Goal: Task Accomplishment & Management: Manage account settings

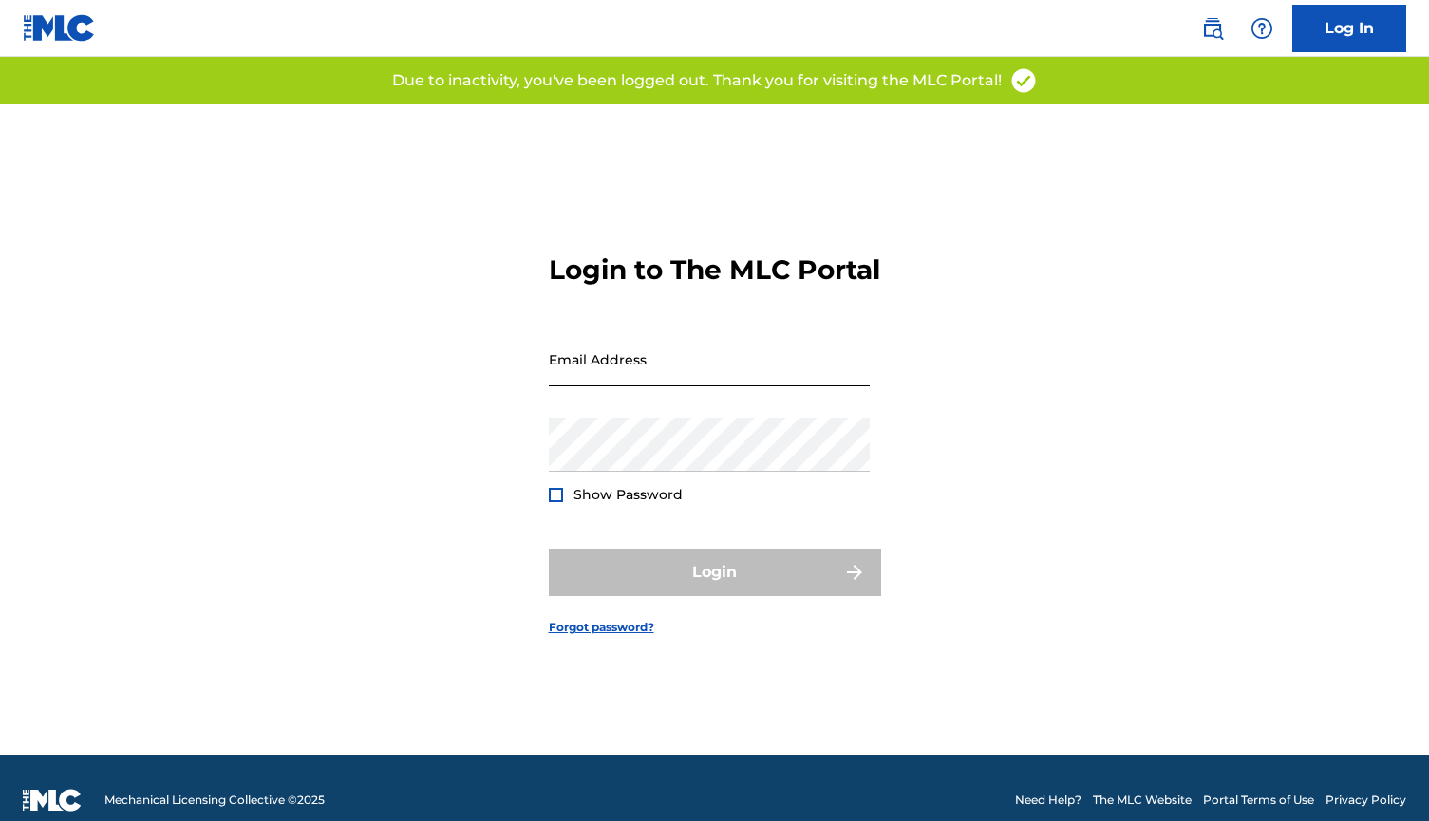
click at [631, 386] on input "Email Address" at bounding box center [709, 359] width 321 height 54
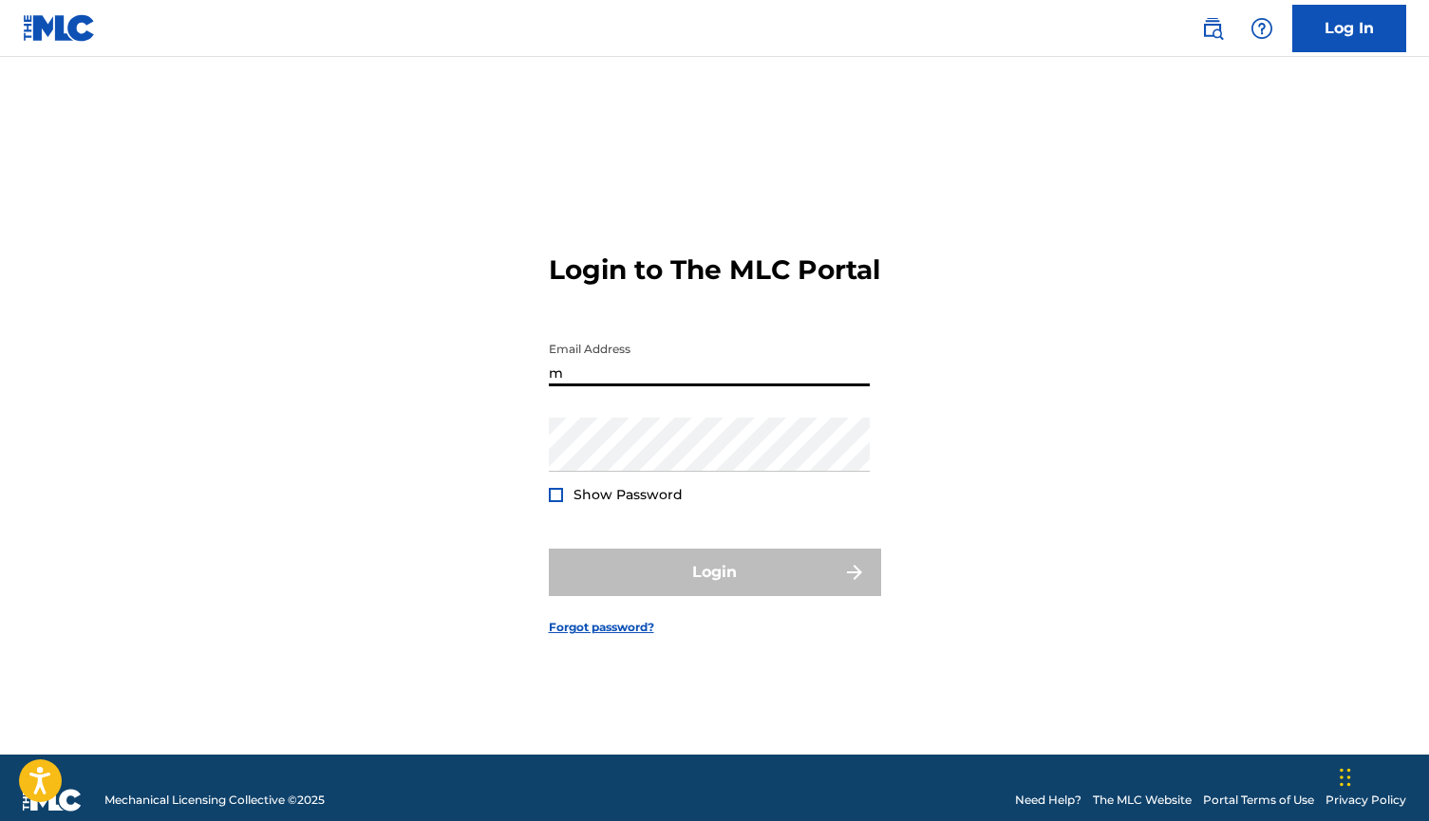
type input "[EMAIL_ADDRESS][PERSON_NAME][DOMAIN_NAME]"
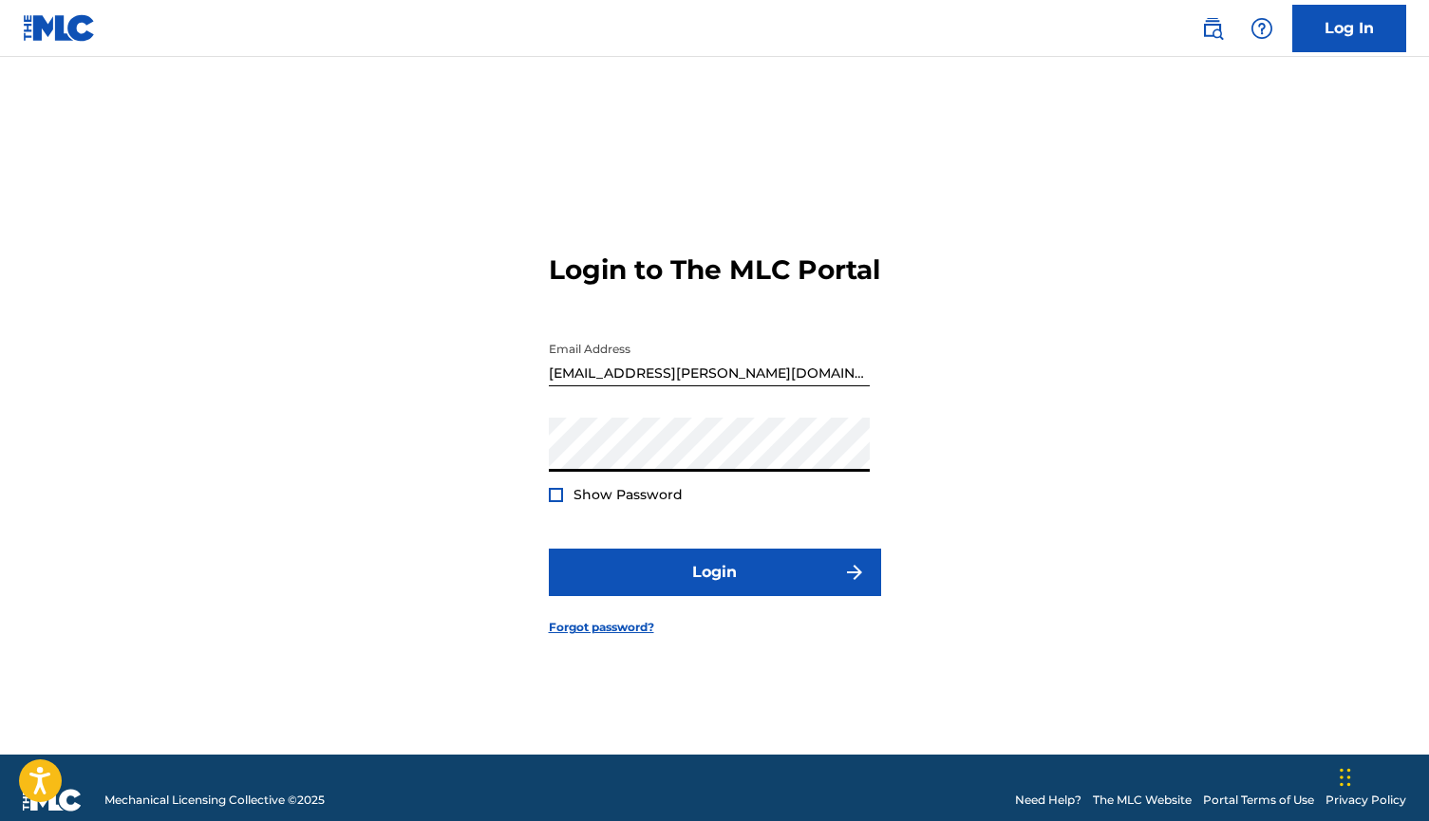
click at [555, 502] on div at bounding box center [556, 495] width 14 height 14
click at [555, 500] on img at bounding box center [556, 495] width 10 height 10
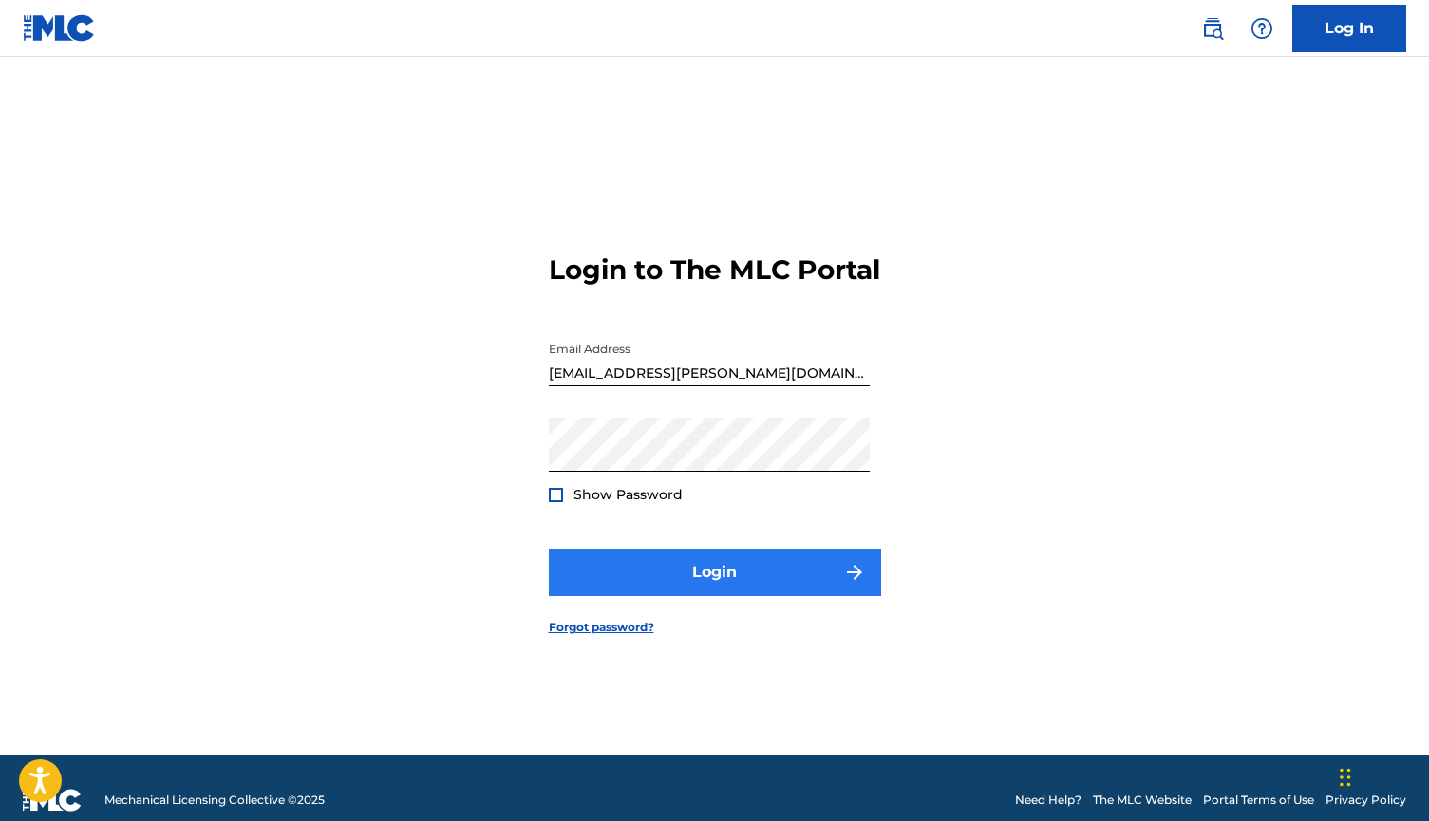
click at [706, 592] on button "Login" at bounding box center [715, 572] width 332 height 47
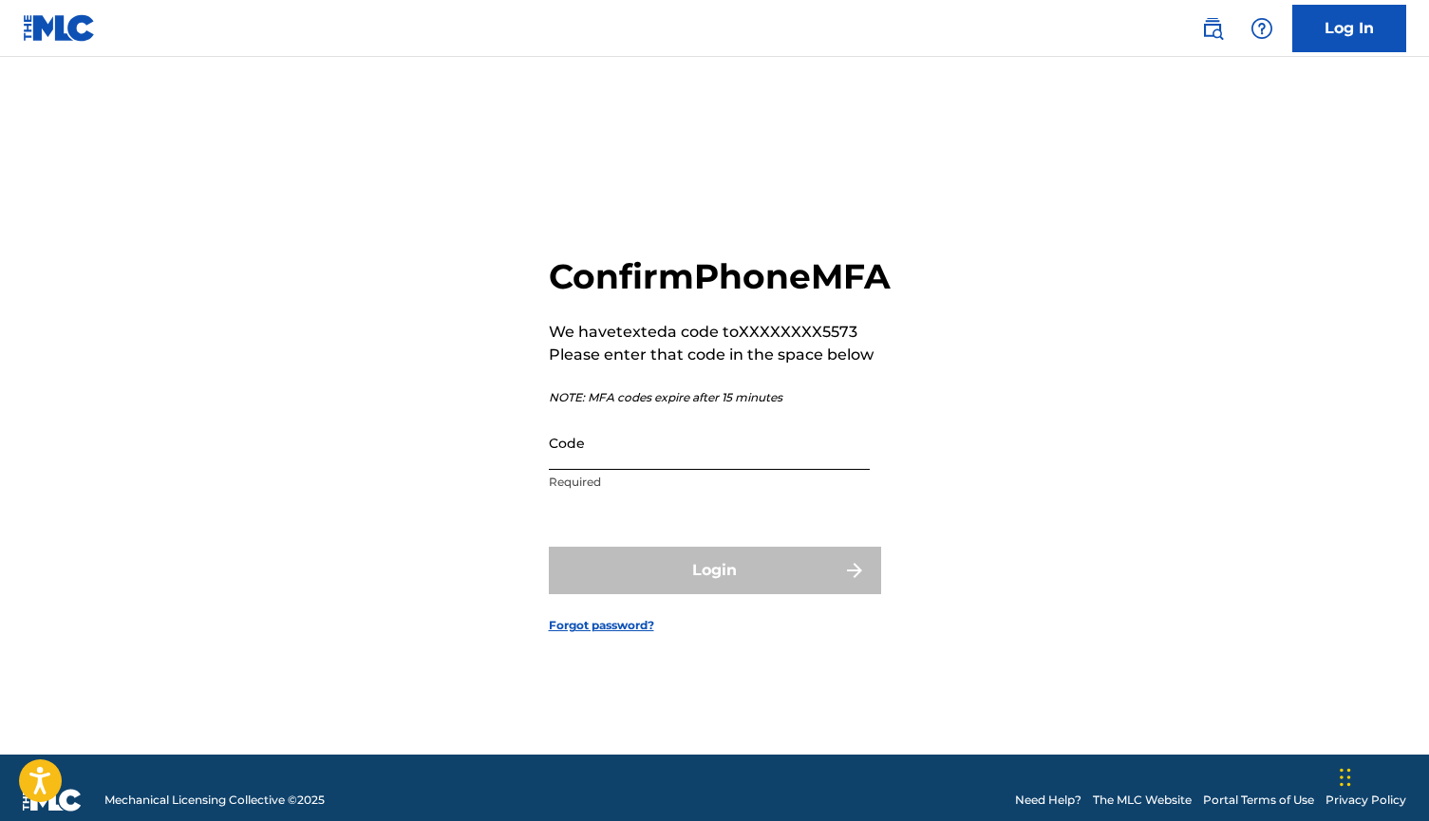
click at [620, 470] on input "Code" at bounding box center [709, 443] width 321 height 54
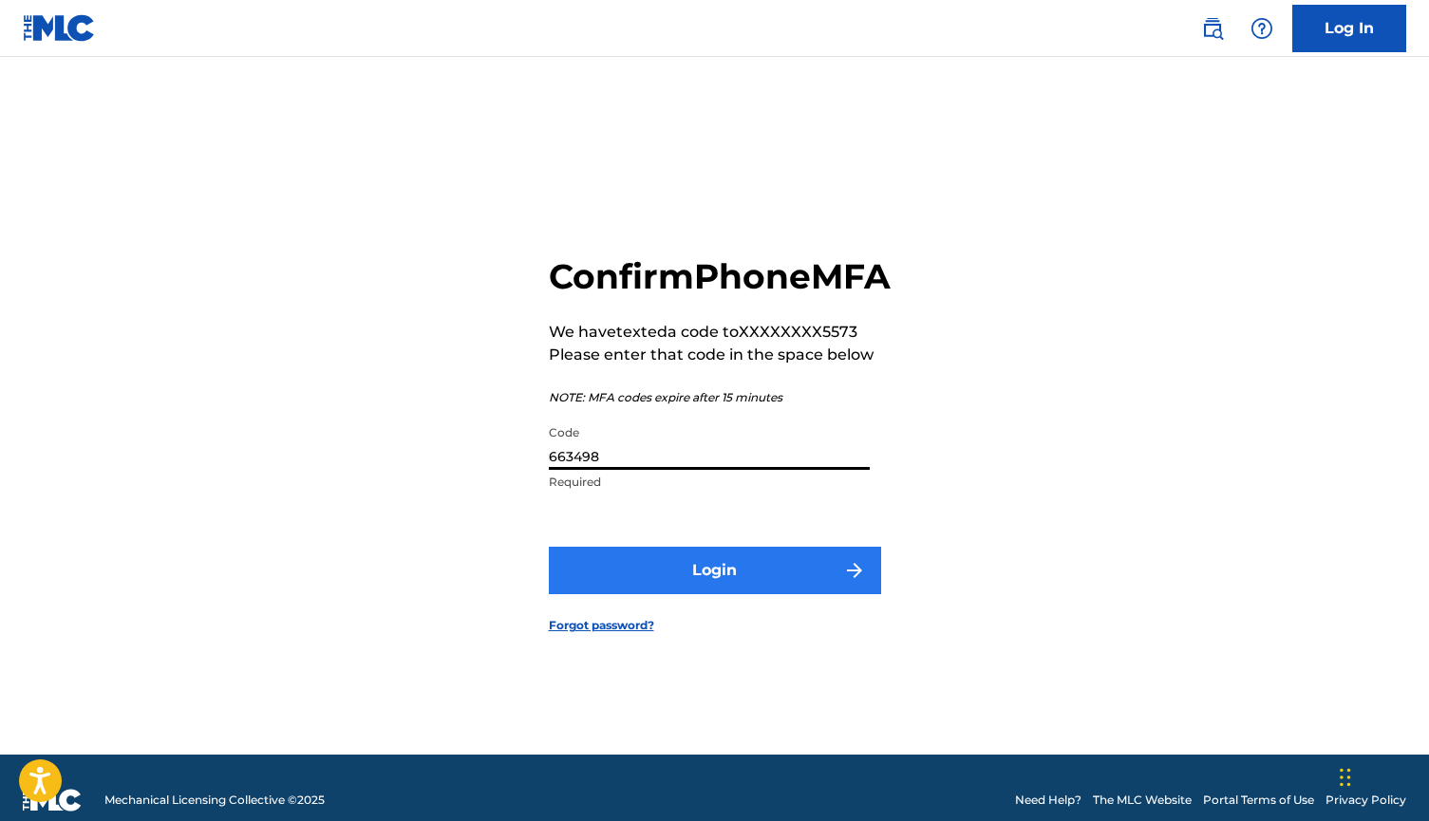
type input "663498"
click at [683, 579] on button "Login" at bounding box center [715, 570] width 332 height 47
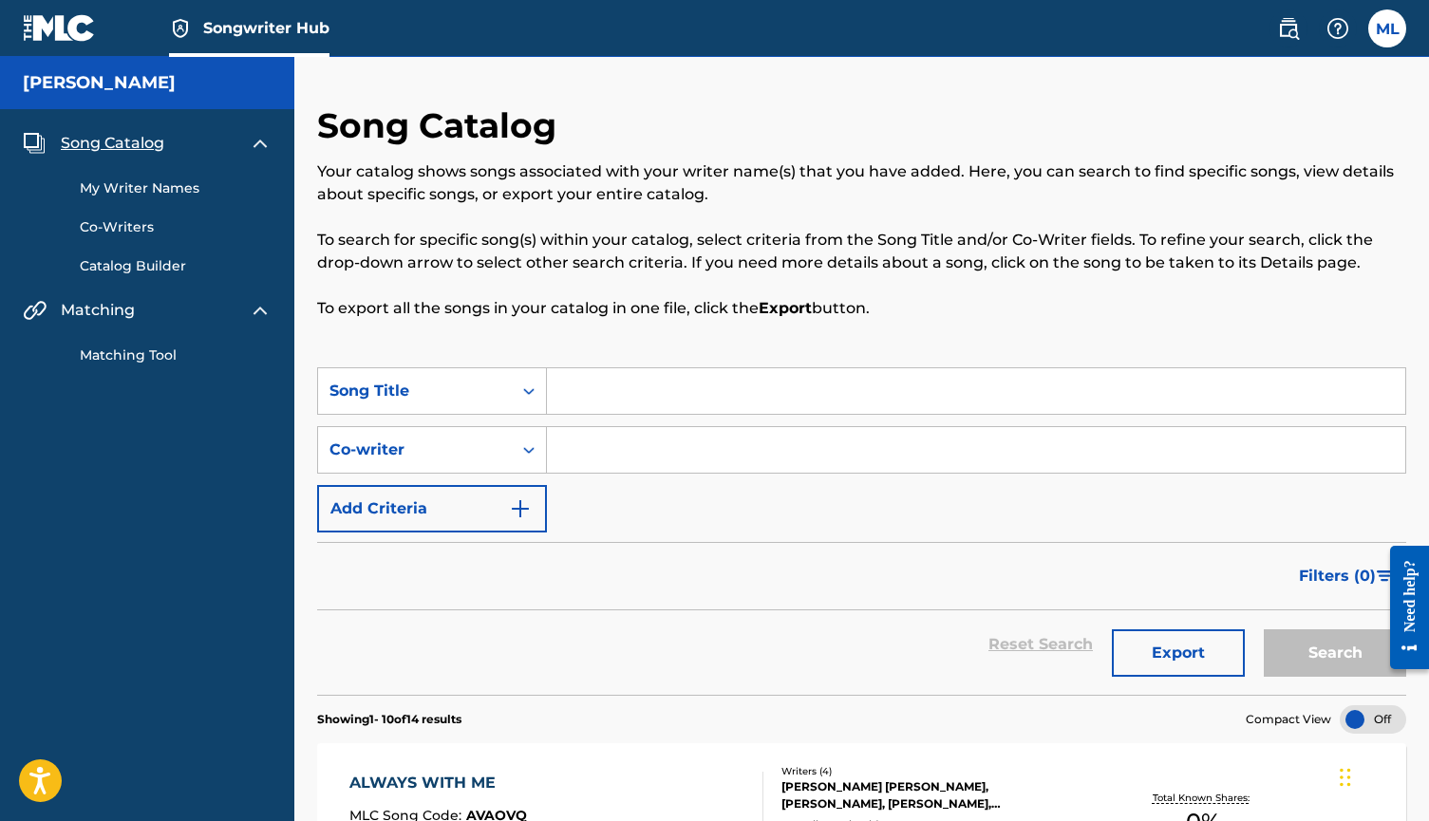
click at [929, 209] on div "Your catalog shows songs associated with your writer name(s) that you have adde…" at bounding box center [861, 240] width 1089 height 160
click at [1391, 36] on label at bounding box center [1387, 28] width 38 height 38
click at [1387, 28] on input "ML Marquis Lofton marquis.lofton@gmail.com Notification Preferences Profile Log…" at bounding box center [1387, 28] width 0 height 0
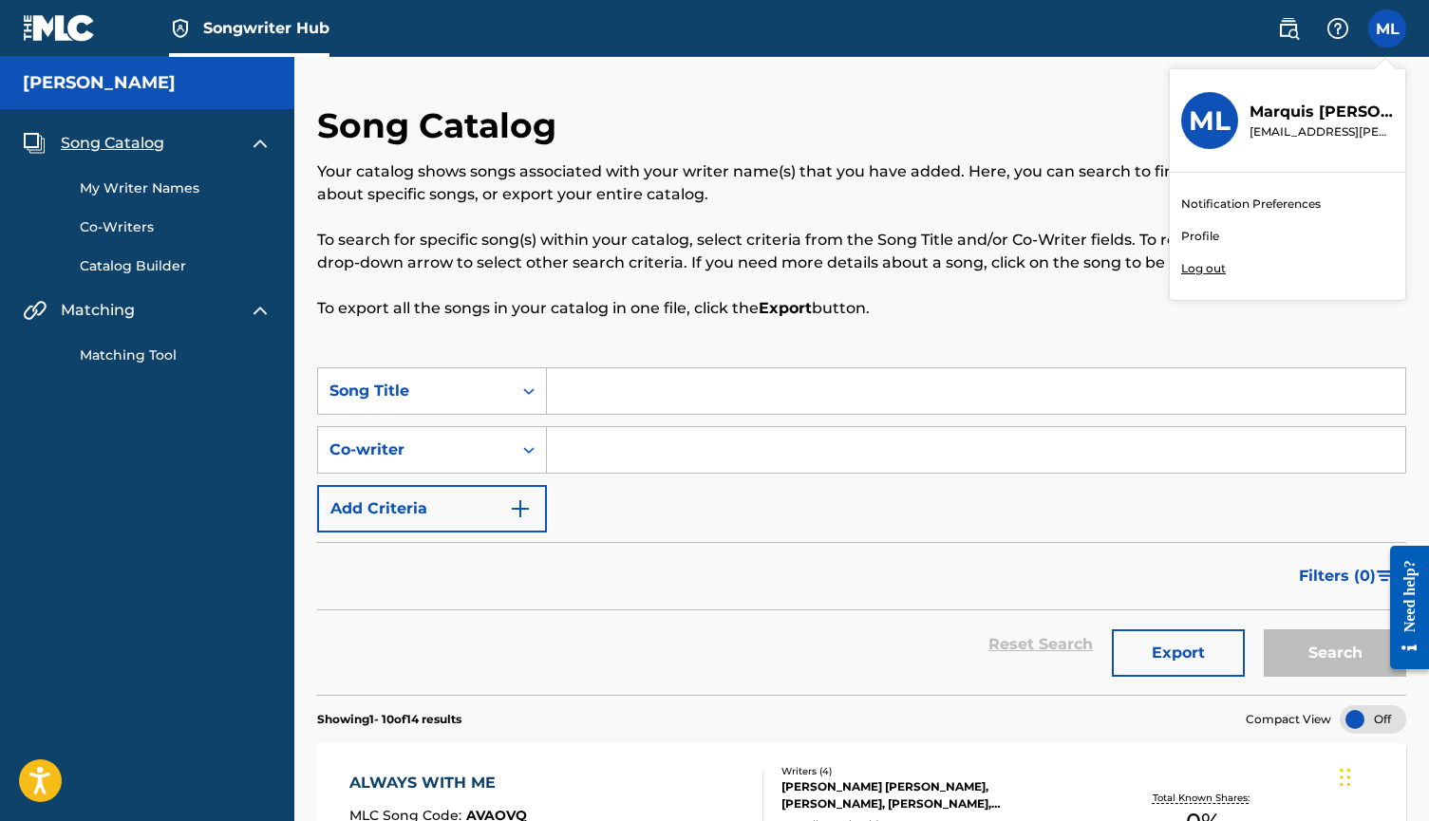
click at [1205, 270] on p "Log out" at bounding box center [1203, 268] width 45 height 17
click at [1387, 28] on input "ML Marquis Lofton marquis.lofton@gmail.com Notification Preferences Profile Log…" at bounding box center [1387, 28] width 0 height 0
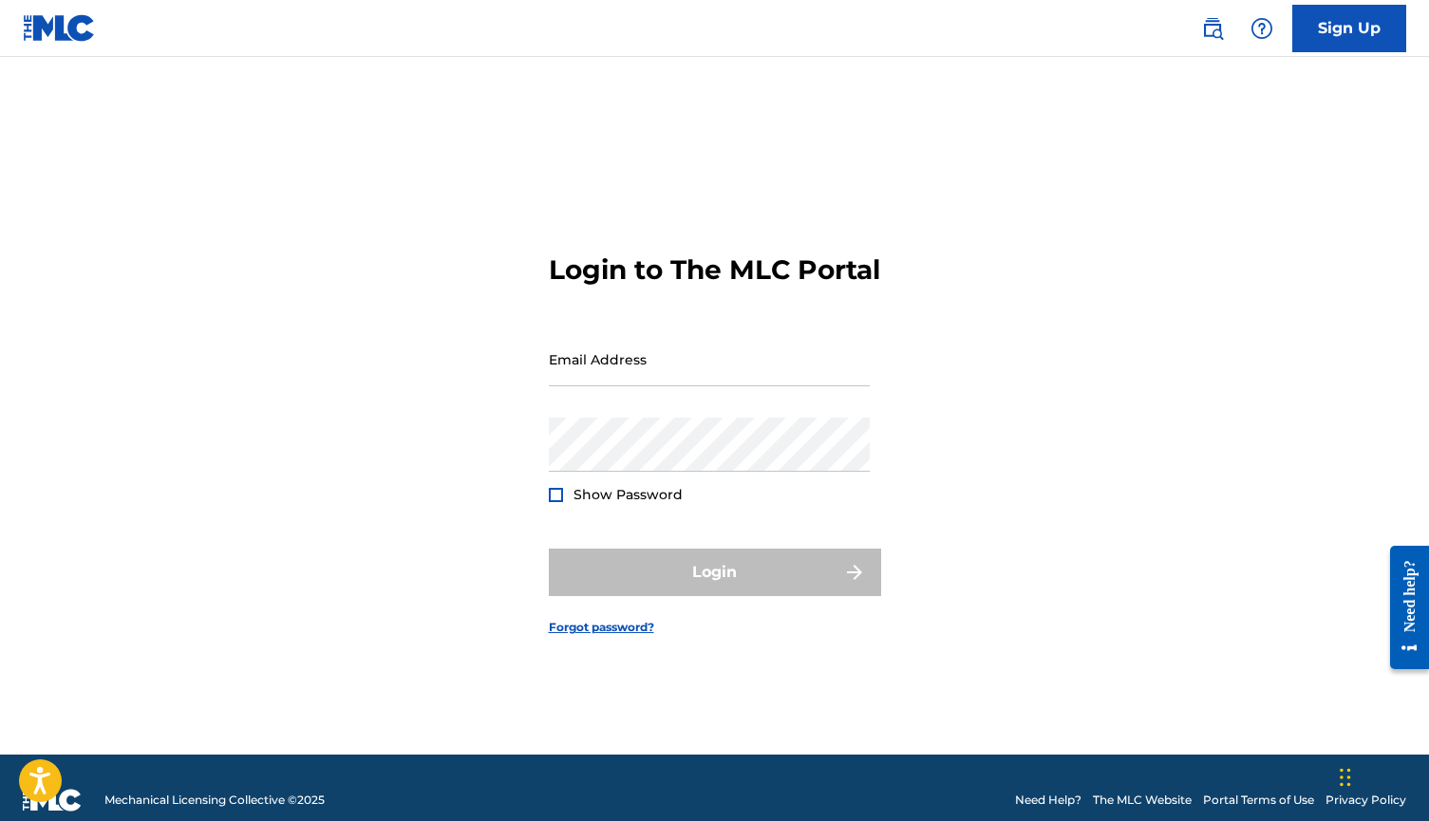
click at [717, 405] on div "Email Address" at bounding box center [709, 374] width 321 height 85
type input "[EMAIL_ADDRESS][DOMAIN_NAME]"
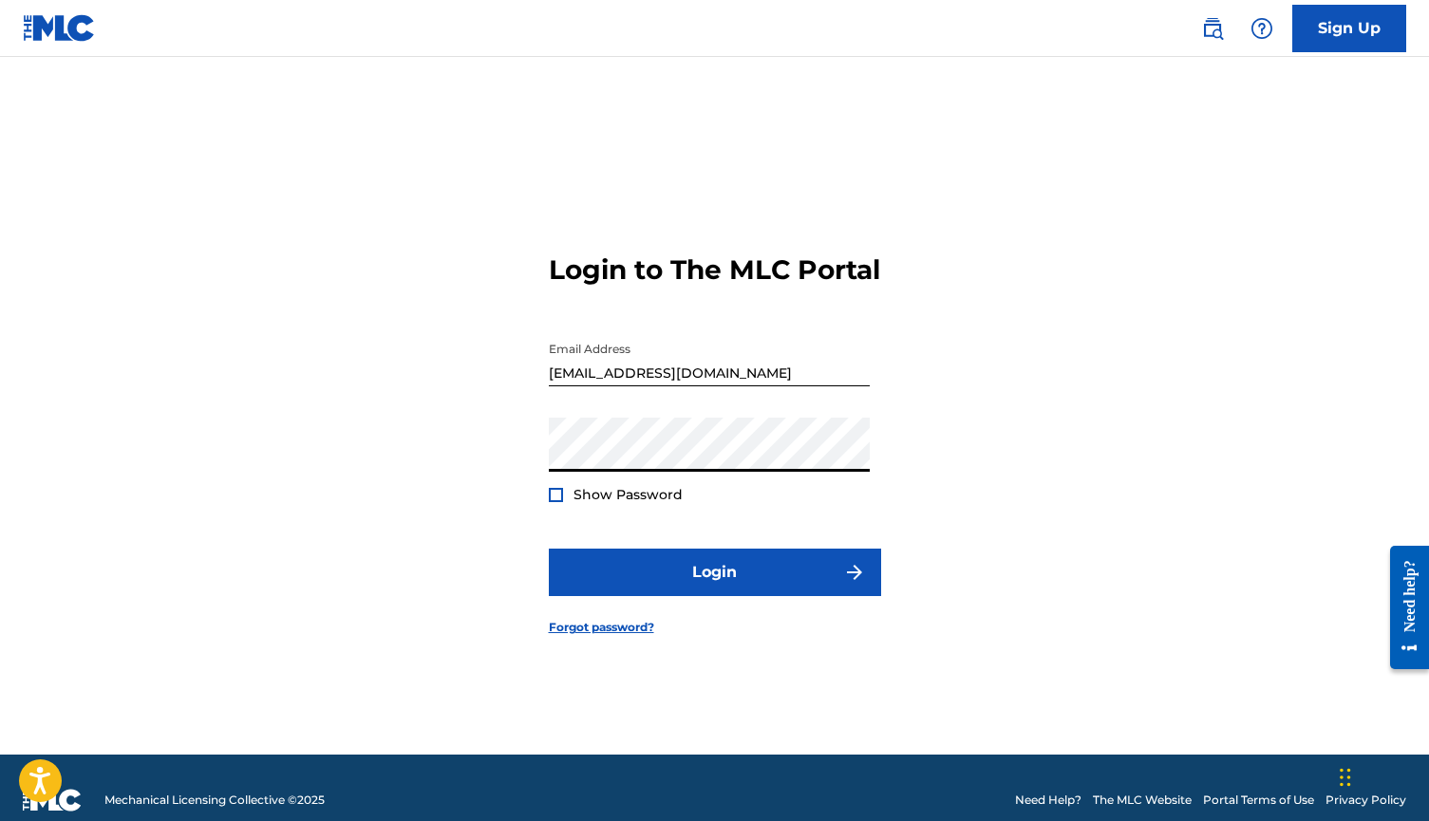
click at [561, 502] on div at bounding box center [556, 495] width 14 height 14
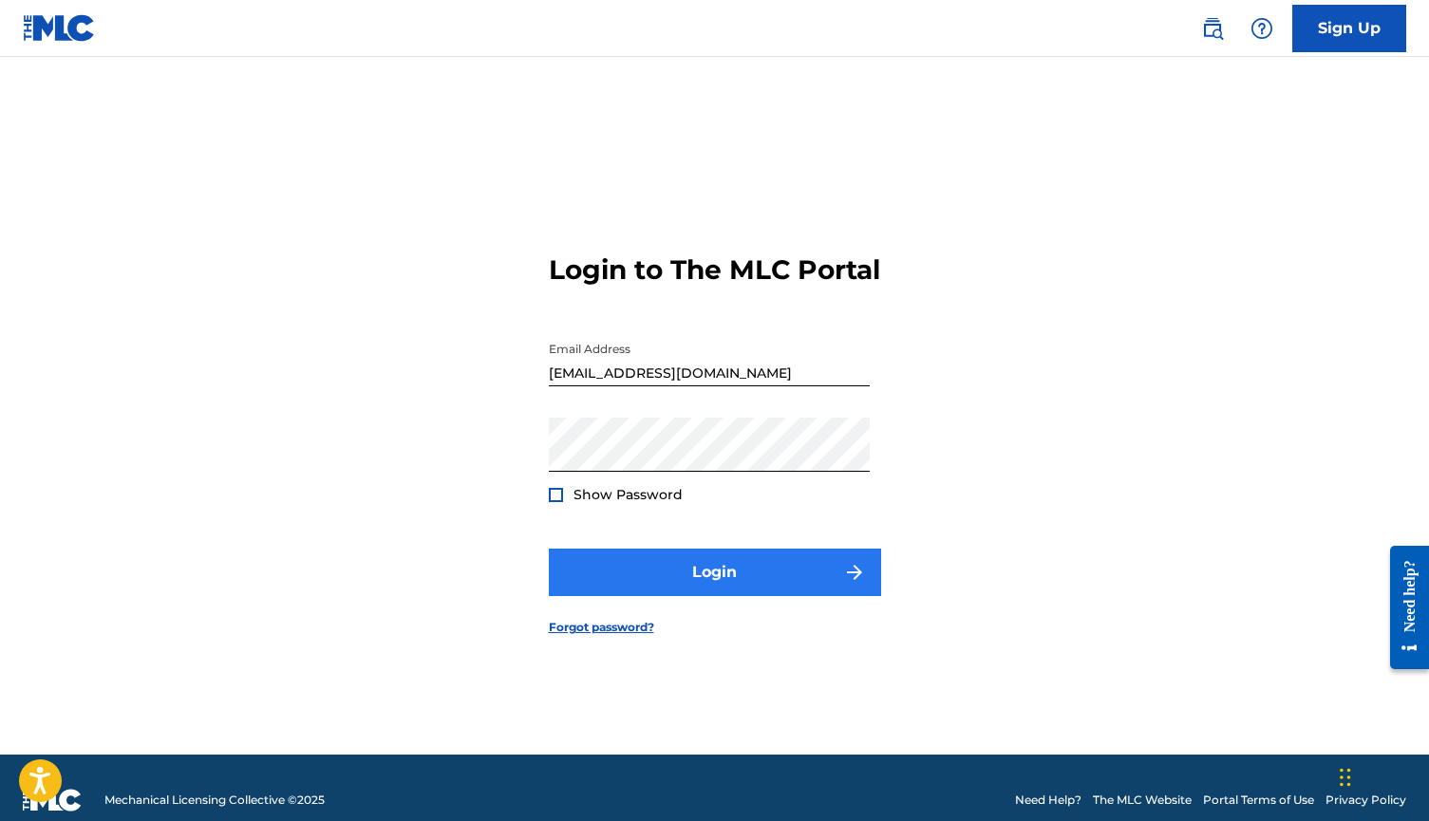
click at [669, 580] on button "Login" at bounding box center [715, 572] width 332 height 47
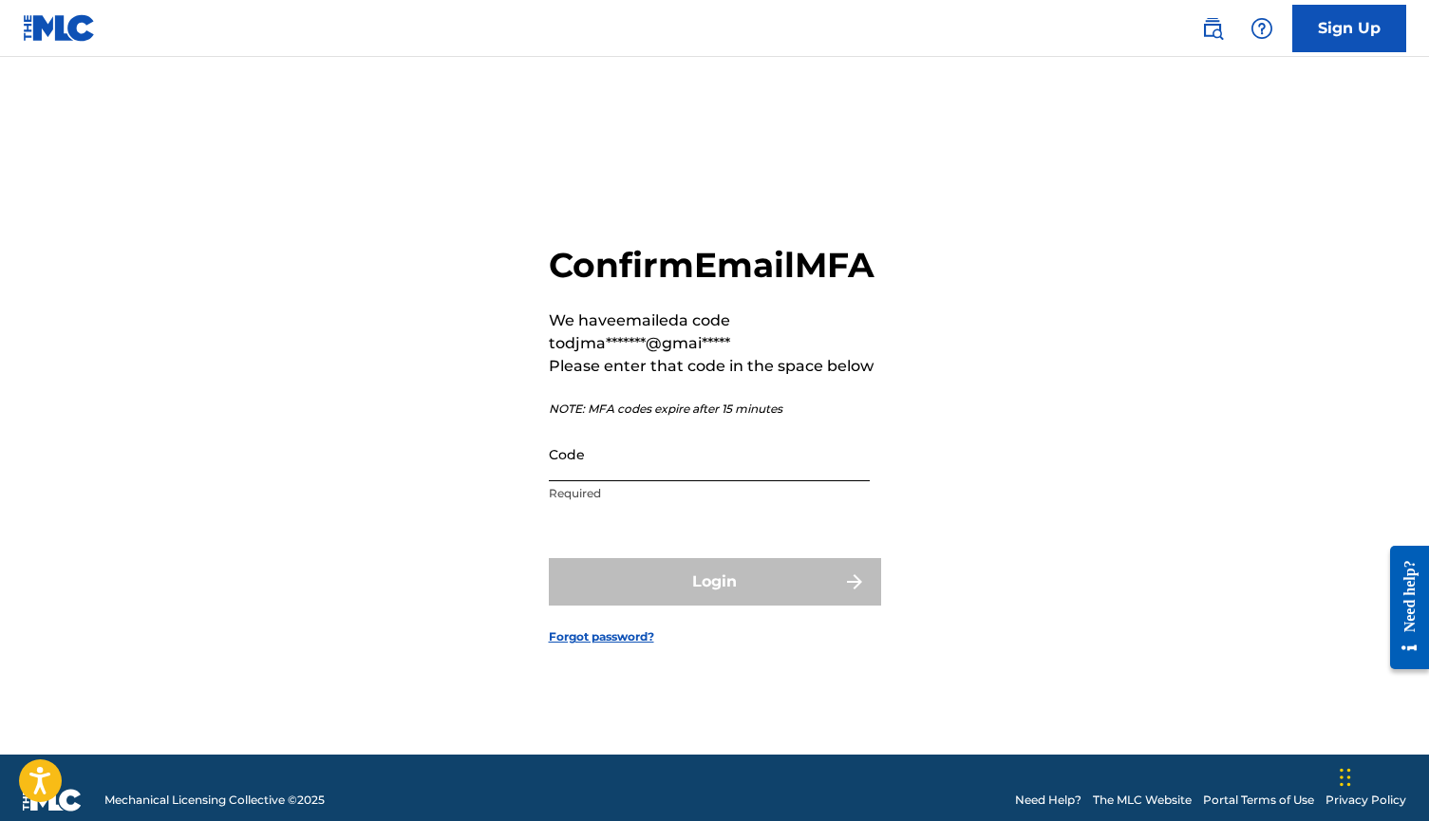
click at [712, 476] on input "Code" at bounding box center [709, 454] width 321 height 54
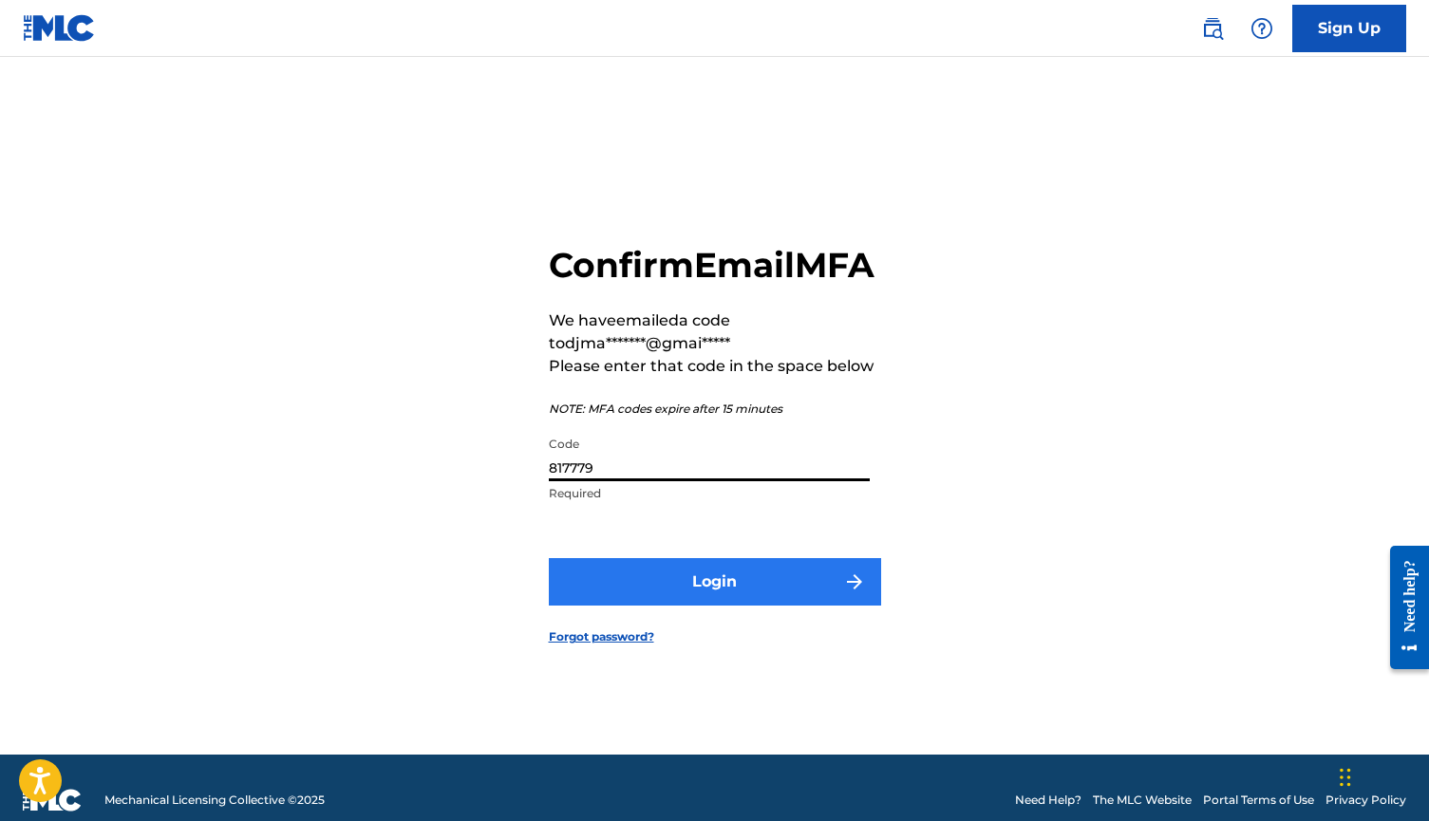
type input "817779"
click at [752, 595] on button "Login" at bounding box center [715, 581] width 332 height 47
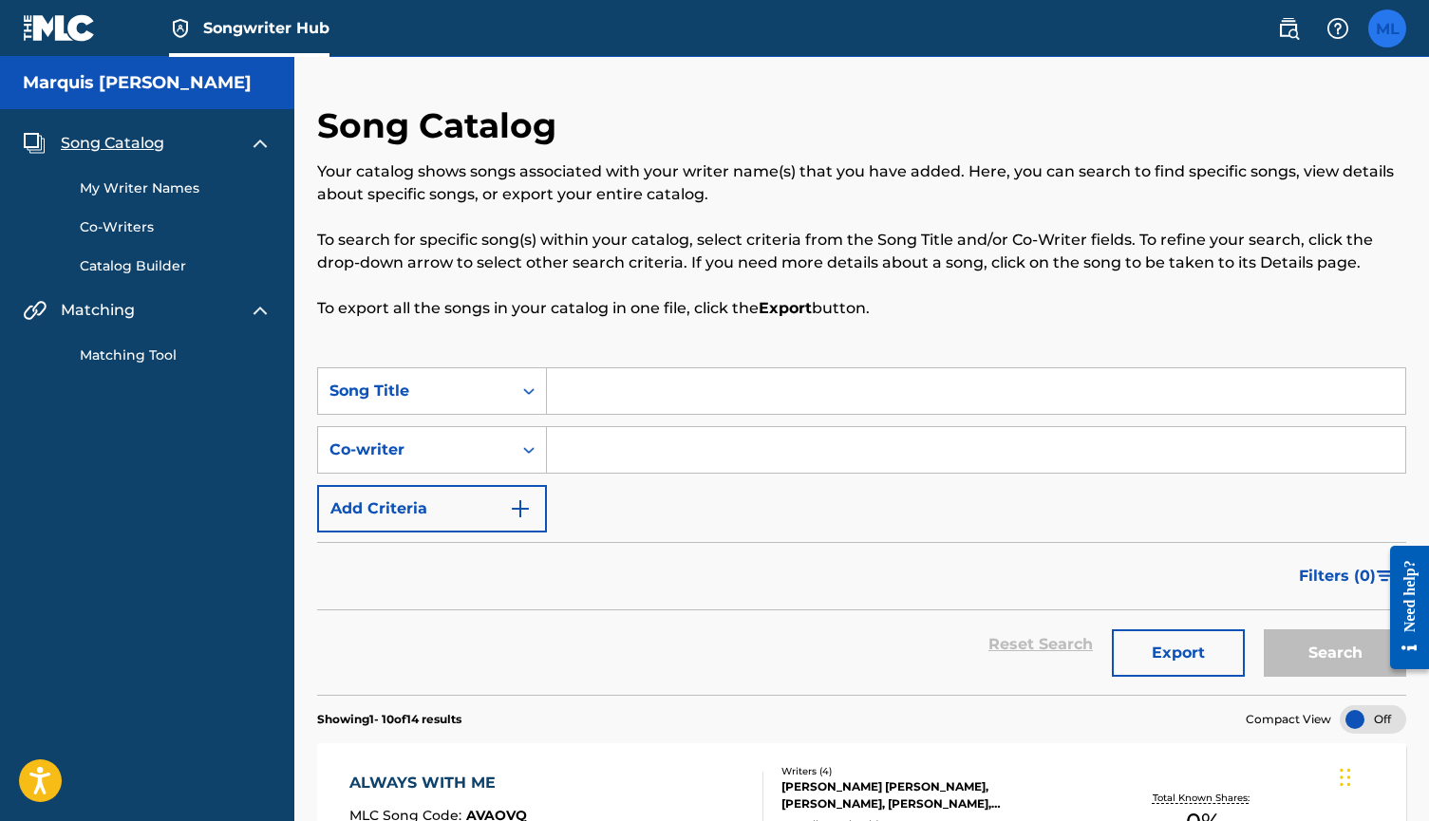
click at [1382, 34] on label at bounding box center [1387, 28] width 38 height 38
click at [1387, 28] on input "[PERSON_NAME] [PERSON_NAME][EMAIL_ADDRESS][DOMAIN_NAME] Notification Preference…" at bounding box center [1387, 28] width 0 height 0
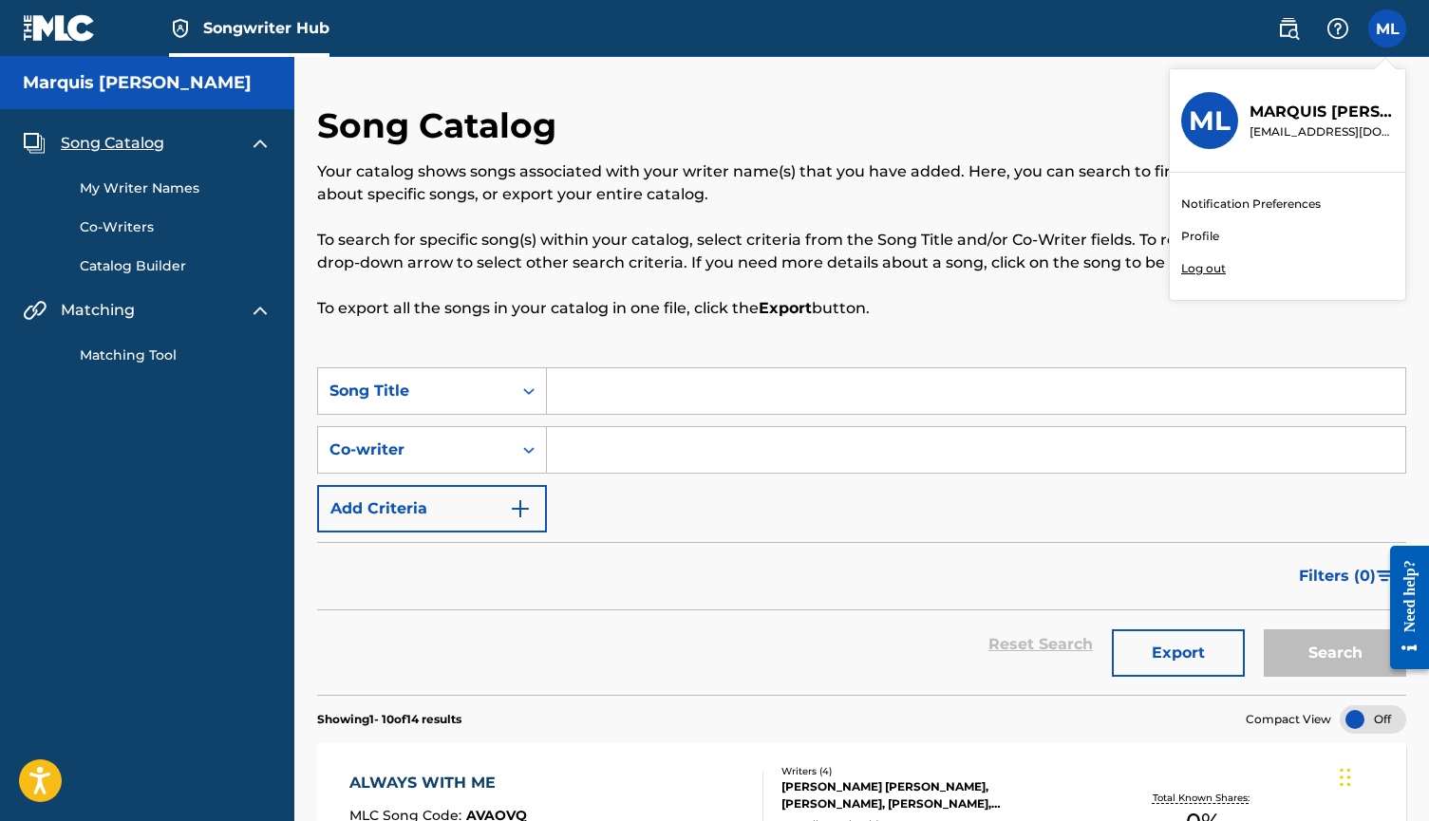
click at [1213, 270] on p "Log out" at bounding box center [1203, 268] width 45 height 17
click at [1387, 28] on input "[PERSON_NAME] [PERSON_NAME][EMAIL_ADDRESS][DOMAIN_NAME] Notification Preference…" at bounding box center [1387, 28] width 0 height 0
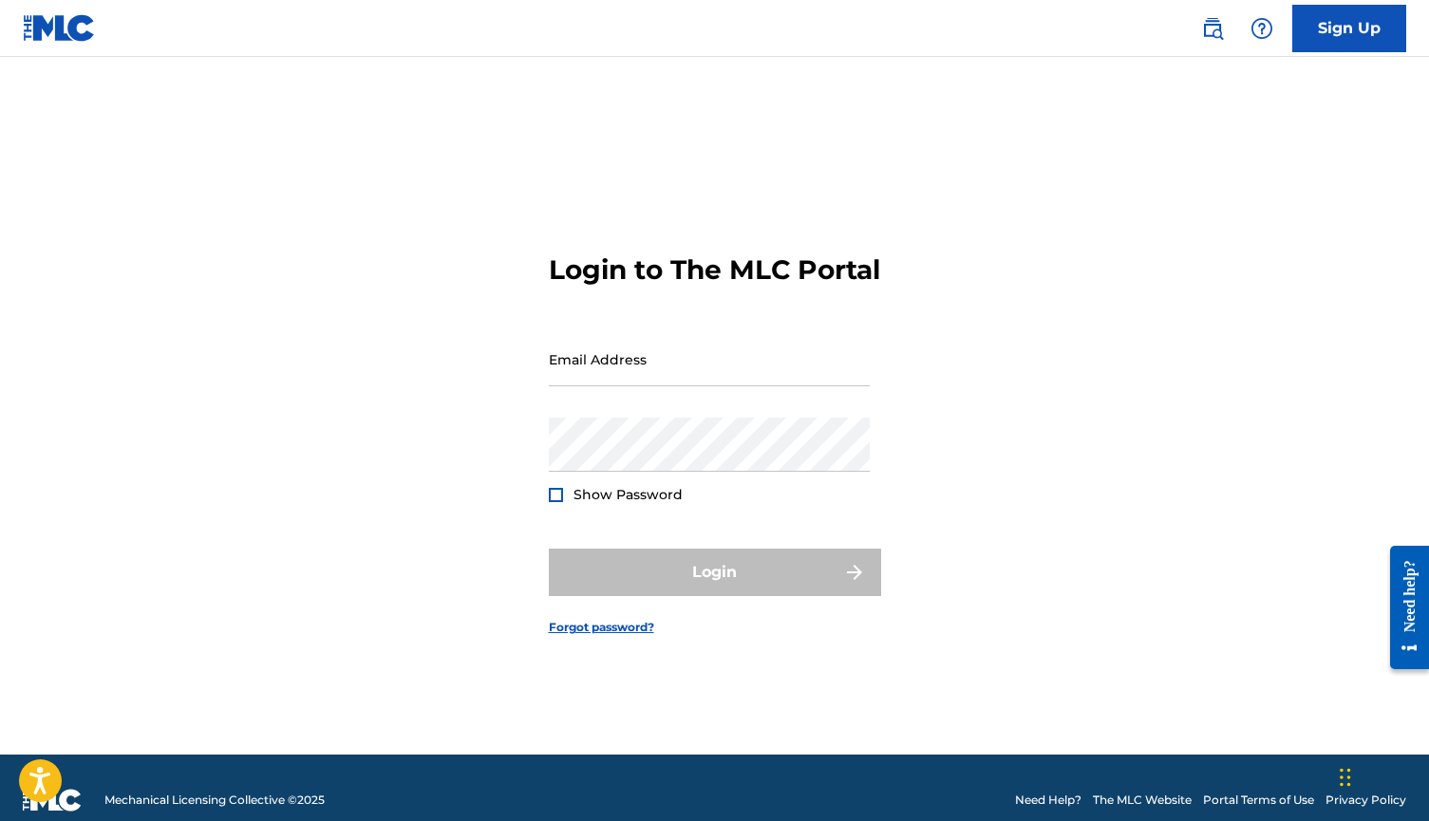
click at [50, 36] on img at bounding box center [59, 28] width 73 height 28
click at [79, 22] on img at bounding box center [59, 28] width 73 height 28
click at [1261, 27] on img at bounding box center [1262, 28] width 23 height 23
click at [1242, 111] on p "View portal intro" at bounding box center [1261, 126] width 161 height 46
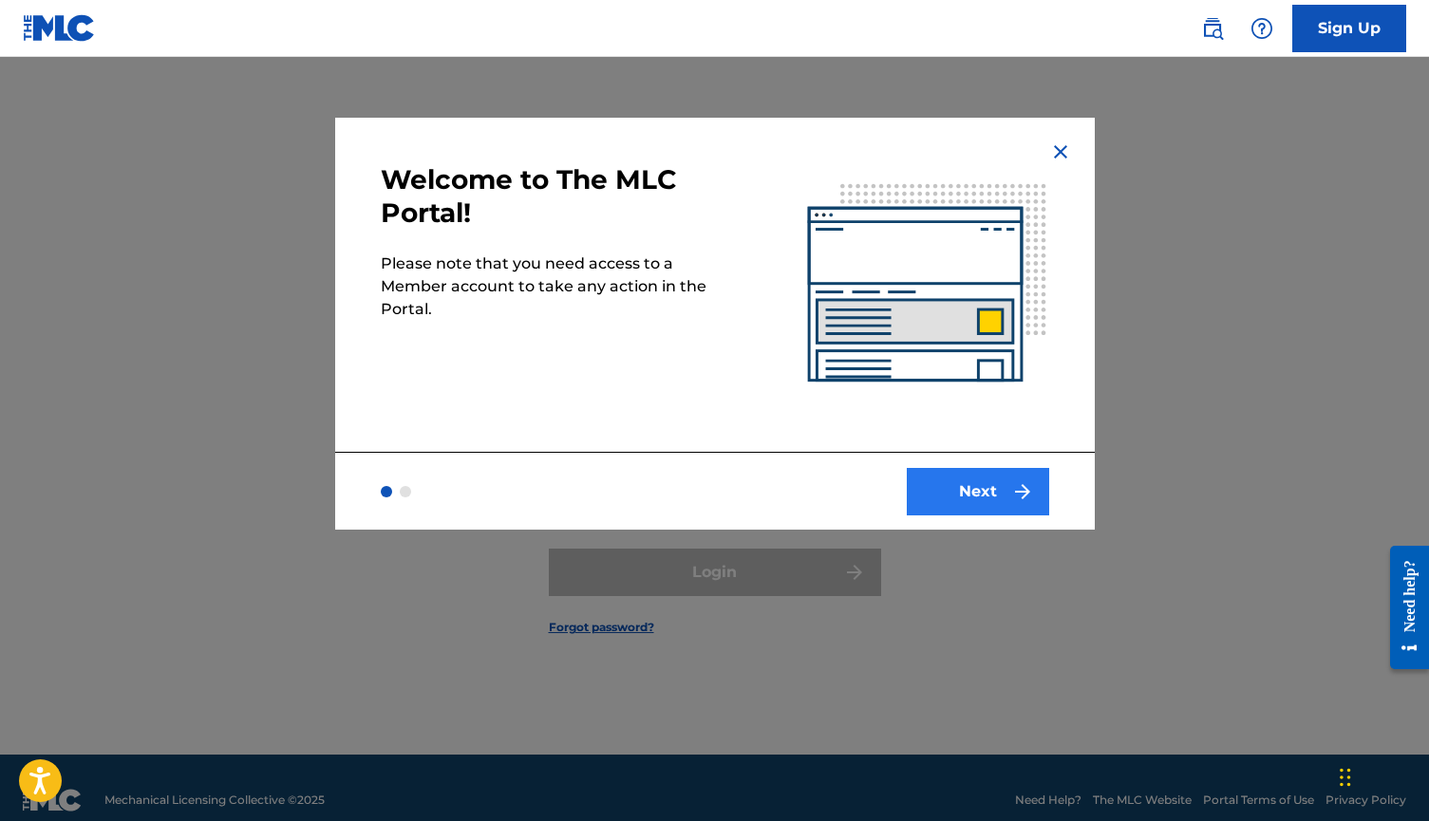
click at [980, 487] on button "Next" at bounding box center [978, 491] width 142 height 47
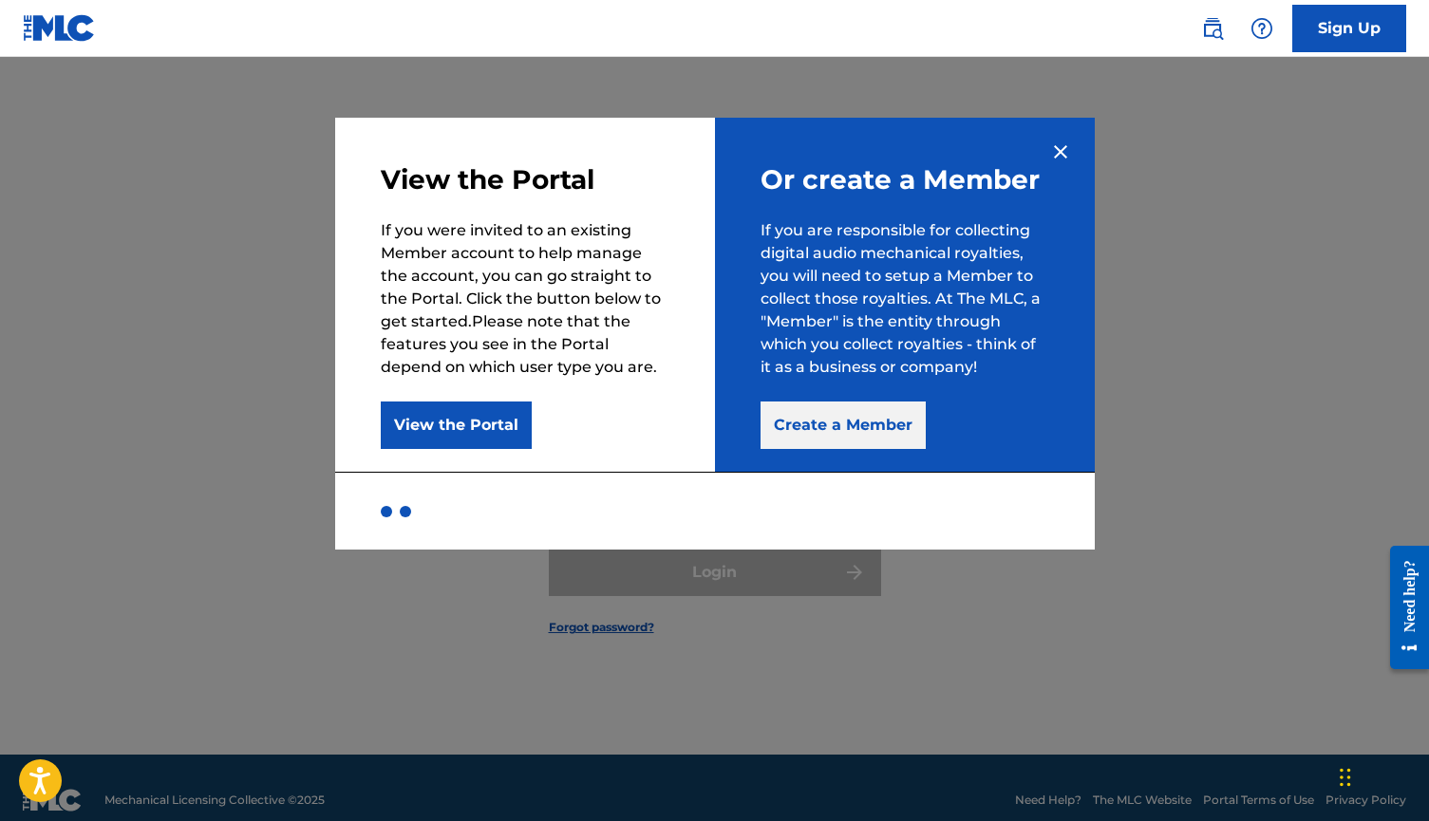
click at [837, 420] on button "Create a Member" at bounding box center [843, 425] width 165 height 47
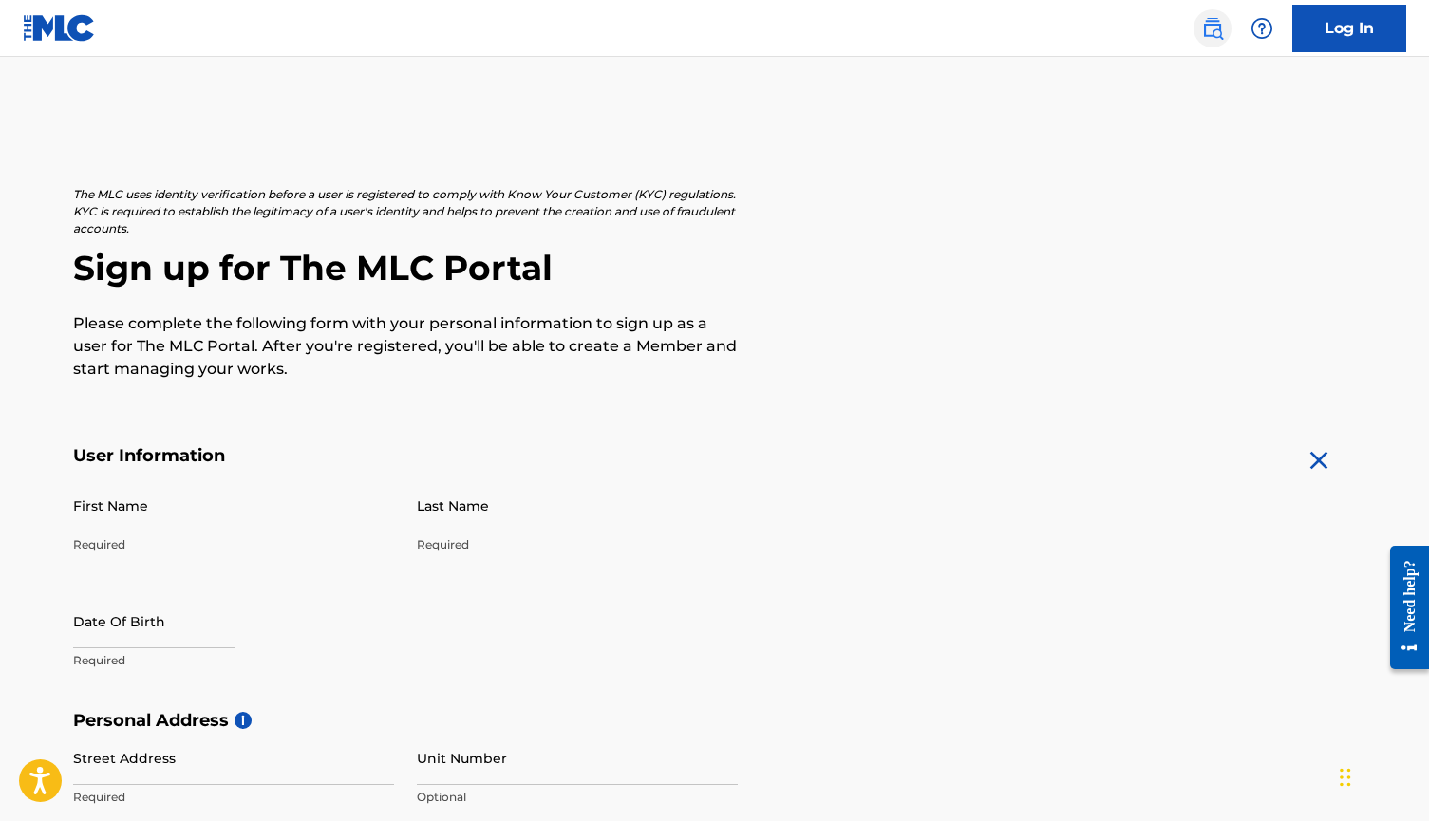
click at [1201, 31] on img at bounding box center [1212, 28] width 23 height 23
click at [1363, 20] on link "Log In" at bounding box center [1349, 28] width 114 height 47
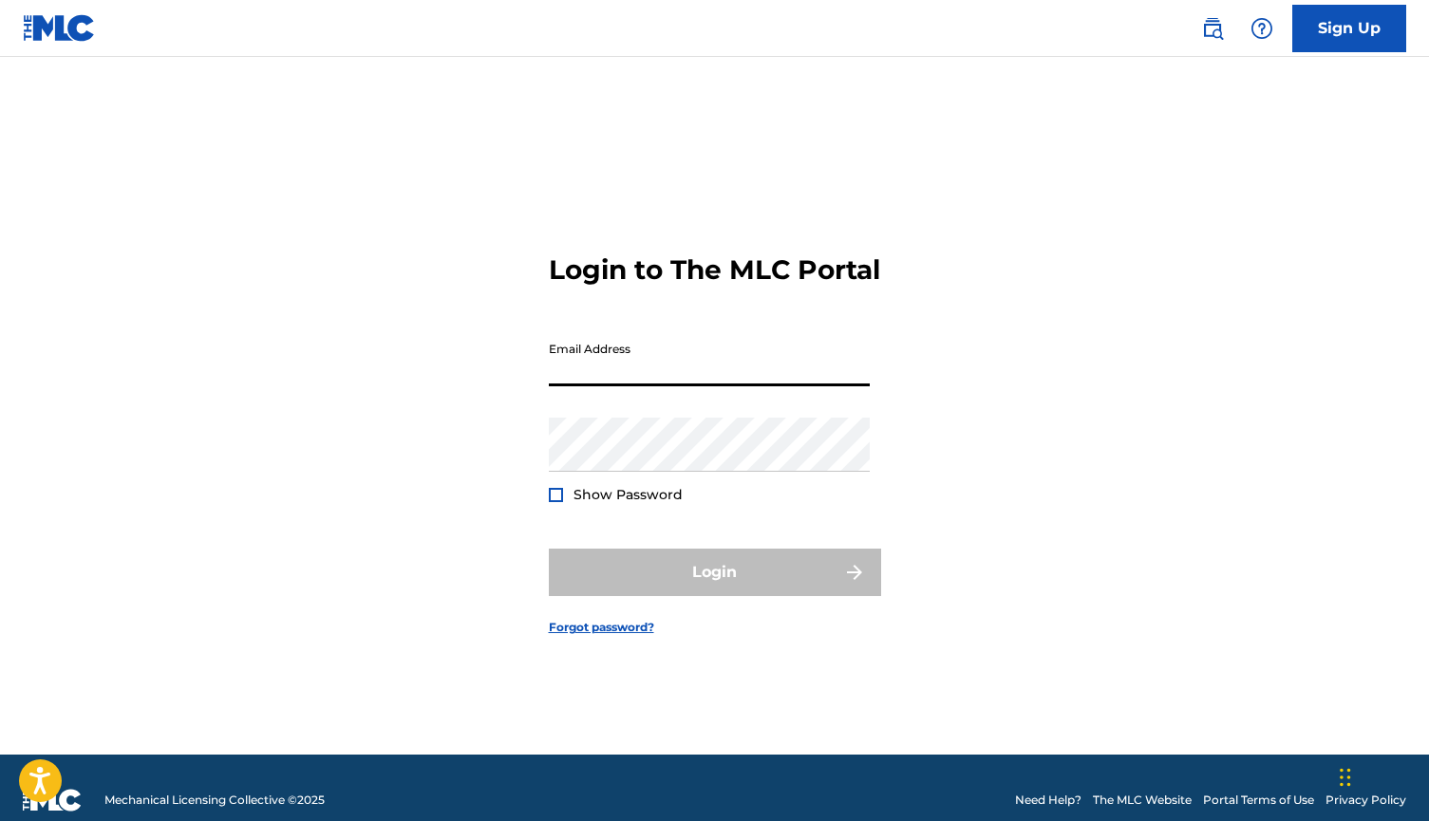
type input "[EMAIL_ADDRESS][DOMAIN_NAME]"
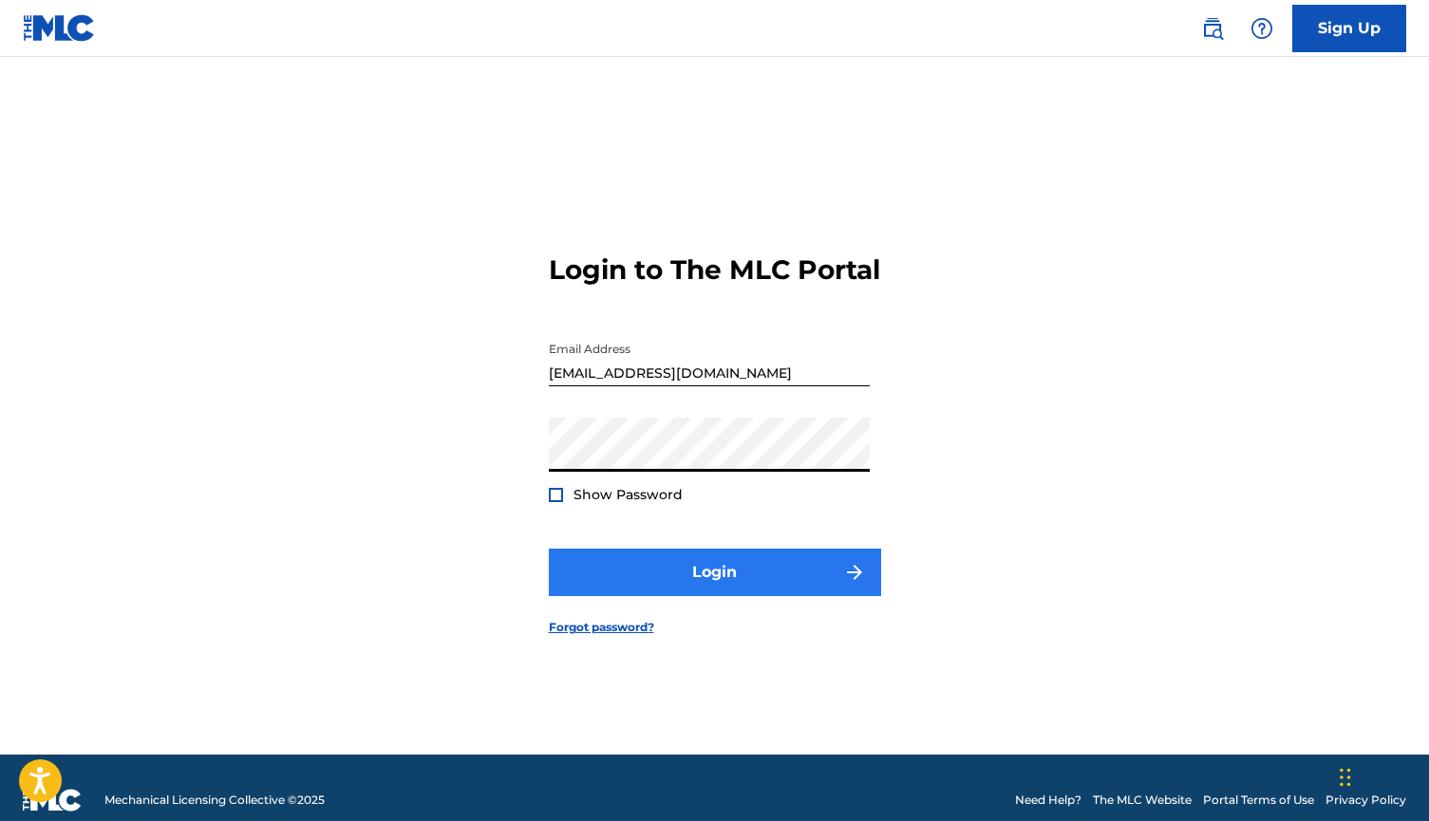
click at [706, 596] on button "Login" at bounding box center [715, 572] width 332 height 47
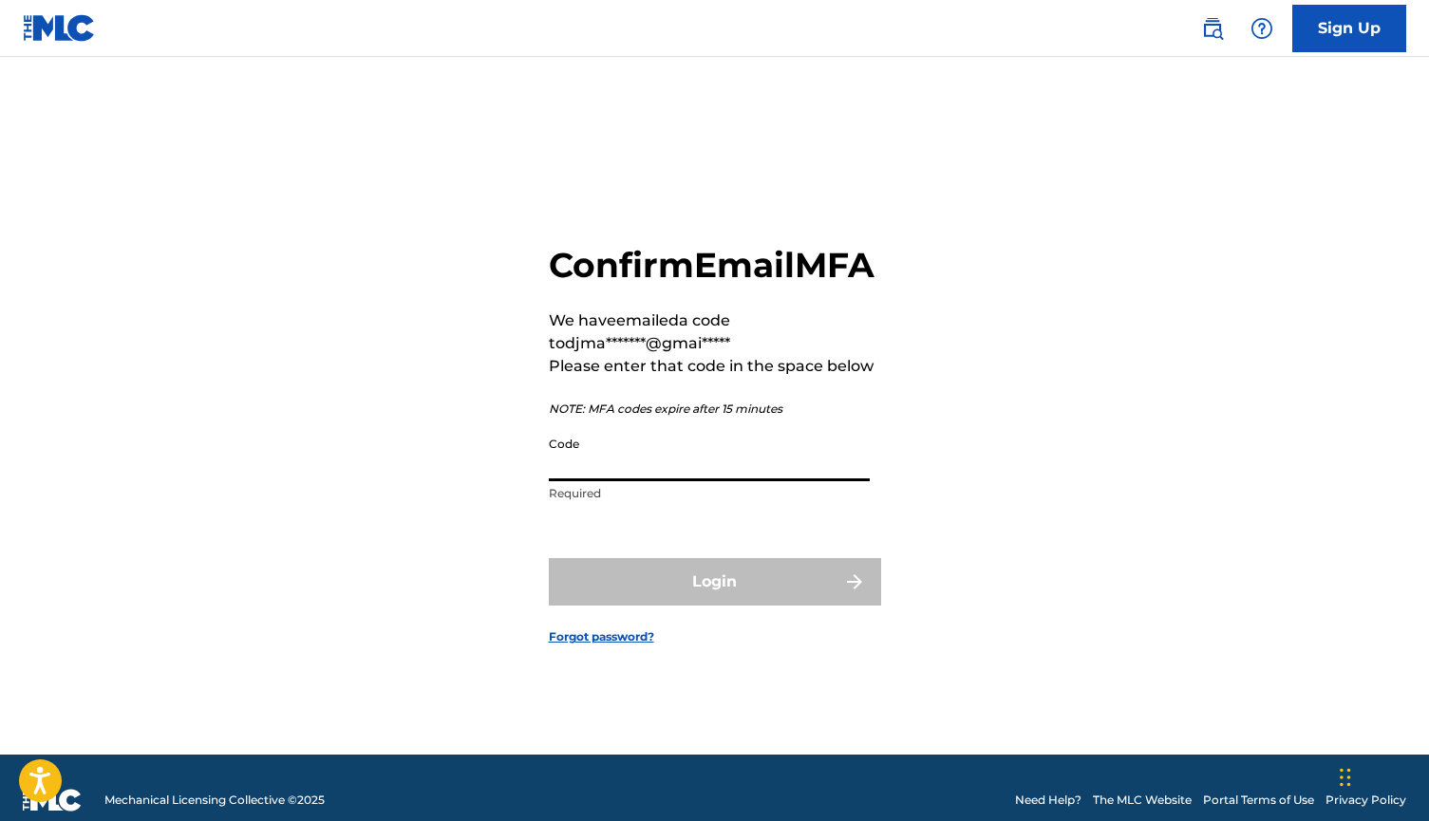
click at [566, 481] on input "Code" at bounding box center [709, 454] width 321 height 54
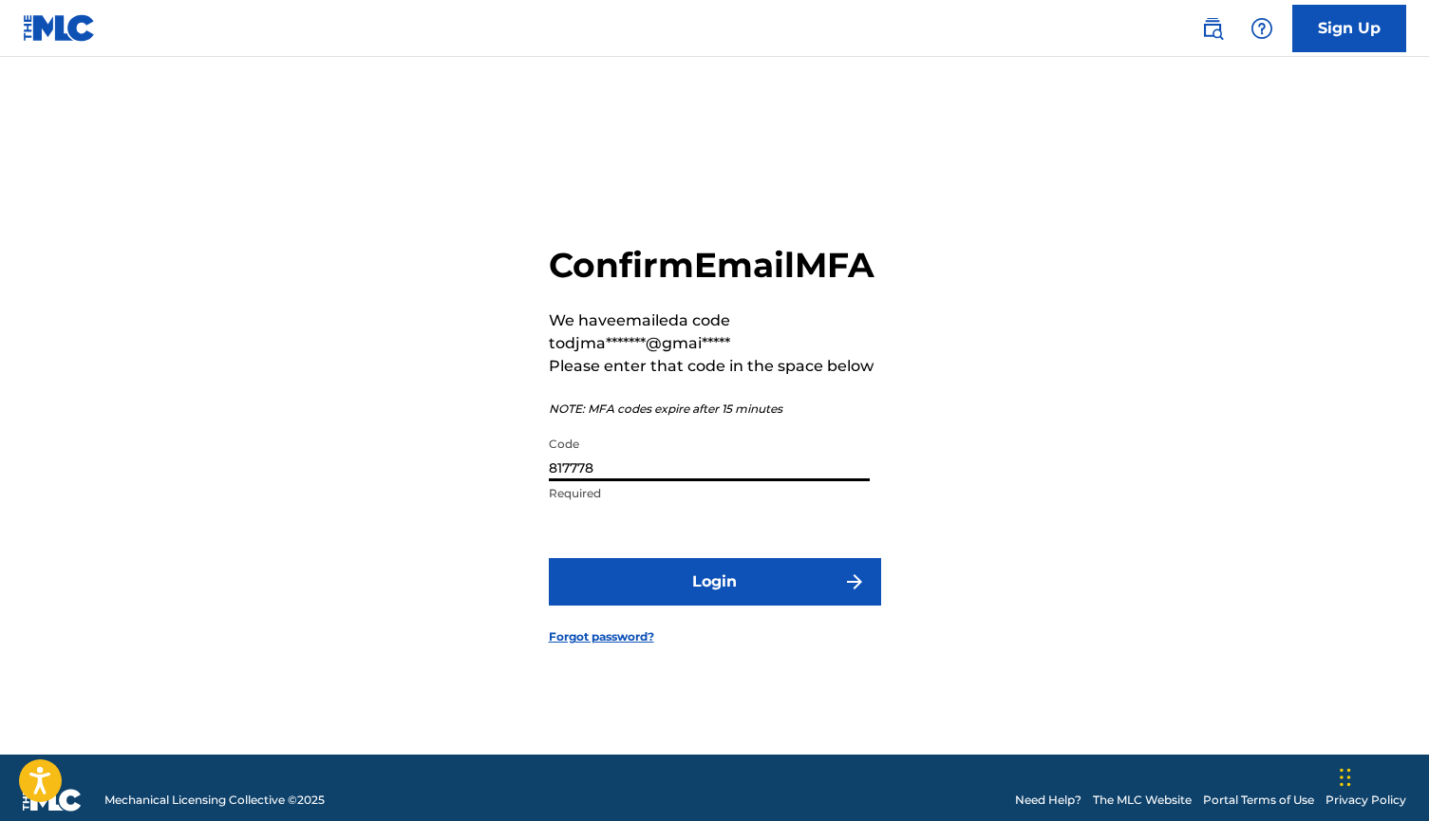
type input "817778"
click at [714, 603] on button "Login" at bounding box center [715, 581] width 332 height 47
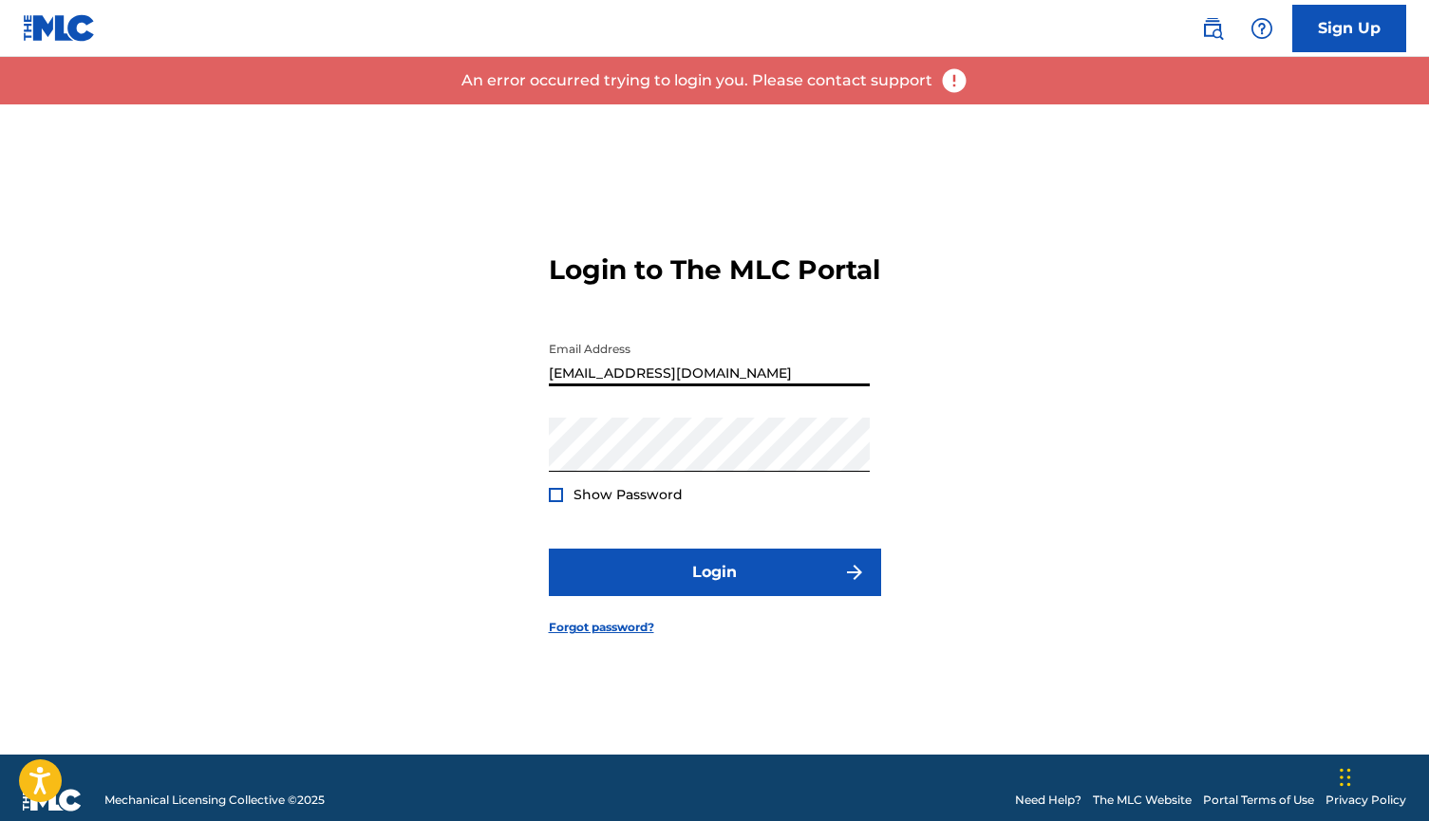
click at [890, 469] on div "Login to The MLC Portal Email Address [EMAIL_ADDRESS][DOMAIN_NAME] Password Sho…" at bounding box center [714, 429] width 1329 height 650
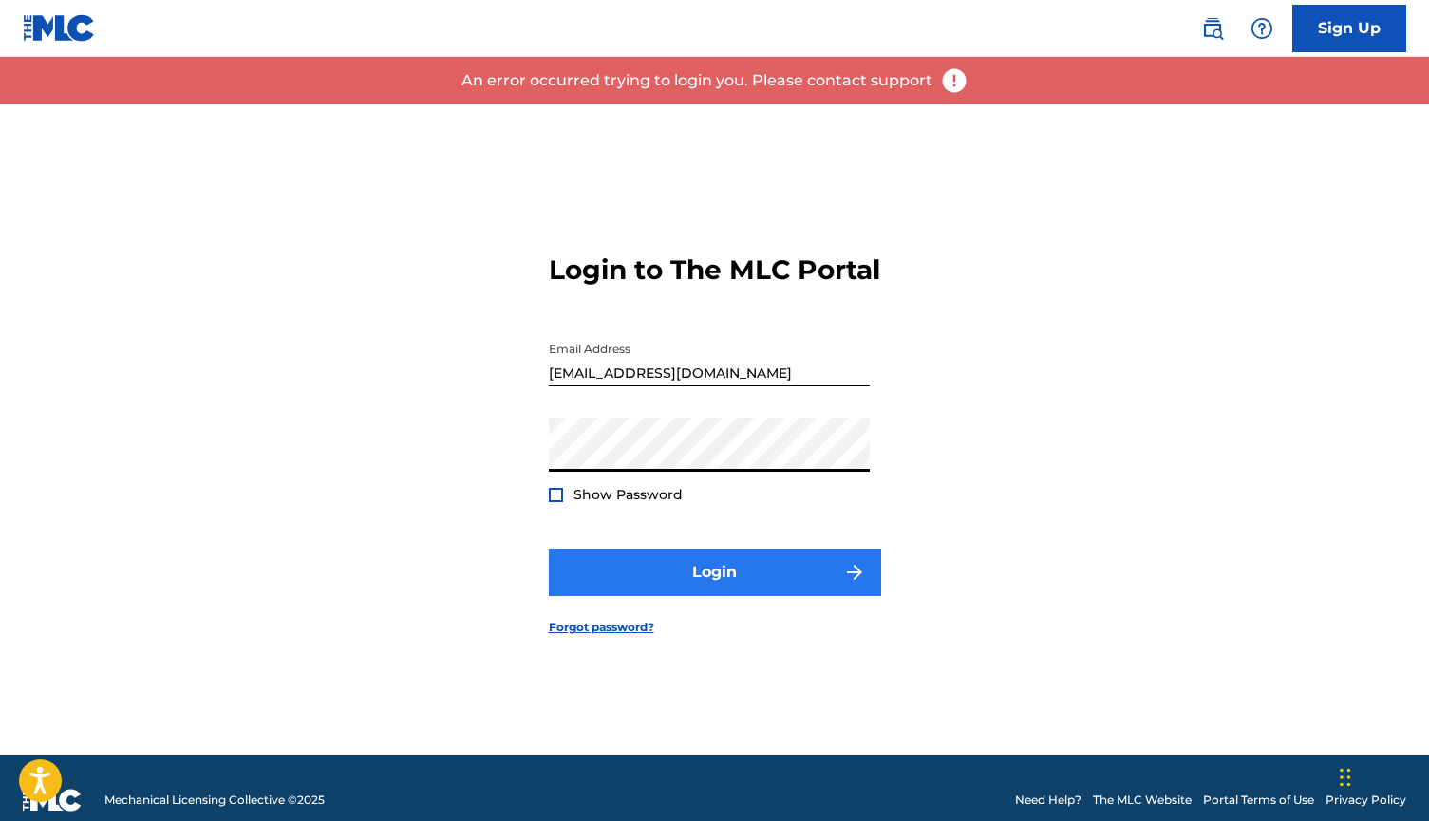
click at [694, 584] on button "Login" at bounding box center [715, 572] width 332 height 47
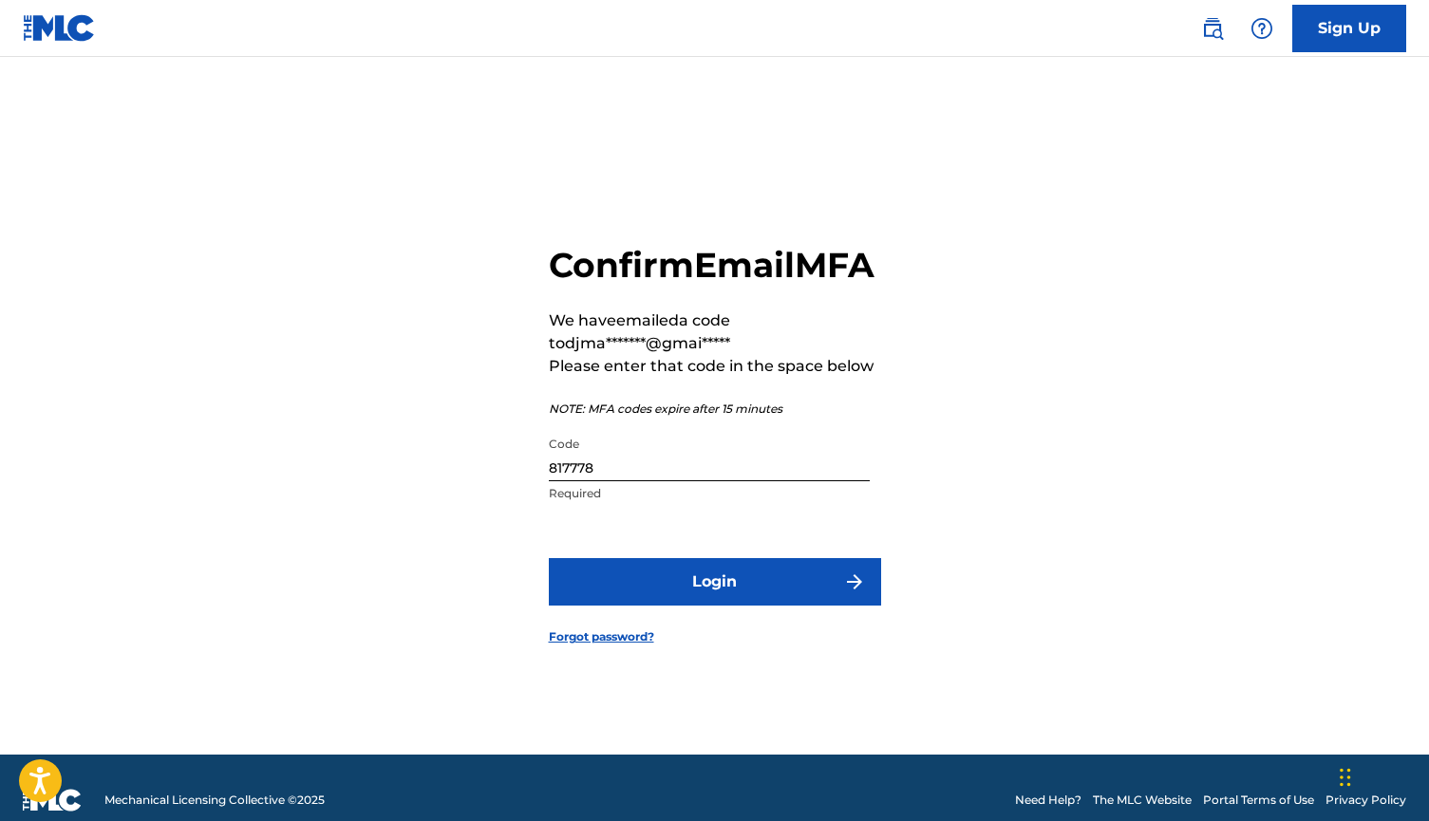
click at [620, 481] on input "817778" at bounding box center [709, 454] width 321 height 54
type input "661935"
click at [714, 603] on button "Login" at bounding box center [715, 581] width 332 height 47
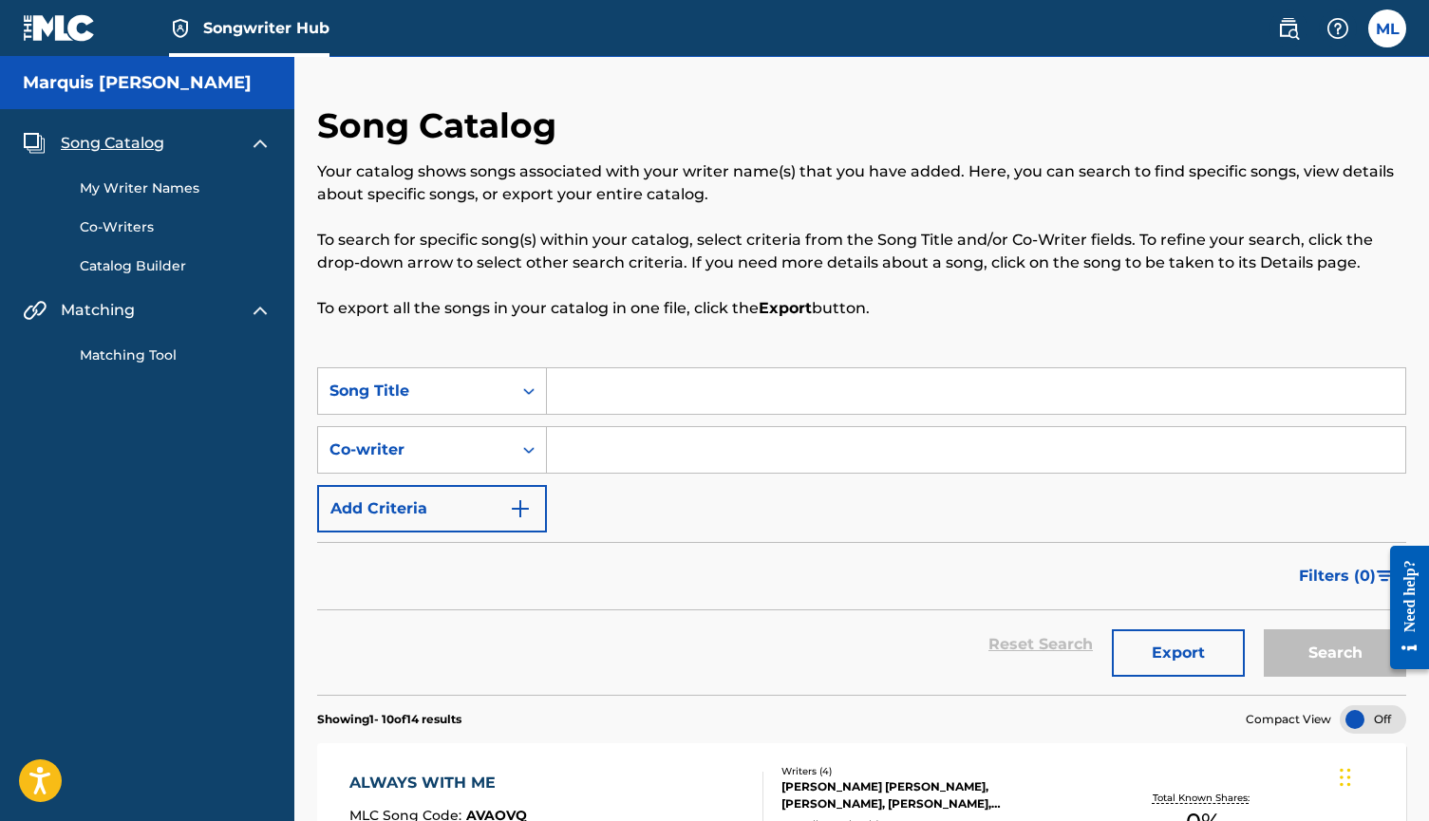
click at [263, 143] on img at bounding box center [260, 143] width 23 height 23
click at [261, 186] on img at bounding box center [260, 189] width 23 height 23
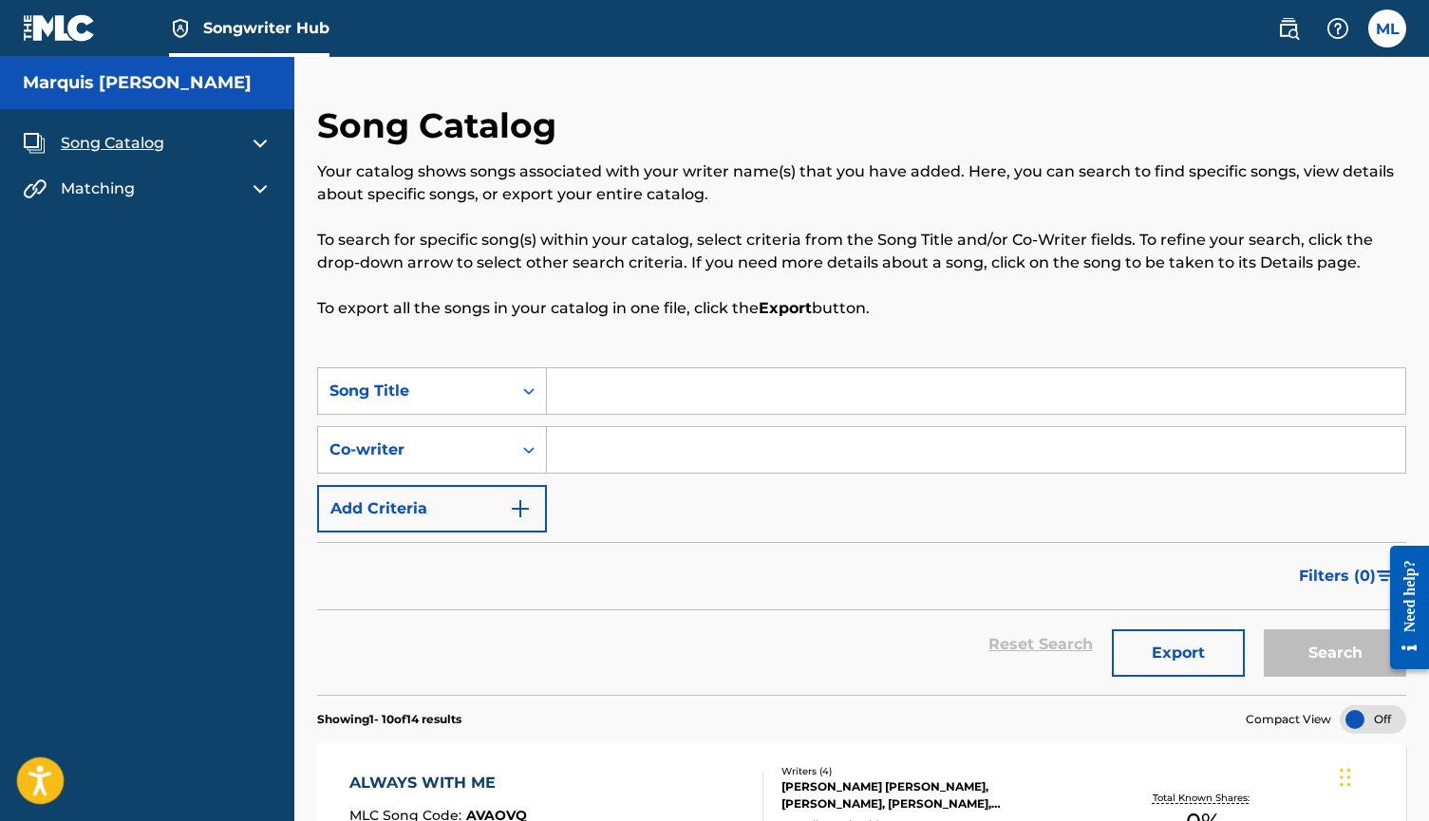
click at [57, 777] on button "Open accessiBe: accessibility options, statement and help" at bounding box center [40, 781] width 47 height 47
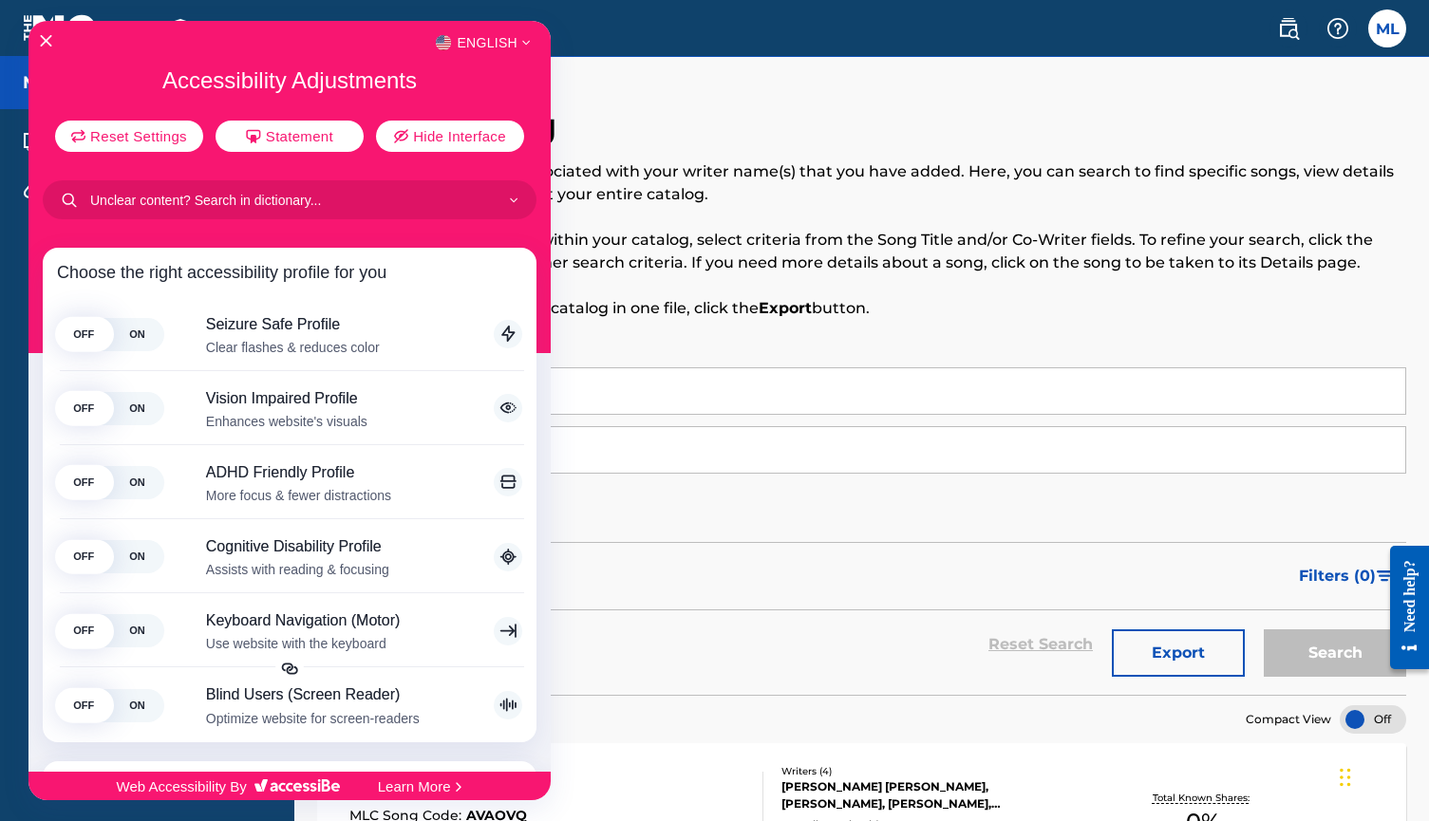
click at [56, 47] on div "English" at bounding box center [289, 42] width 522 height 25
click at [46, 42] on icon "Close Accessibility Interface" at bounding box center [46, 40] width 13 height 13
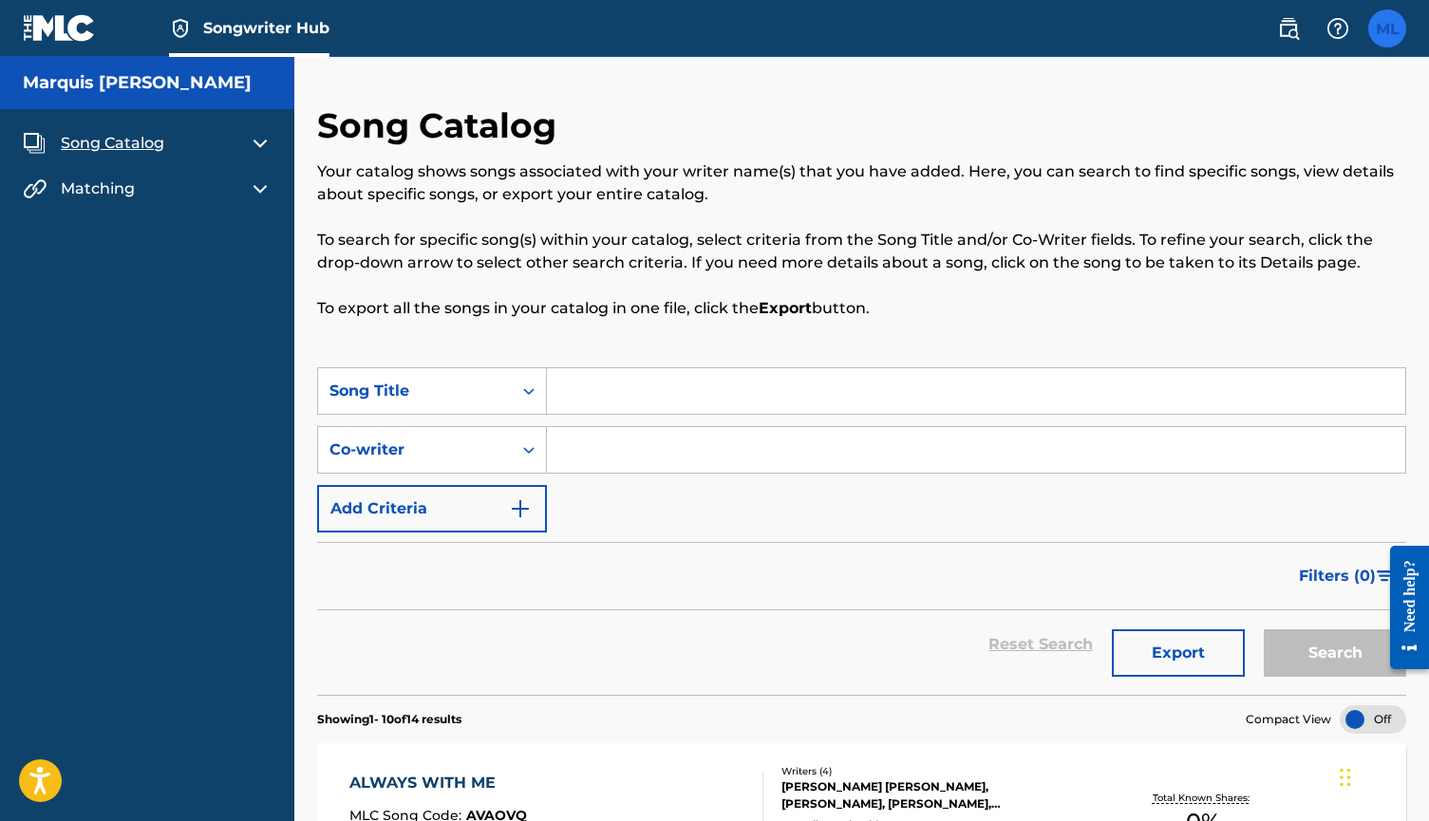
click at [1390, 43] on label at bounding box center [1387, 28] width 38 height 38
click at [1387, 28] on input "[PERSON_NAME] [PERSON_NAME][EMAIL_ADDRESS][DOMAIN_NAME] Notification Preference…" at bounding box center [1387, 28] width 0 height 0
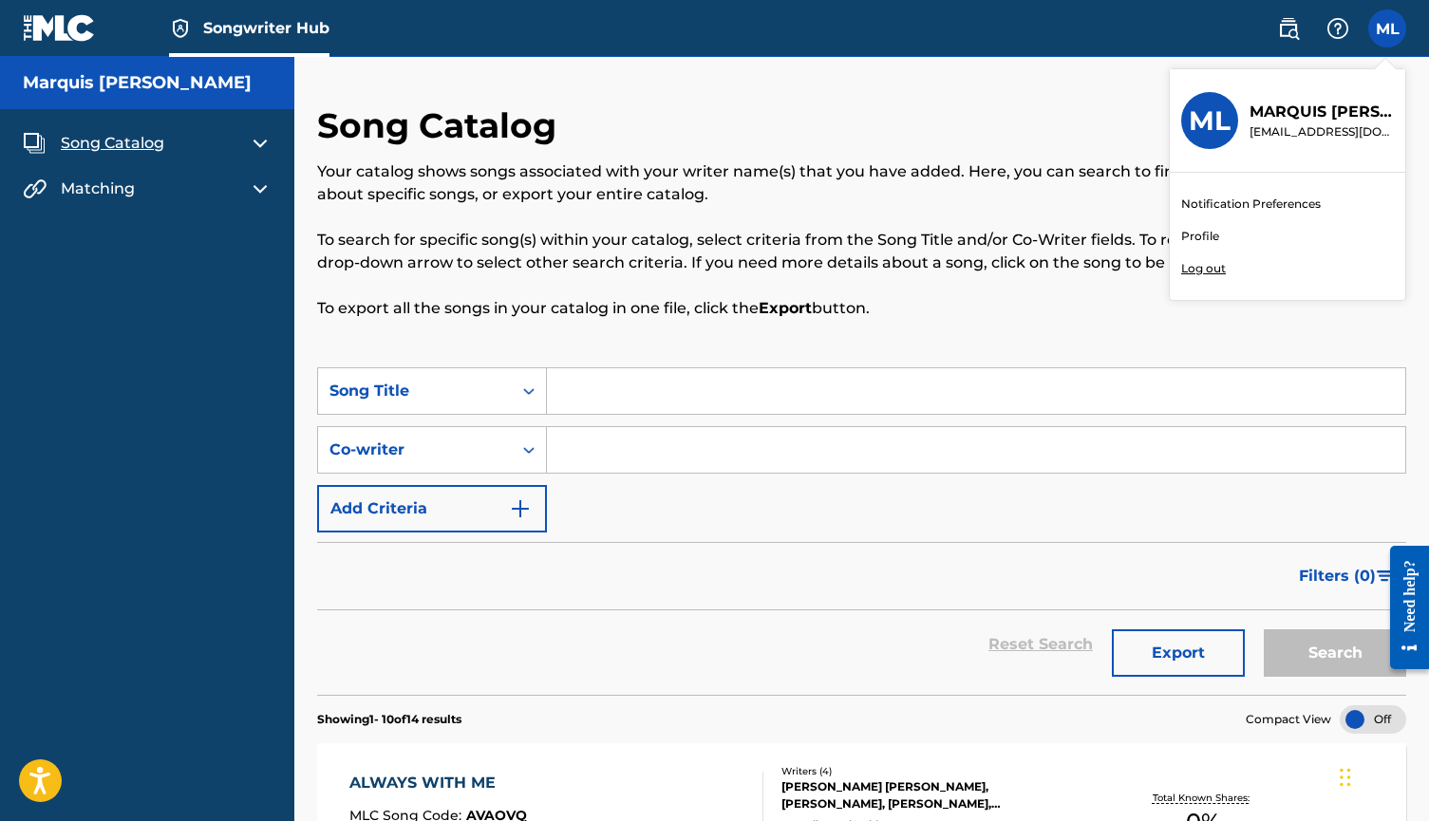
click at [1051, 295] on div "Your catalog shows songs associated with your writer name(s) that you have adde…" at bounding box center [861, 240] width 1089 height 160
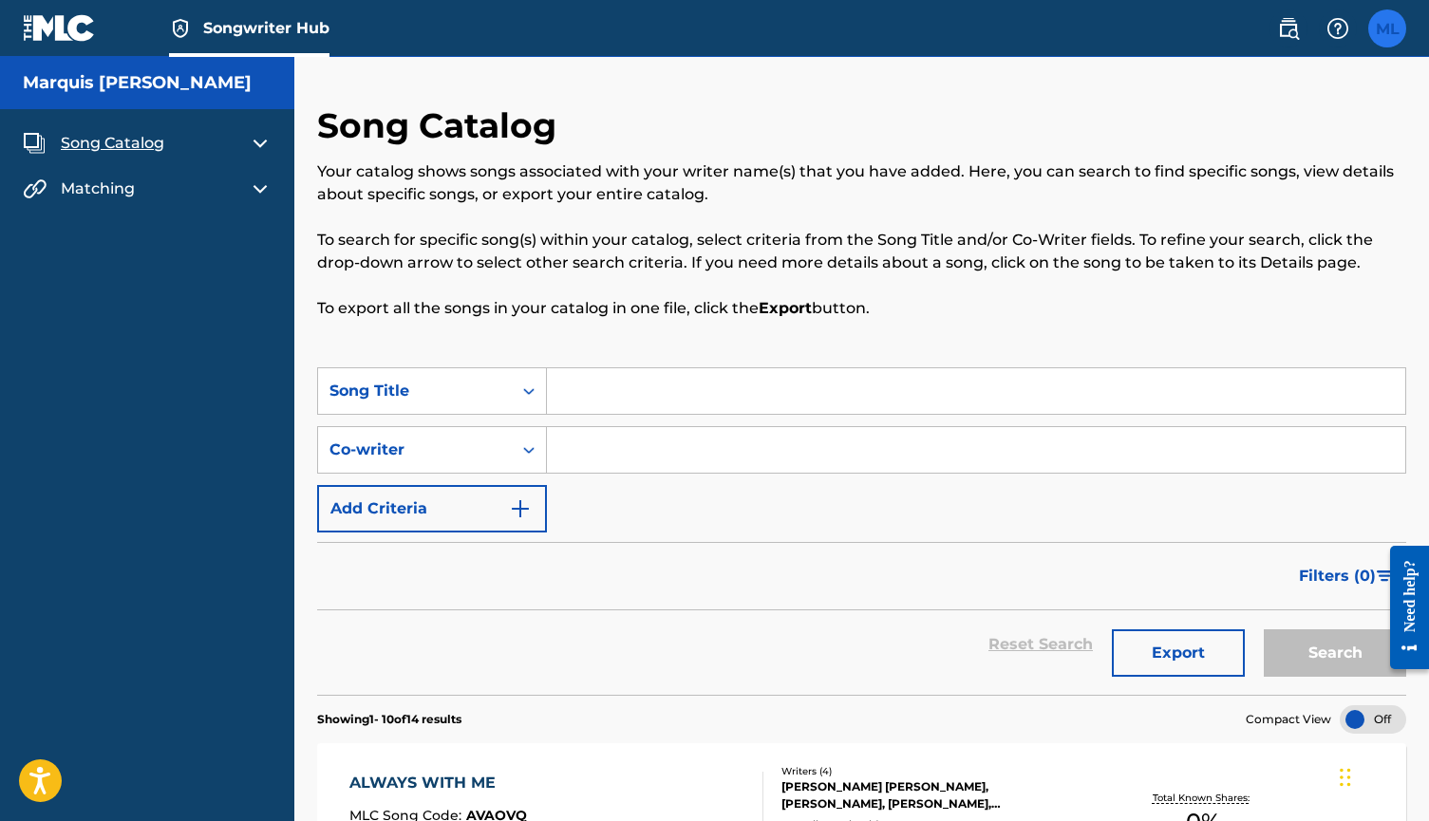
click at [1387, 27] on label at bounding box center [1387, 28] width 38 height 38
click at [1387, 28] on input "[PERSON_NAME] [PERSON_NAME][EMAIL_ADDRESS][DOMAIN_NAME] Notification Preference…" at bounding box center [1387, 28] width 0 height 0
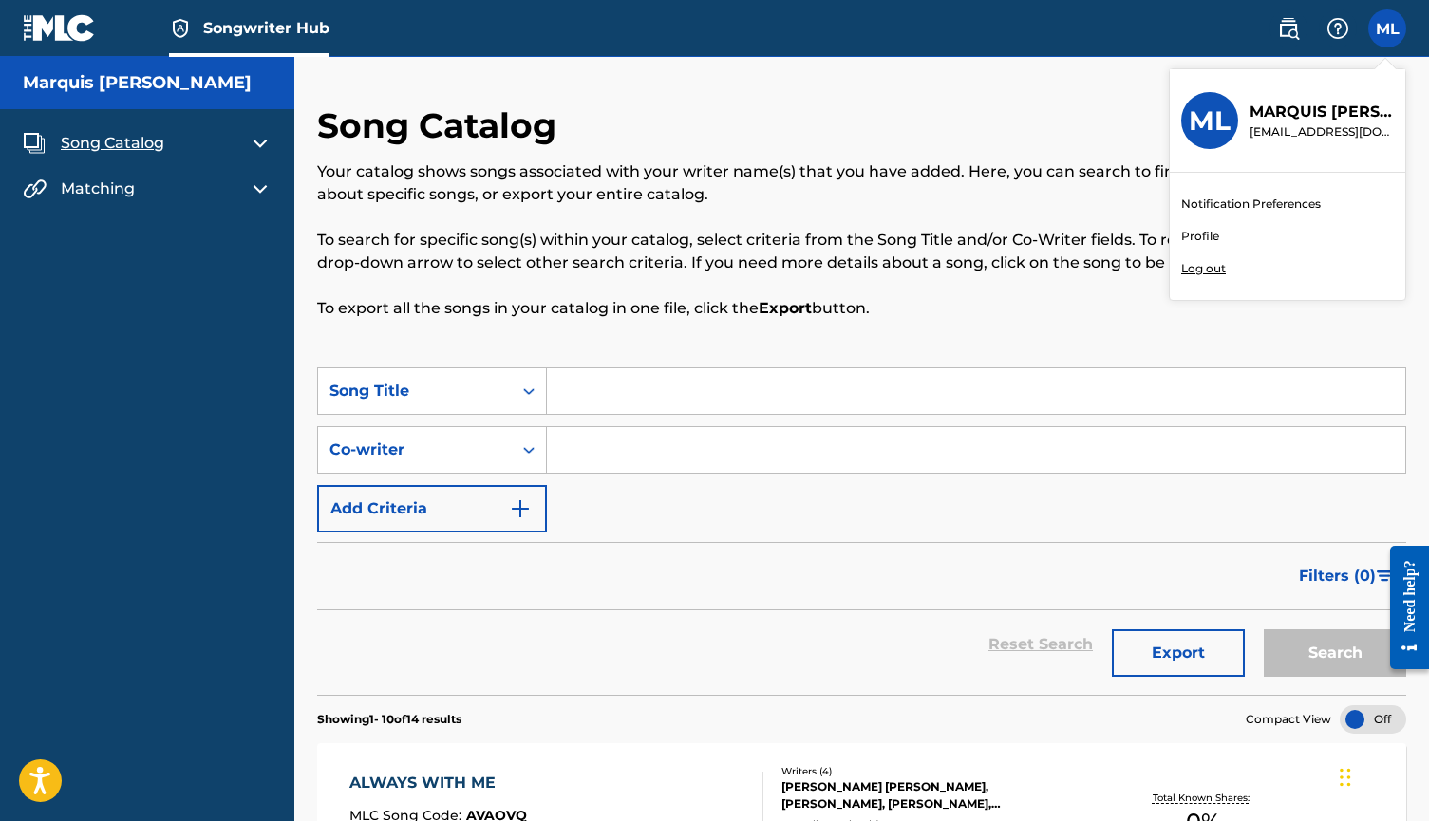
click at [1199, 268] on p "Log out" at bounding box center [1203, 268] width 45 height 17
click at [1387, 28] on input "[PERSON_NAME] [PERSON_NAME][EMAIL_ADDRESS][DOMAIN_NAME] Notification Preference…" at bounding box center [1387, 28] width 0 height 0
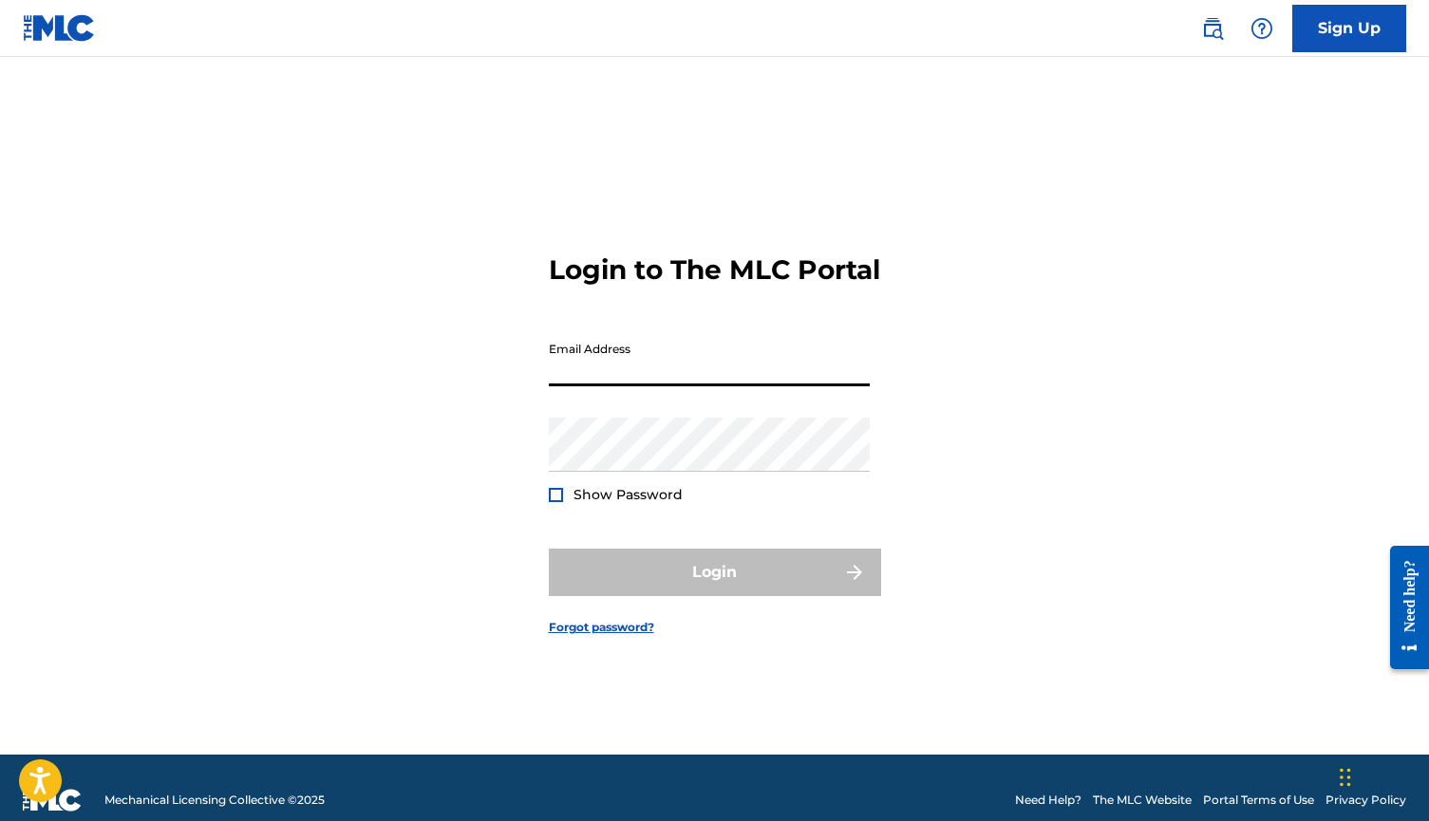
click at [649, 386] on input "Email Address" at bounding box center [709, 359] width 321 height 54
type input "[EMAIL_ADDRESS][PERSON_NAME][DOMAIN_NAME]"
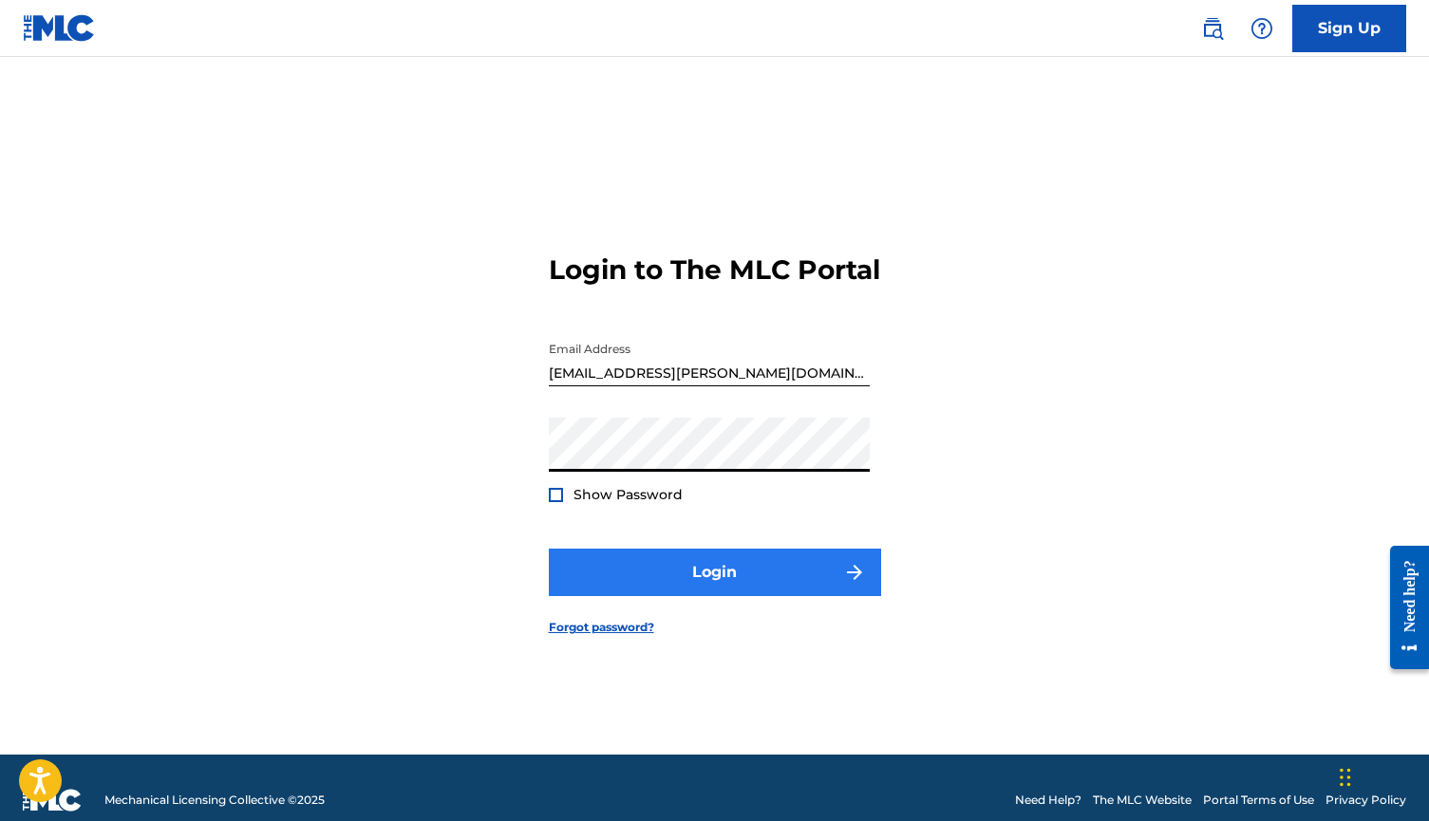
click at [705, 586] on button "Login" at bounding box center [715, 572] width 332 height 47
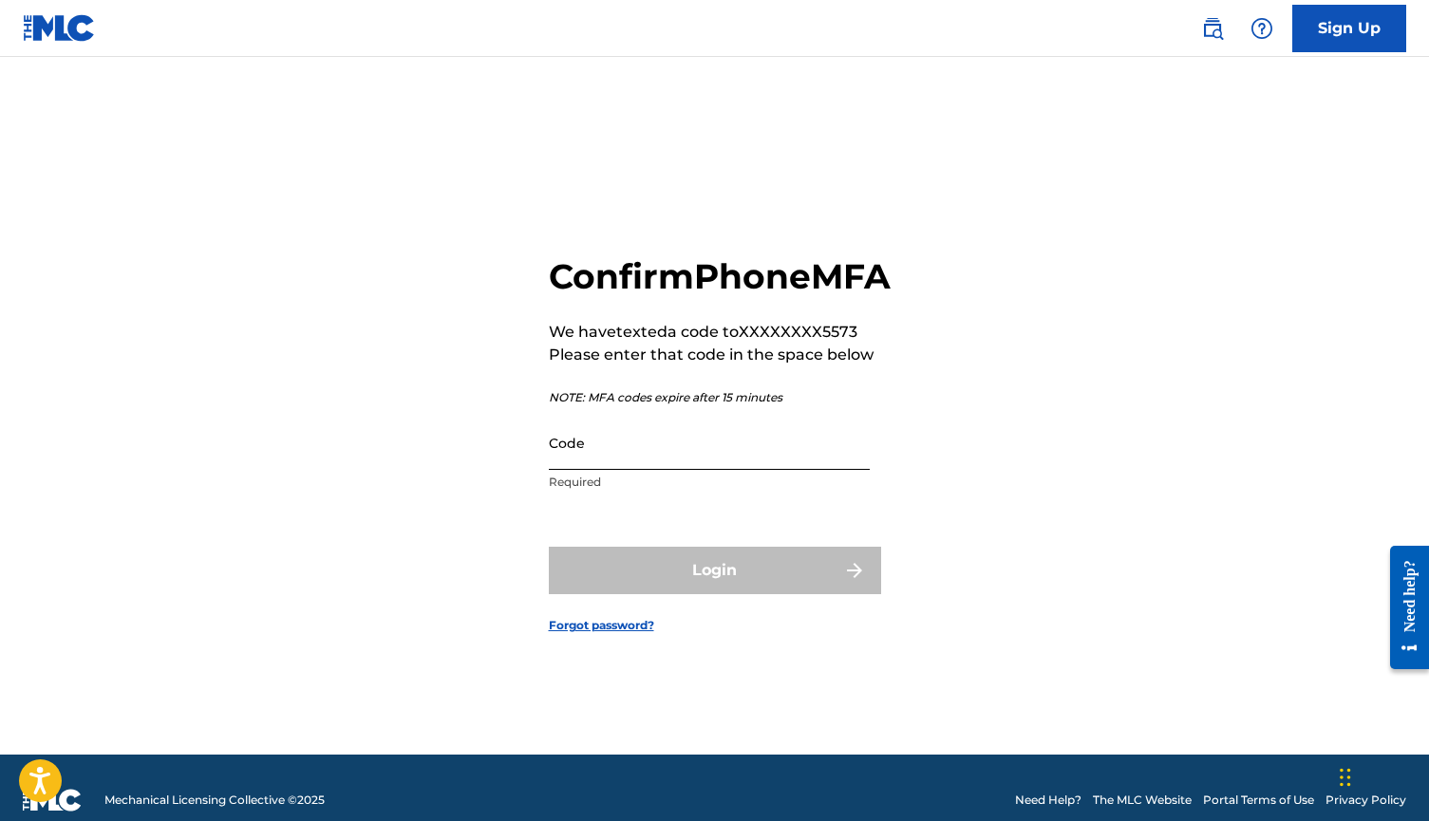
click at [648, 470] on input "Code" at bounding box center [709, 443] width 321 height 54
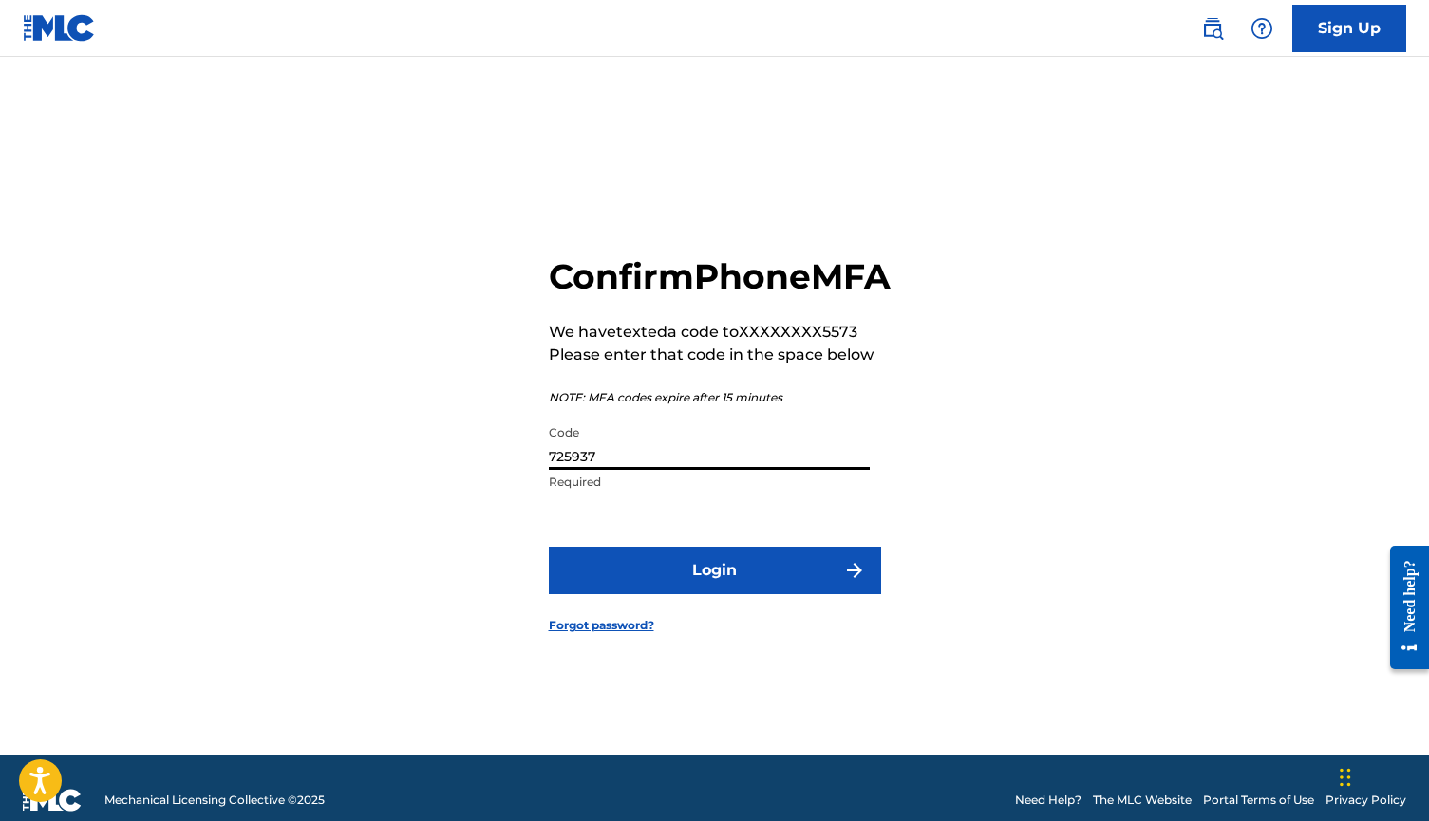
type input "725937"
click at [714, 592] on button "Login" at bounding box center [715, 570] width 332 height 47
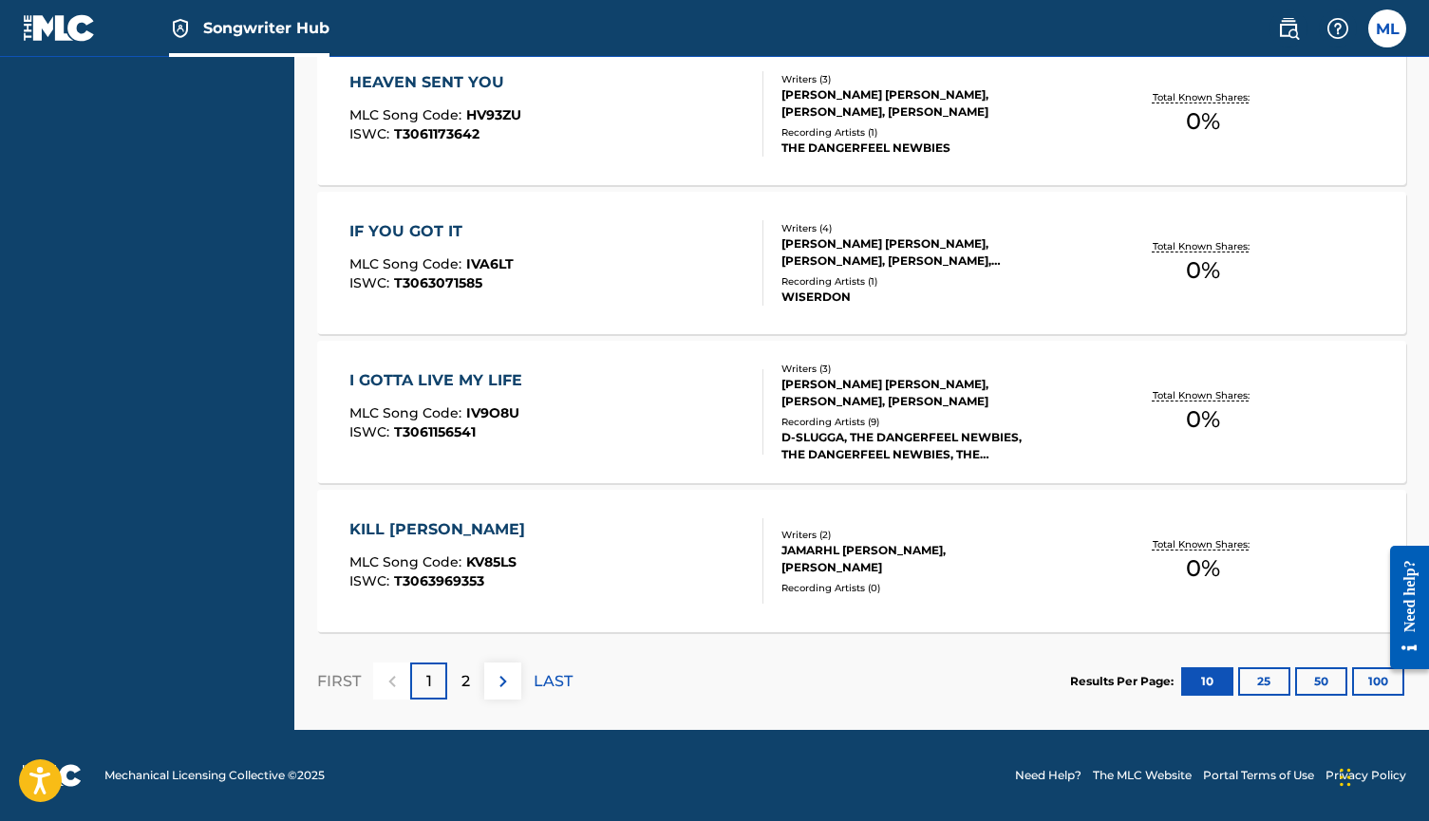
scroll to position [1595, 0]
click at [1048, 781] on link "Need Help?" at bounding box center [1048, 775] width 66 height 17
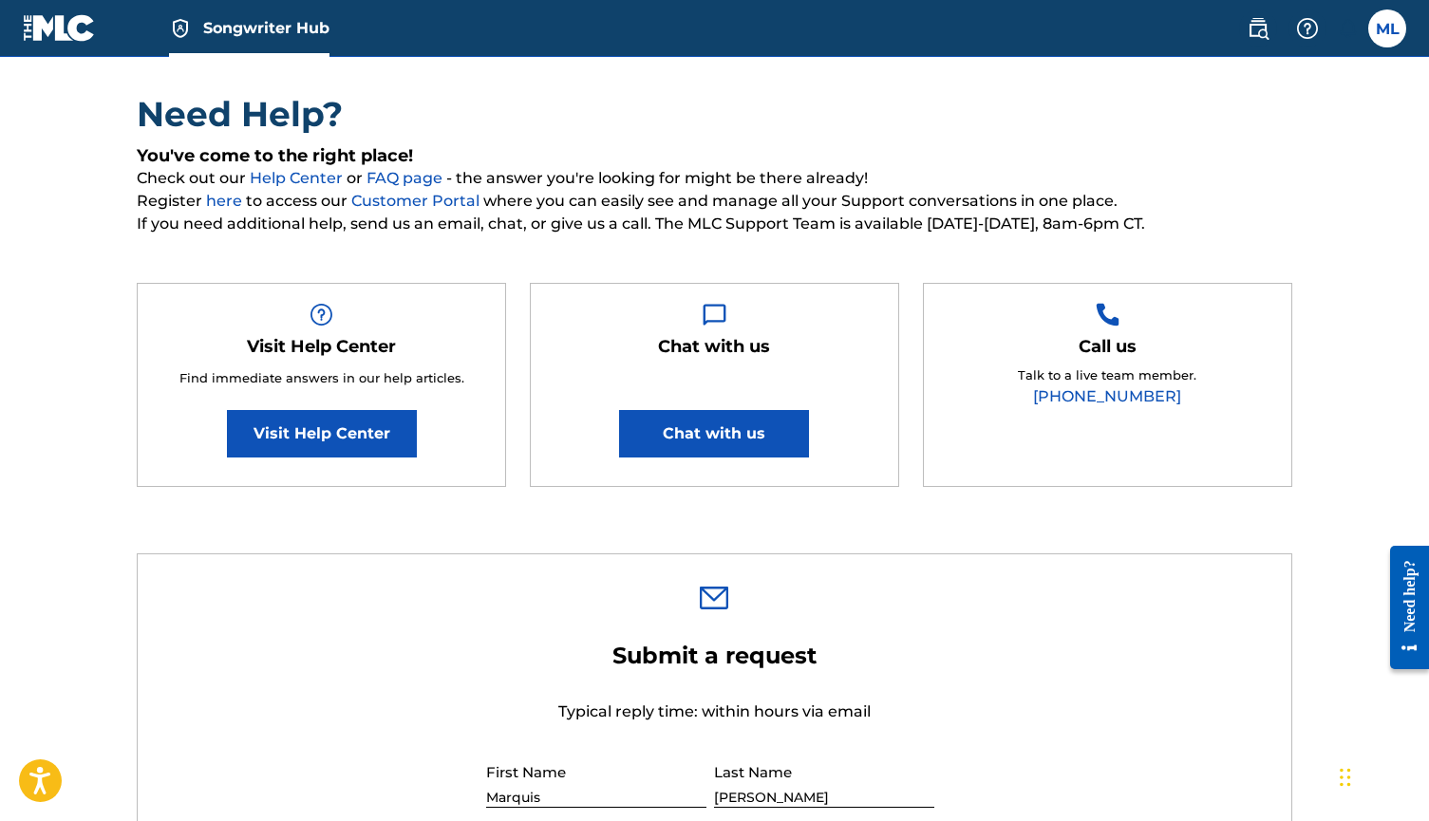
scroll to position [171, 0]
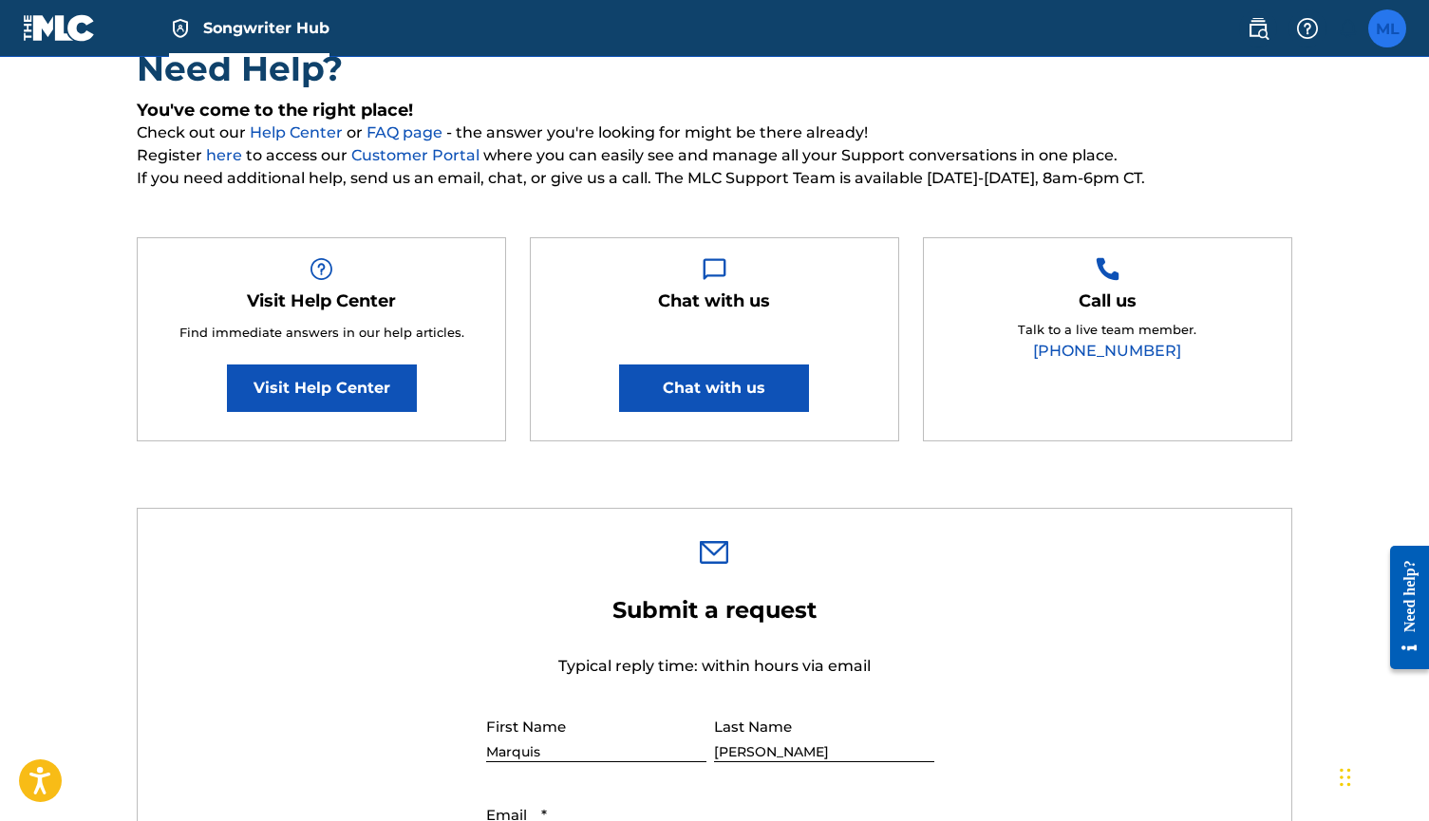
click at [1401, 23] on label at bounding box center [1387, 28] width 38 height 38
click at [1387, 28] on input "[PERSON_NAME] Lofton [EMAIL_ADDRESS][PERSON_NAME][DOMAIN_NAME] Notification Pre…" at bounding box center [1387, 28] width 0 height 0
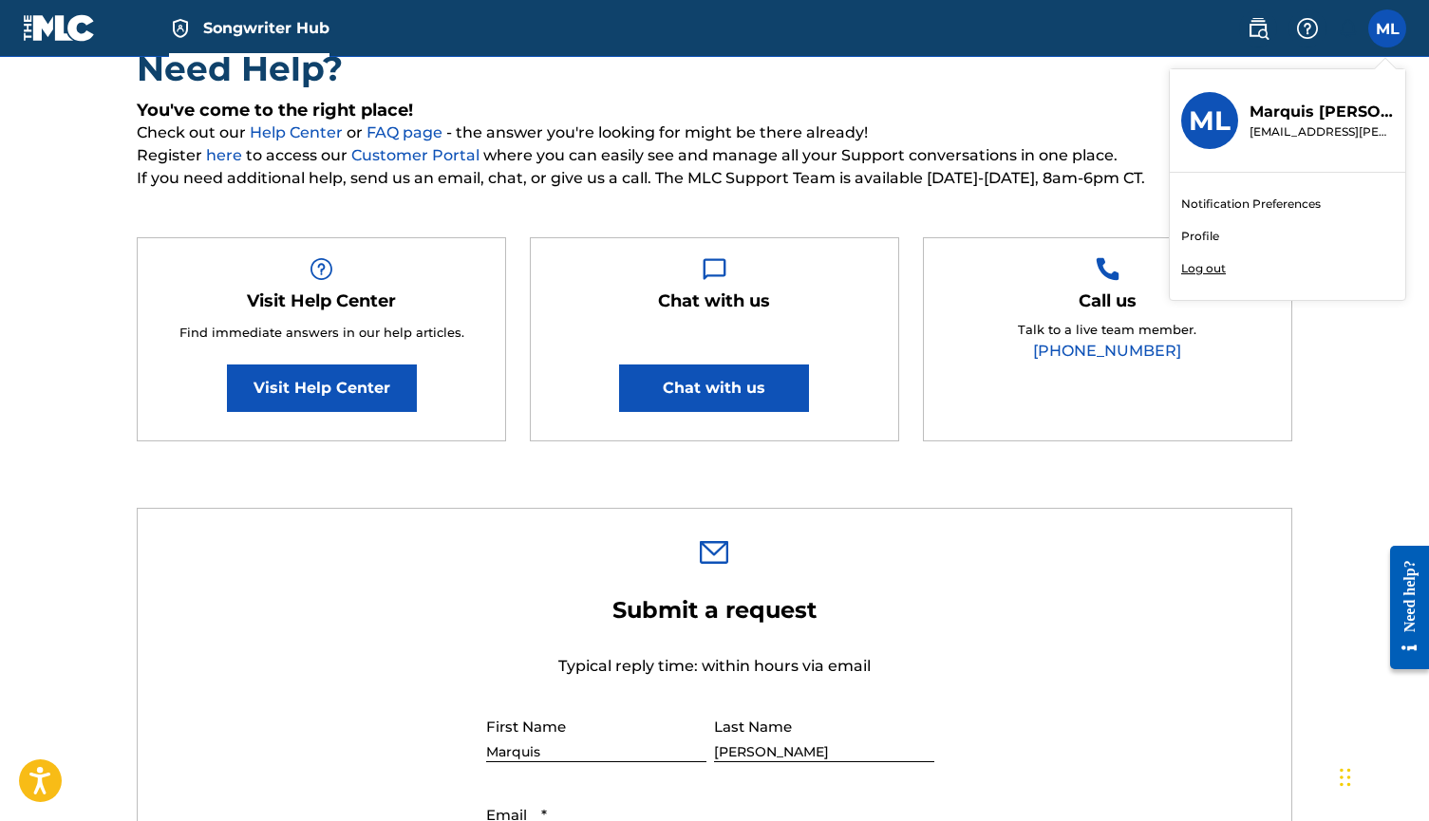
click at [325, 193] on div "Need Help? You've come to the right place! Check out our Help Center or FAQ pag…" at bounding box center [715, 253] width 1156 height 413
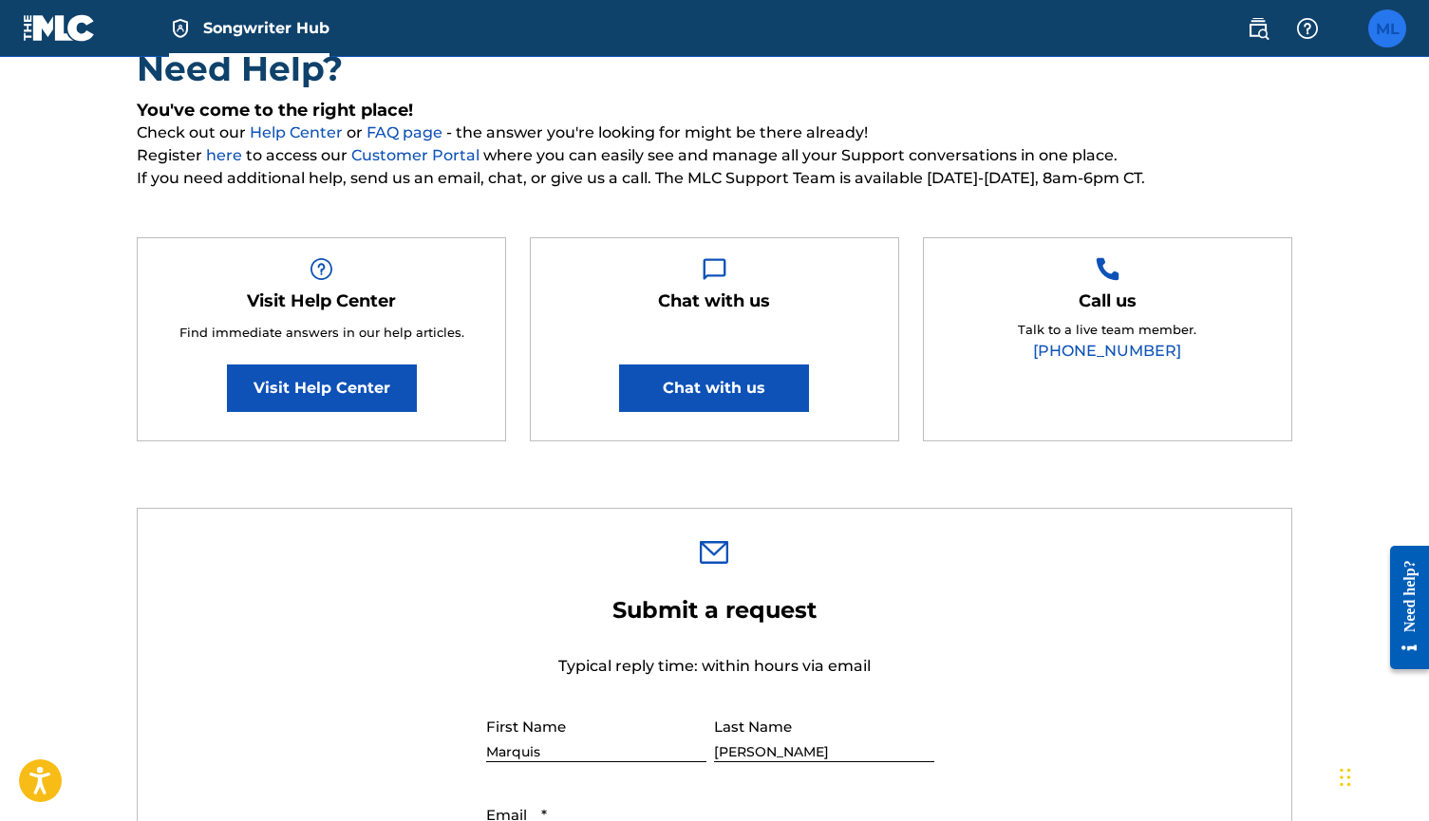
click at [1386, 39] on label at bounding box center [1387, 28] width 38 height 38
click at [1387, 28] on input "ML Marquis Lofton marquis.lofton@gmail.com Notification Preferences Profile Log…" at bounding box center [1387, 28] width 0 height 0
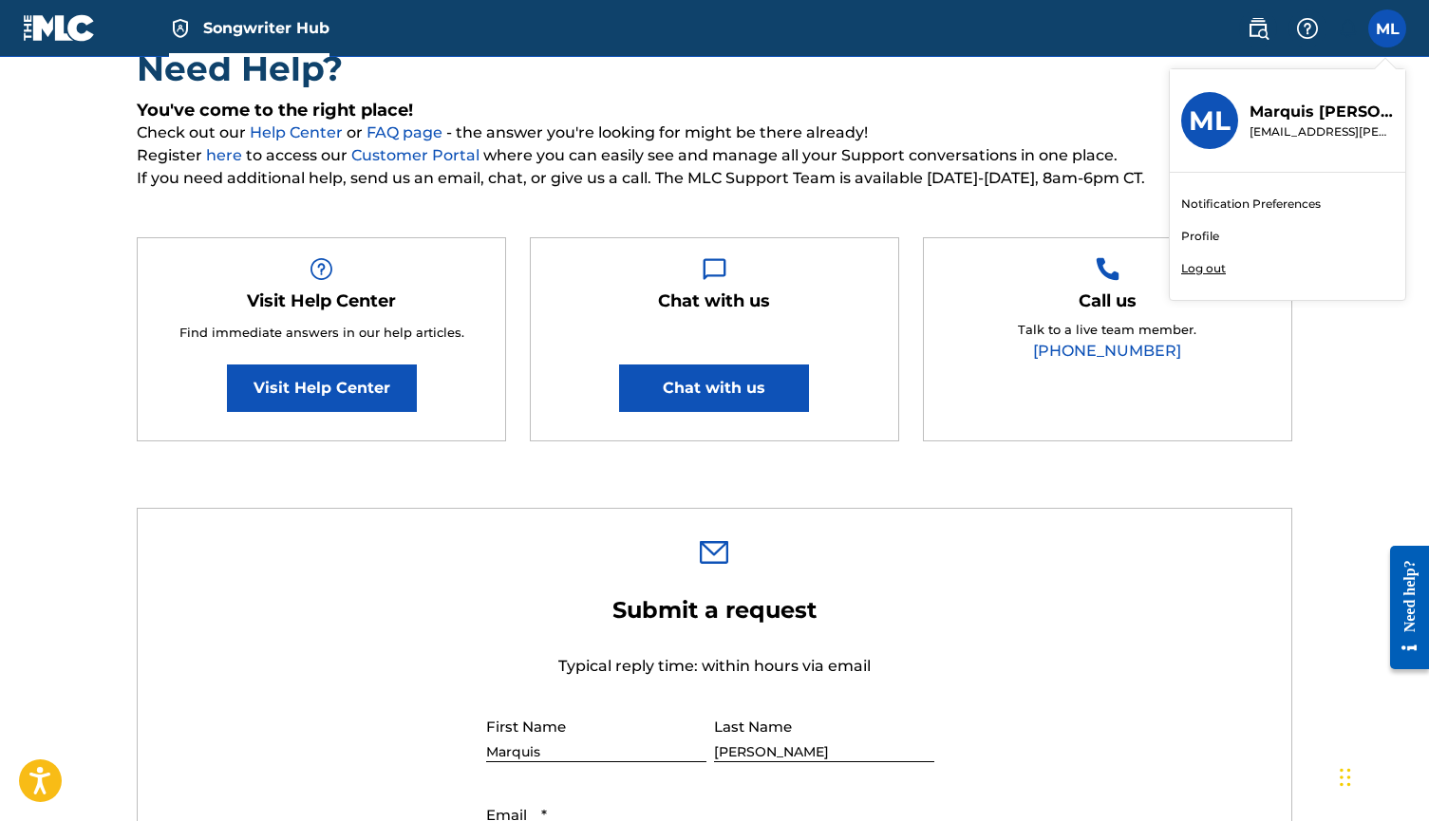
click at [1046, 161] on span "Register here to access our Customer Portal where you can easily see and manage…" at bounding box center [715, 155] width 1156 height 23
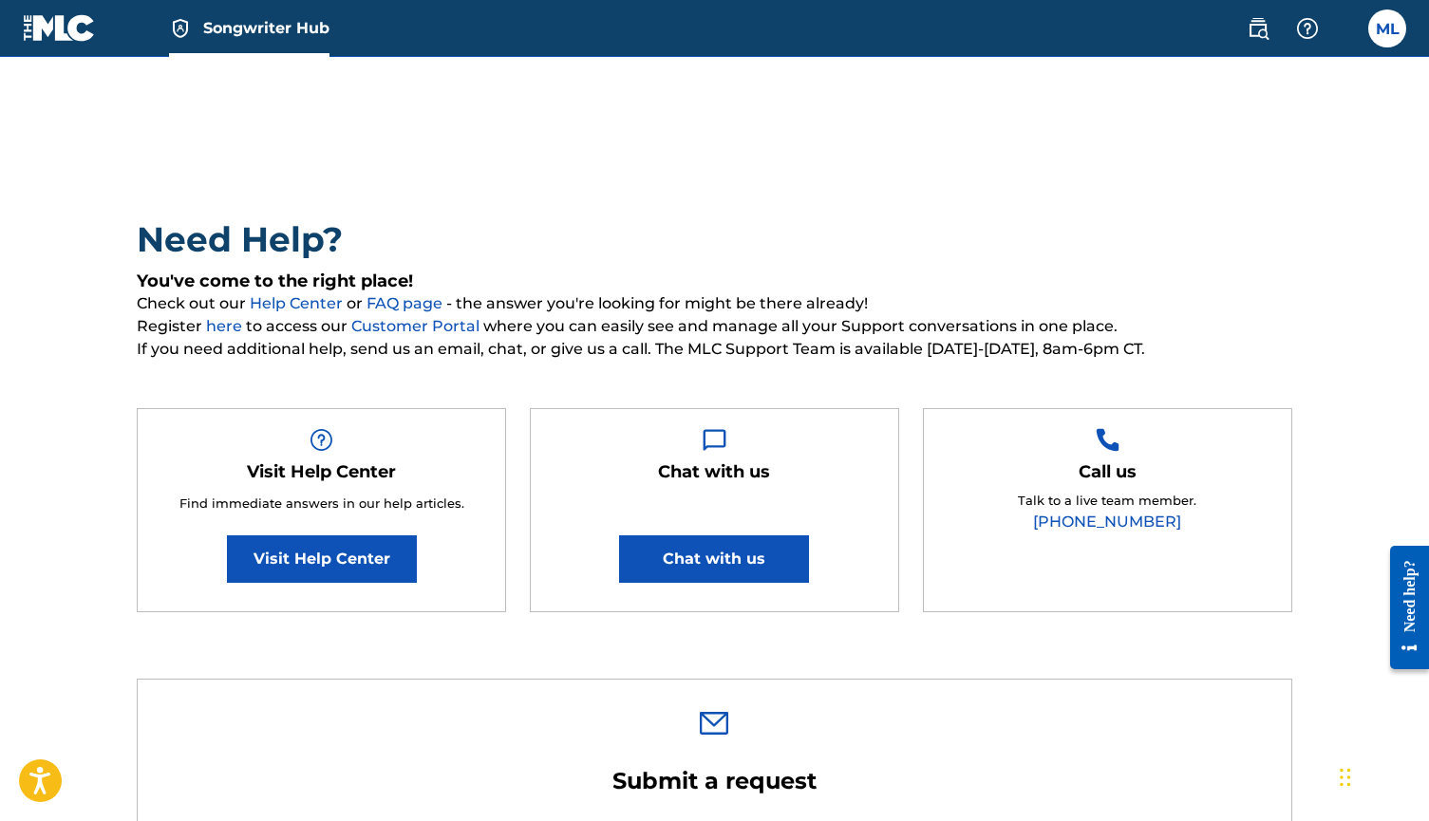
scroll to position [0, 0]
click at [270, 31] on span "Songwriter Hub" at bounding box center [266, 28] width 126 height 22
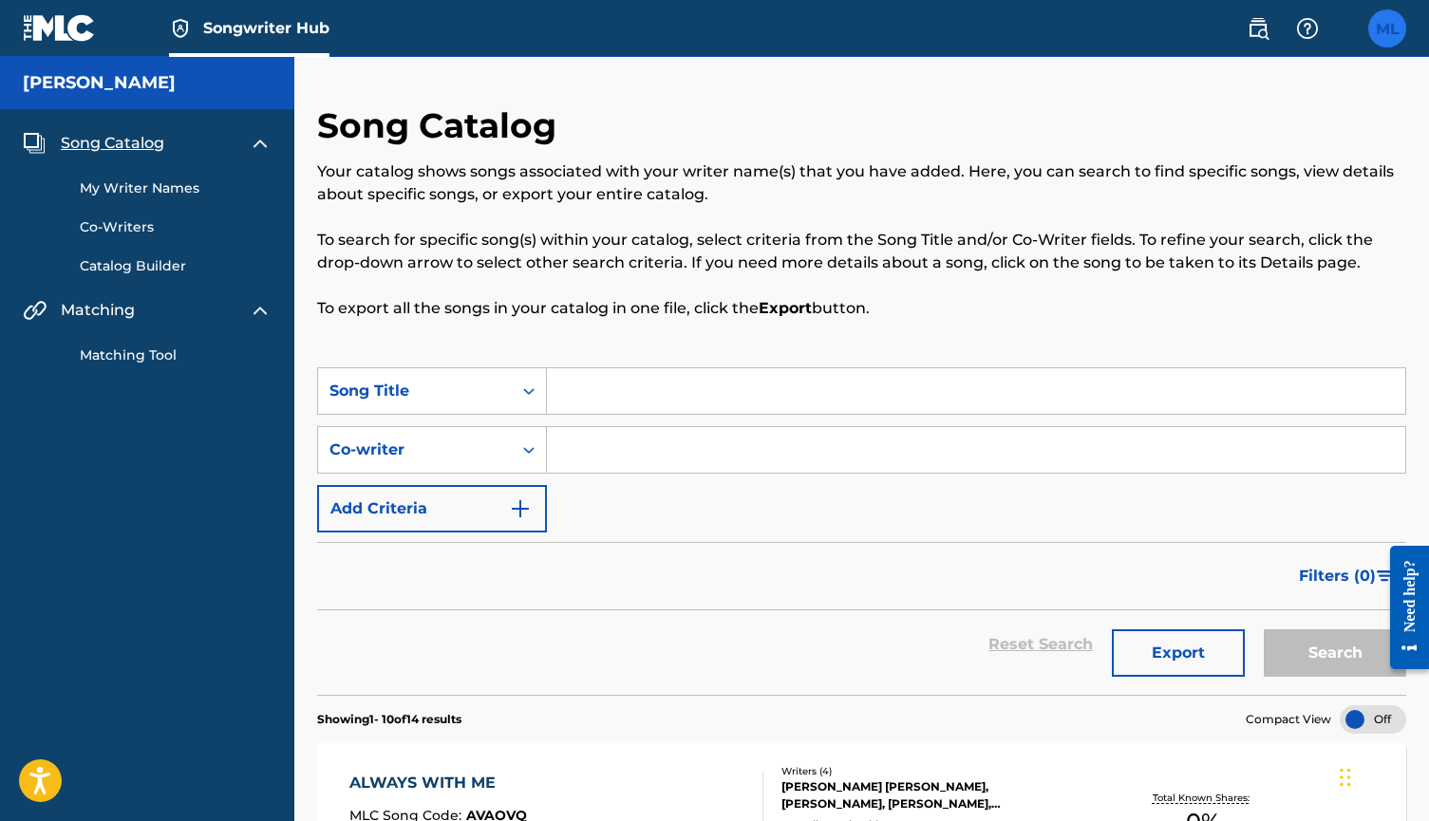
click at [1380, 45] on label at bounding box center [1387, 28] width 38 height 38
click at [1387, 28] on input "ML Marquis Lofton marquis.lofton@gmail.com Notification Preferences Profile Log…" at bounding box center [1387, 28] width 0 height 0
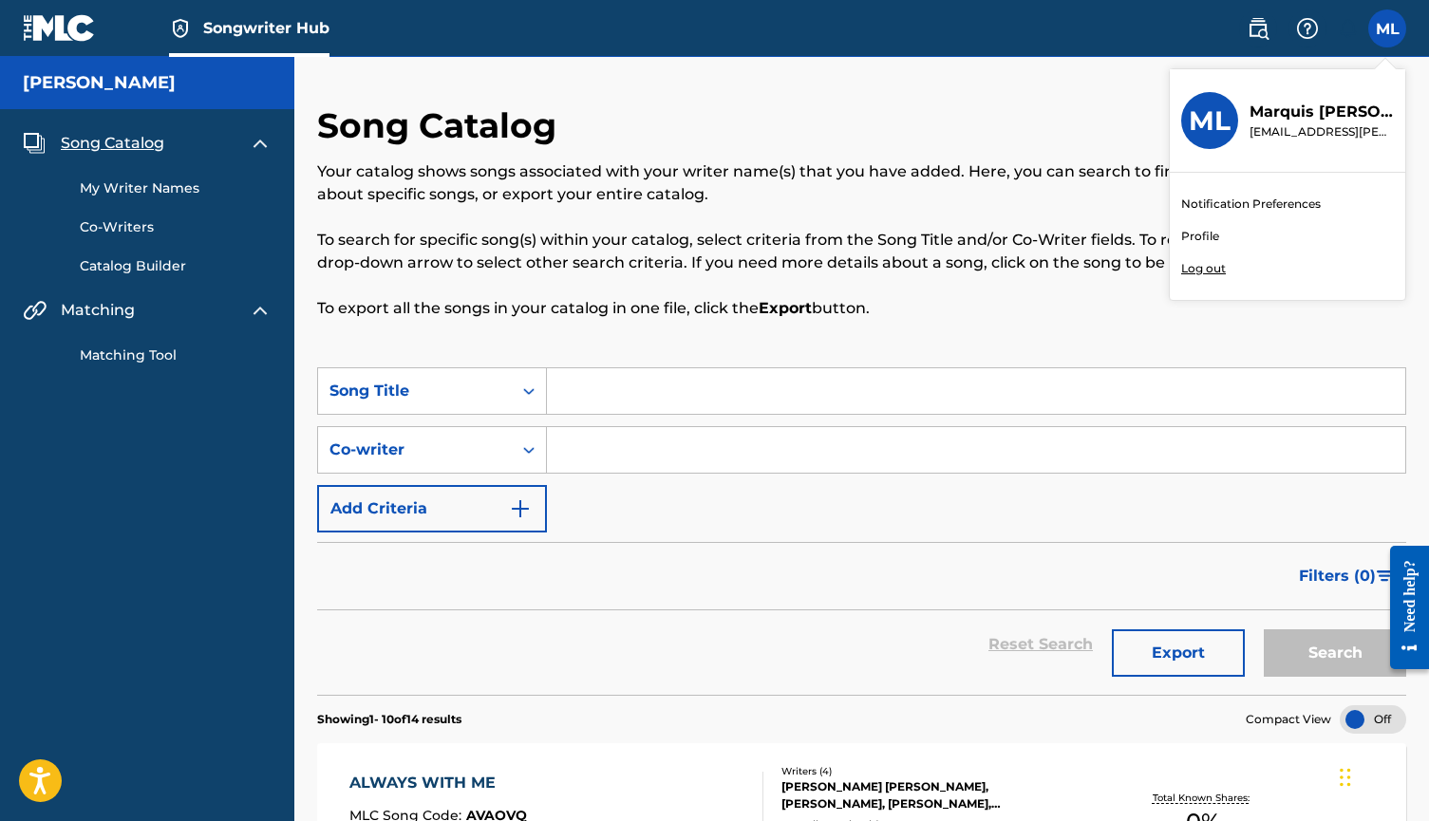
click at [1202, 232] on link "Profile" at bounding box center [1200, 236] width 38 height 17
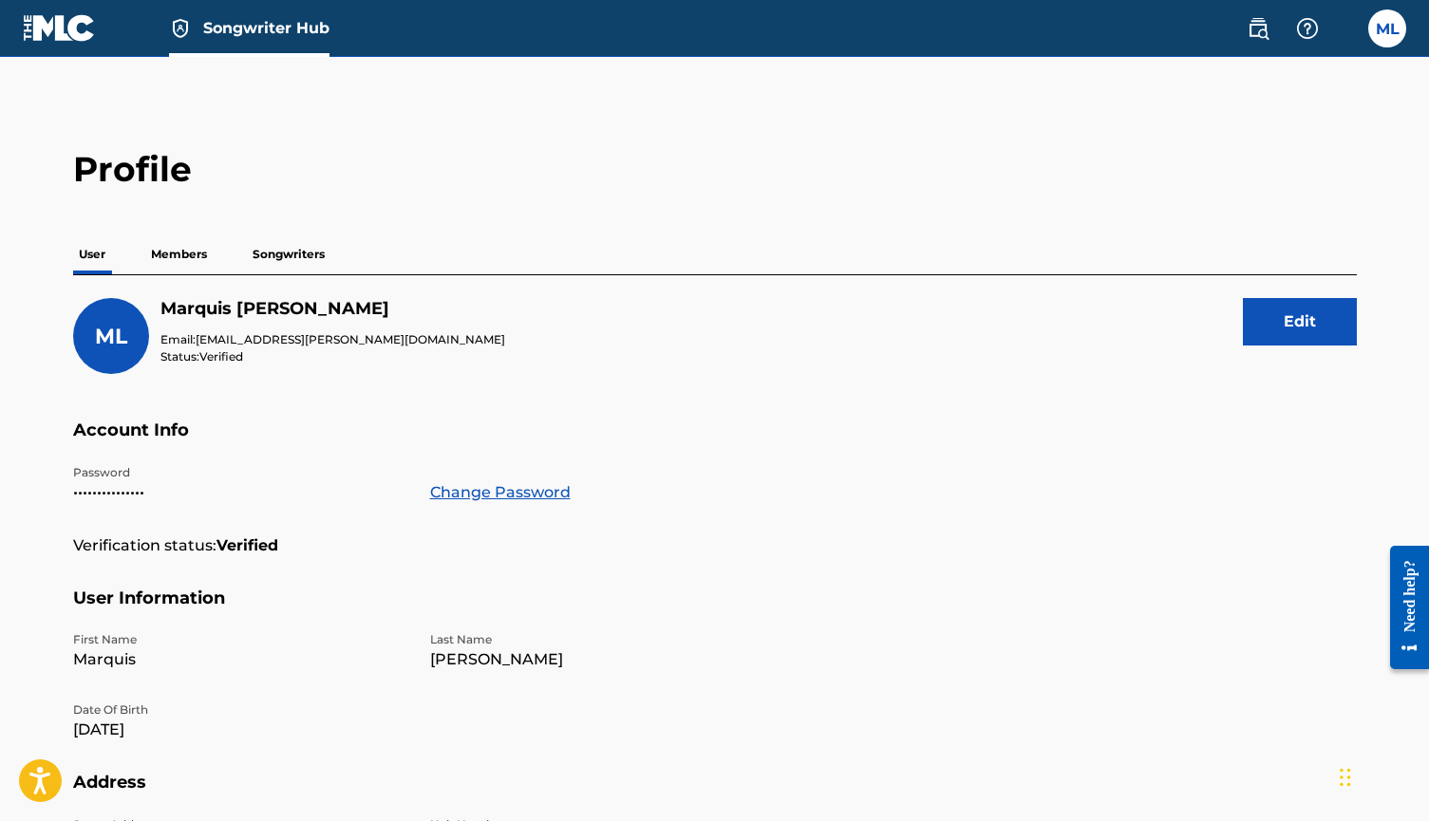
click at [173, 250] on p "Members" at bounding box center [178, 255] width 67 height 40
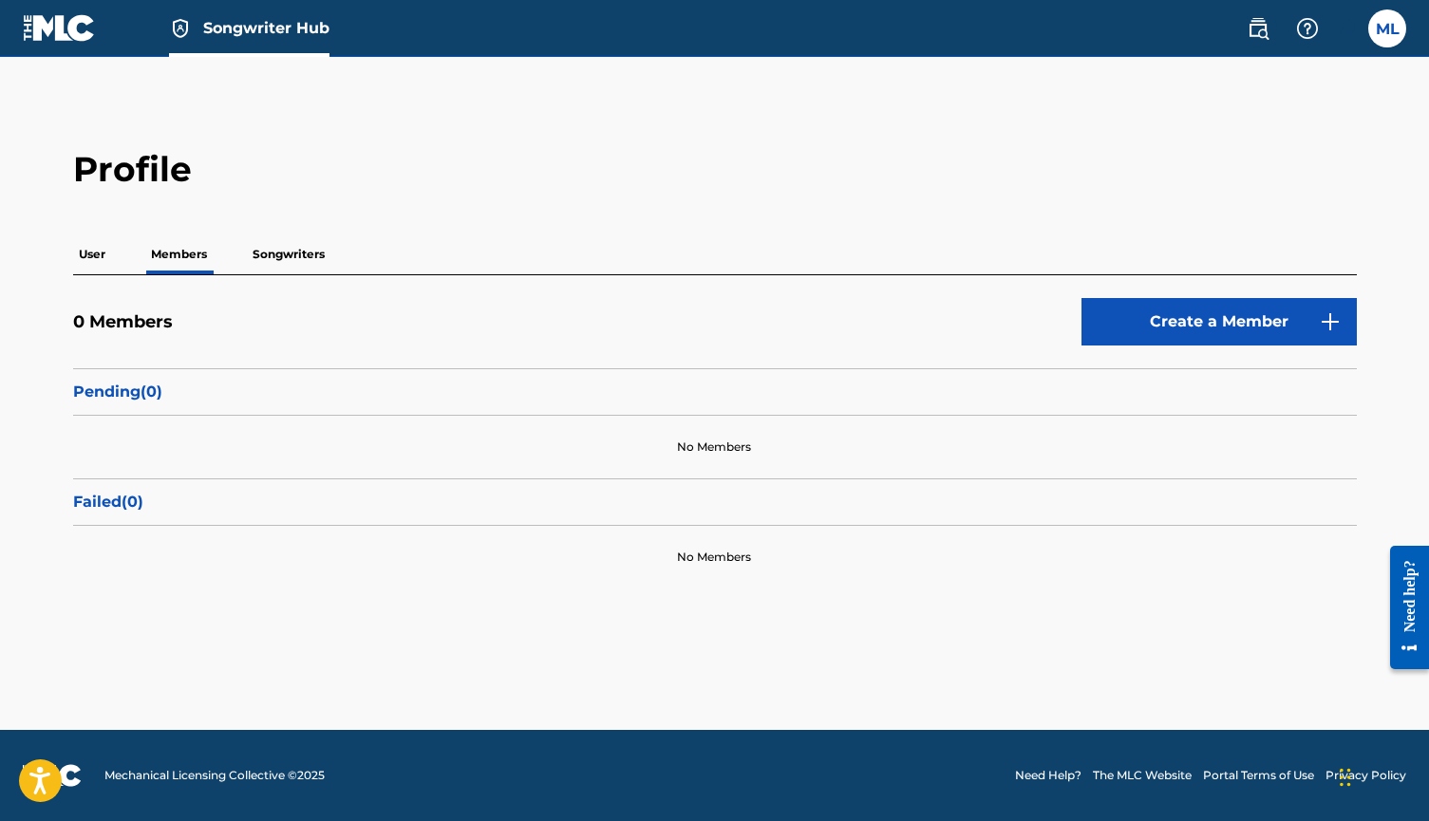
click at [478, 230] on div "Profile User Members Songwriters 0 Members Create a Member Pending ( 0 ) No Mem…" at bounding box center [714, 368] width 1329 height 441
click at [548, 399] on p "Pending ( 0 )" at bounding box center [715, 392] width 1284 height 23
click at [1398, 24] on label at bounding box center [1387, 28] width 38 height 38
click at [1387, 28] on input "ML Marquis Lofton marquis.lofton@gmail.com Notification Preferences Profile Log…" at bounding box center [1387, 28] width 0 height 0
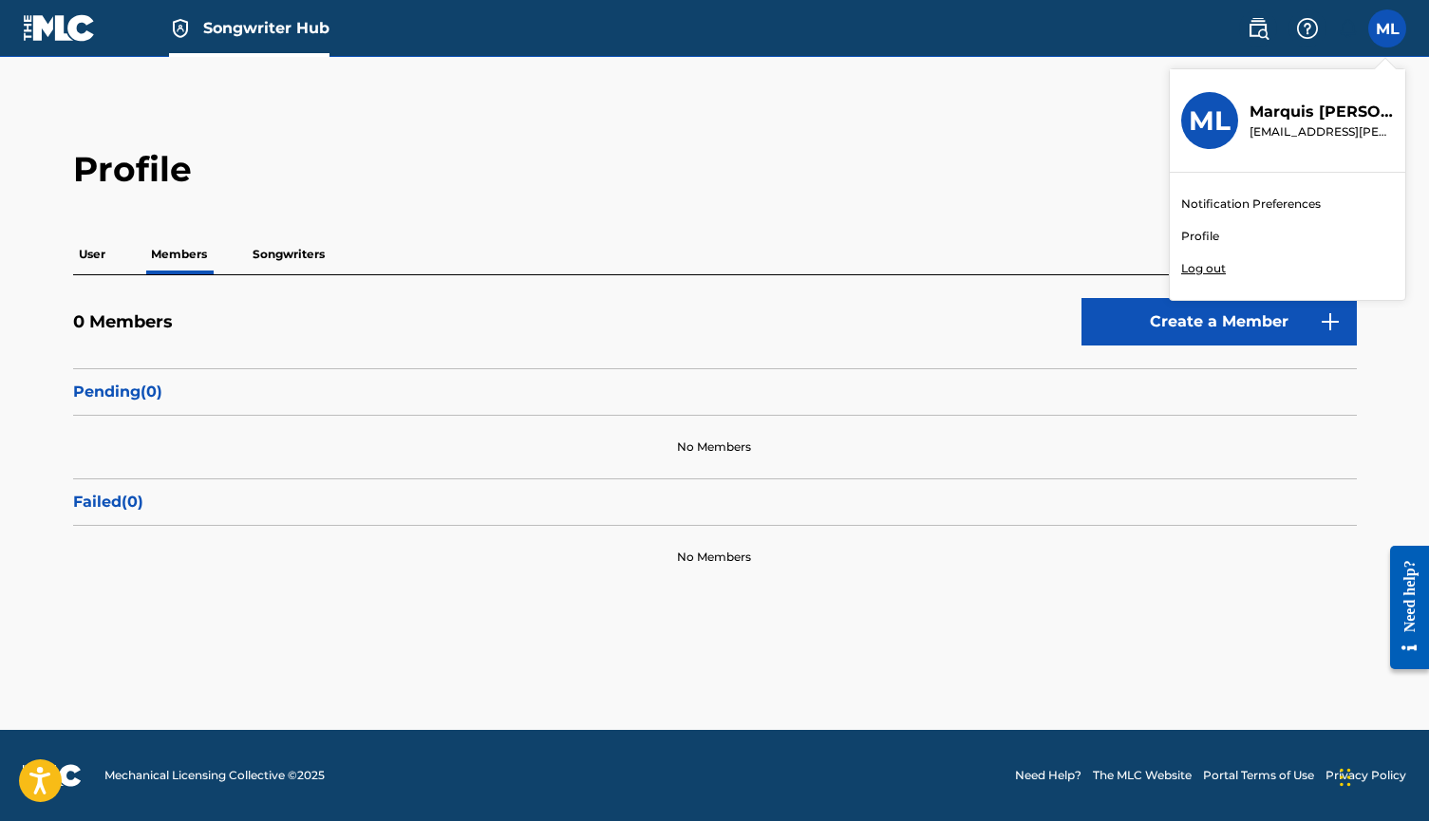
click at [1207, 268] on p "Log out" at bounding box center [1203, 268] width 45 height 17
click at [1387, 28] on input "ML Marquis Lofton marquis.lofton@gmail.com Notification Preferences Profile Log…" at bounding box center [1387, 28] width 0 height 0
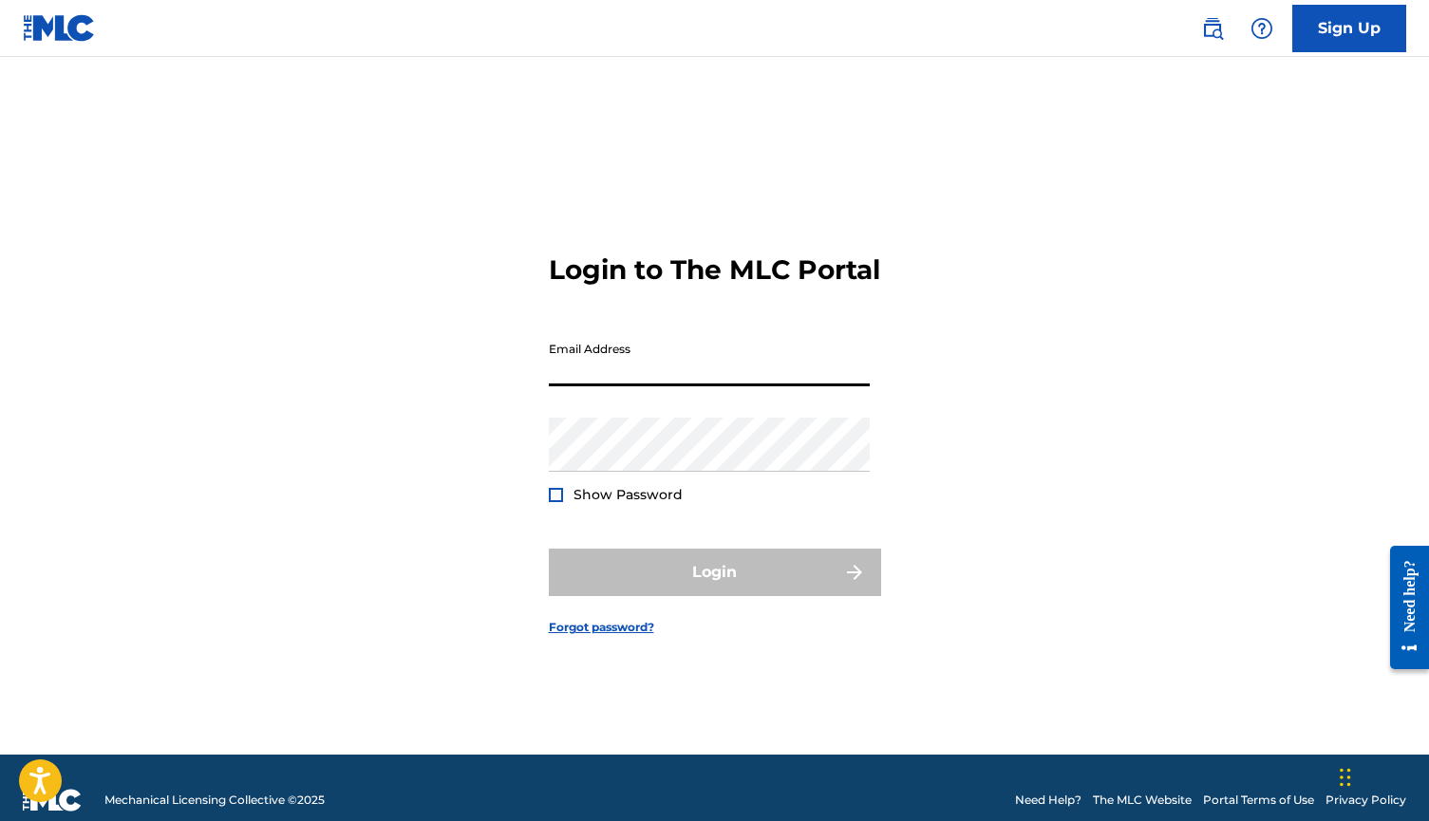
click at [729, 375] on input "Email Address" at bounding box center [709, 359] width 321 height 54
type input "[EMAIL_ADDRESS][DOMAIN_NAME]"
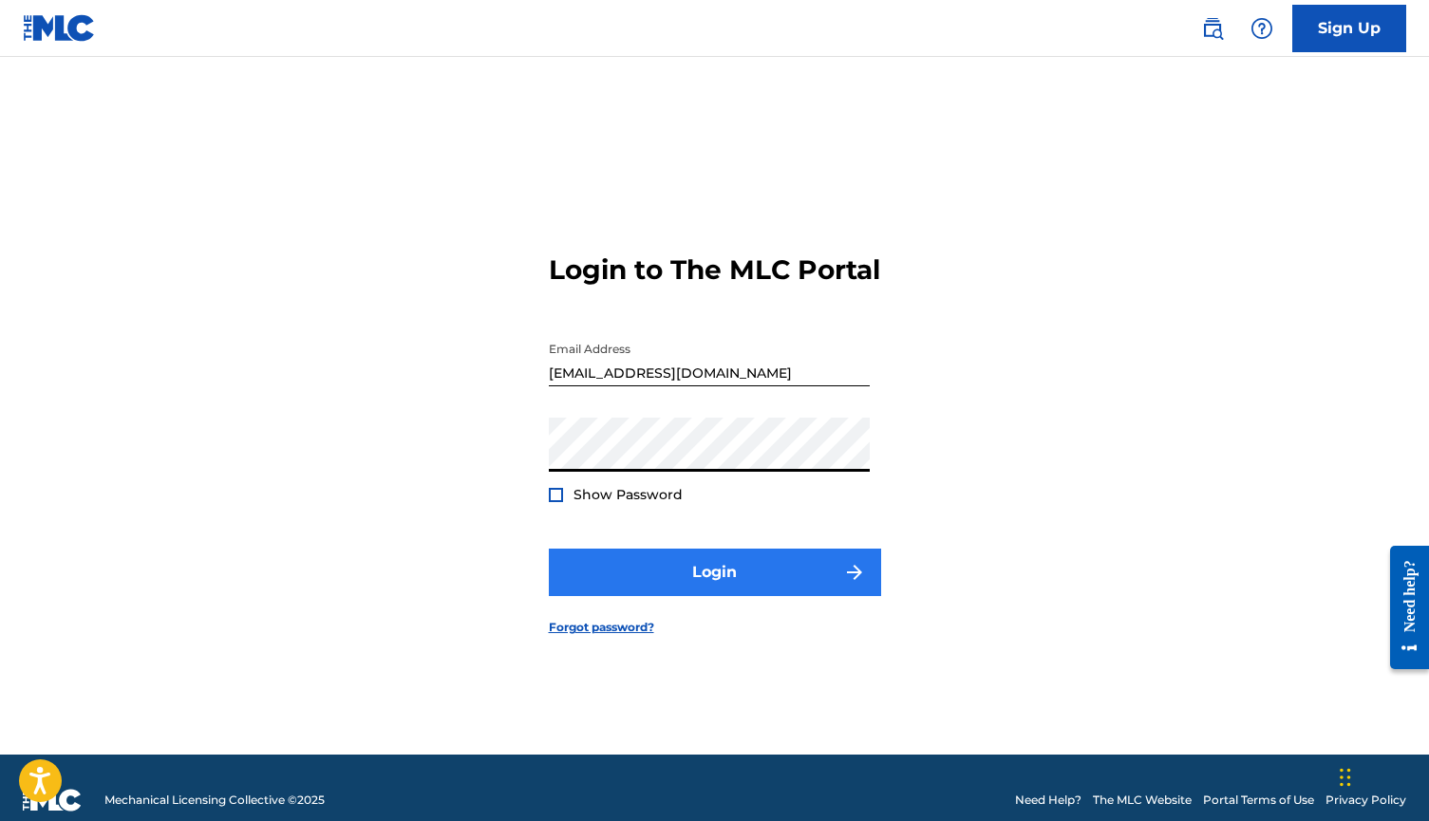
click at [722, 588] on button "Login" at bounding box center [715, 572] width 332 height 47
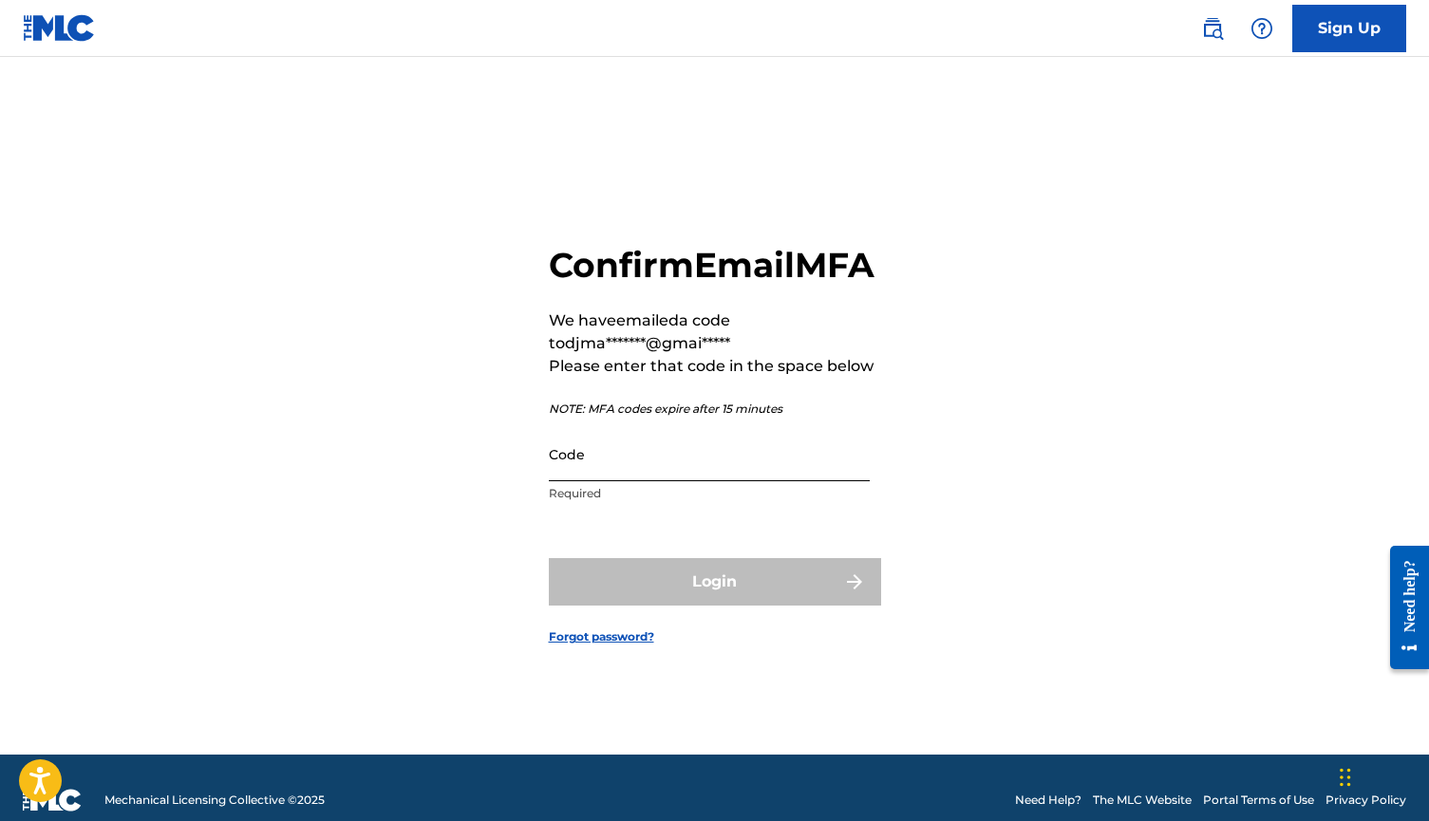
click at [691, 481] on input "Code" at bounding box center [709, 454] width 321 height 54
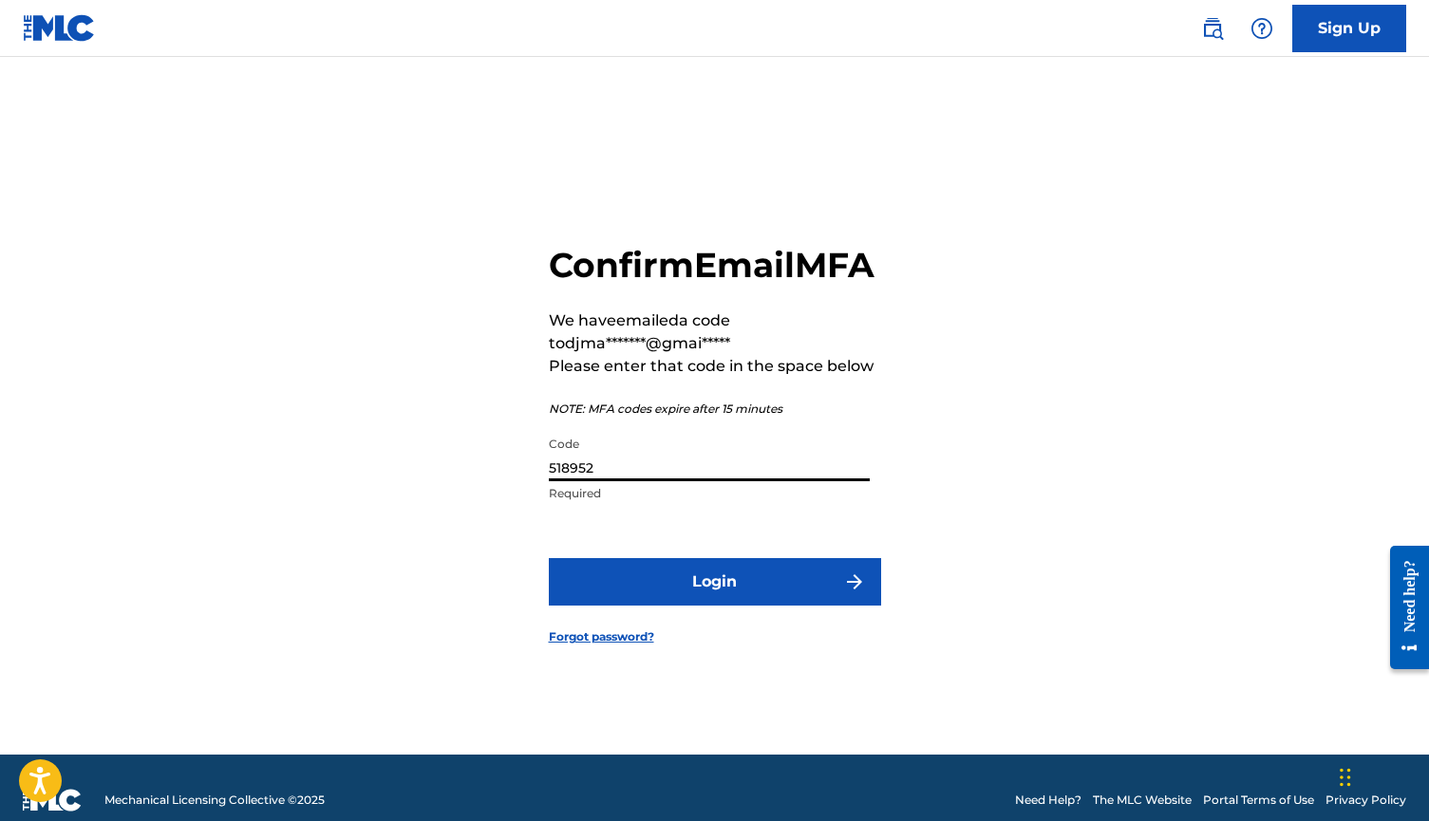
type input "518952"
click at [714, 603] on button "Login" at bounding box center [715, 581] width 332 height 47
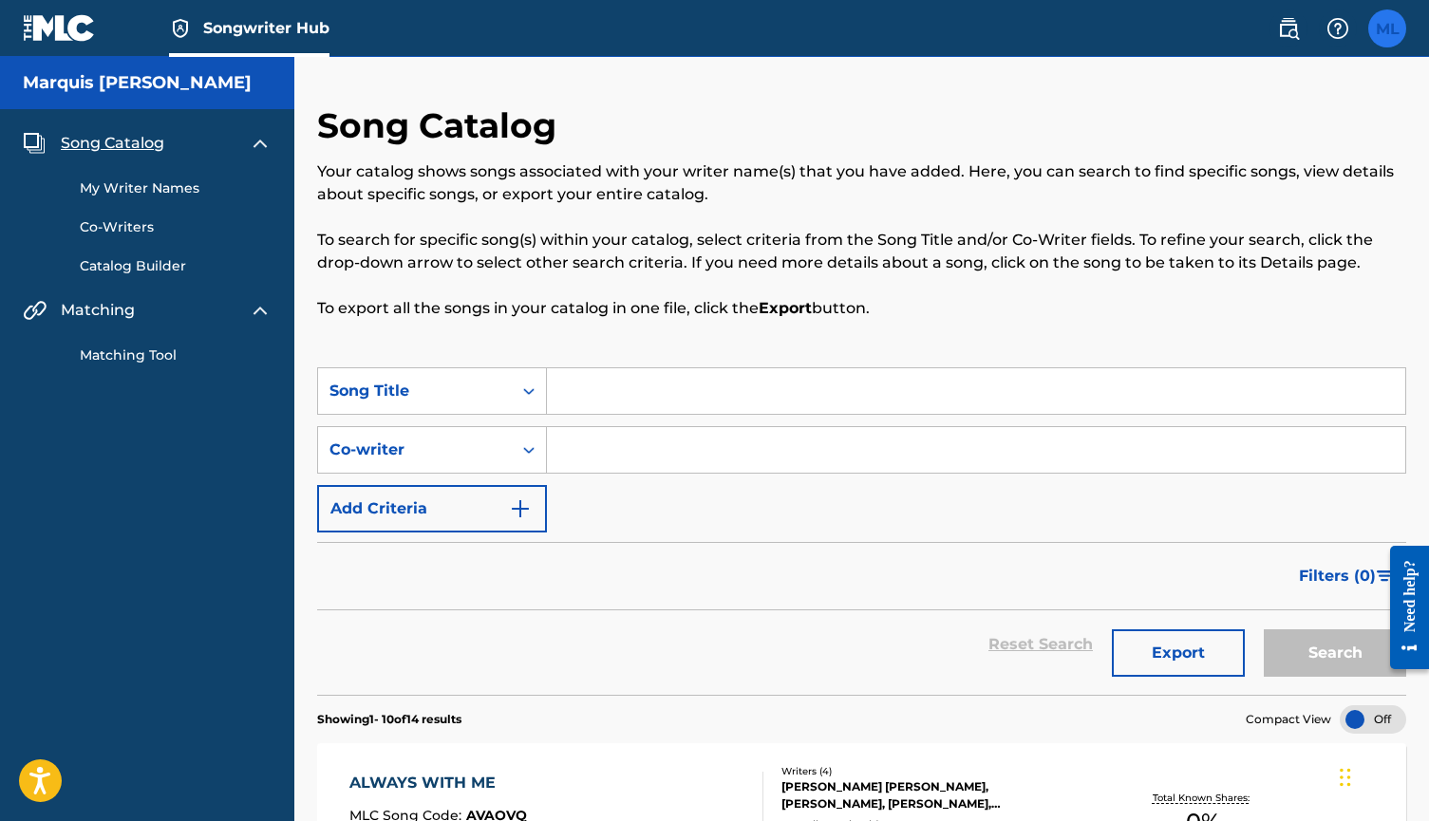
click at [1390, 37] on label at bounding box center [1387, 28] width 38 height 38
click at [1387, 28] on input "[PERSON_NAME] [PERSON_NAME][EMAIL_ADDRESS][DOMAIN_NAME] Notification Preference…" at bounding box center [1387, 28] width 0 height 0
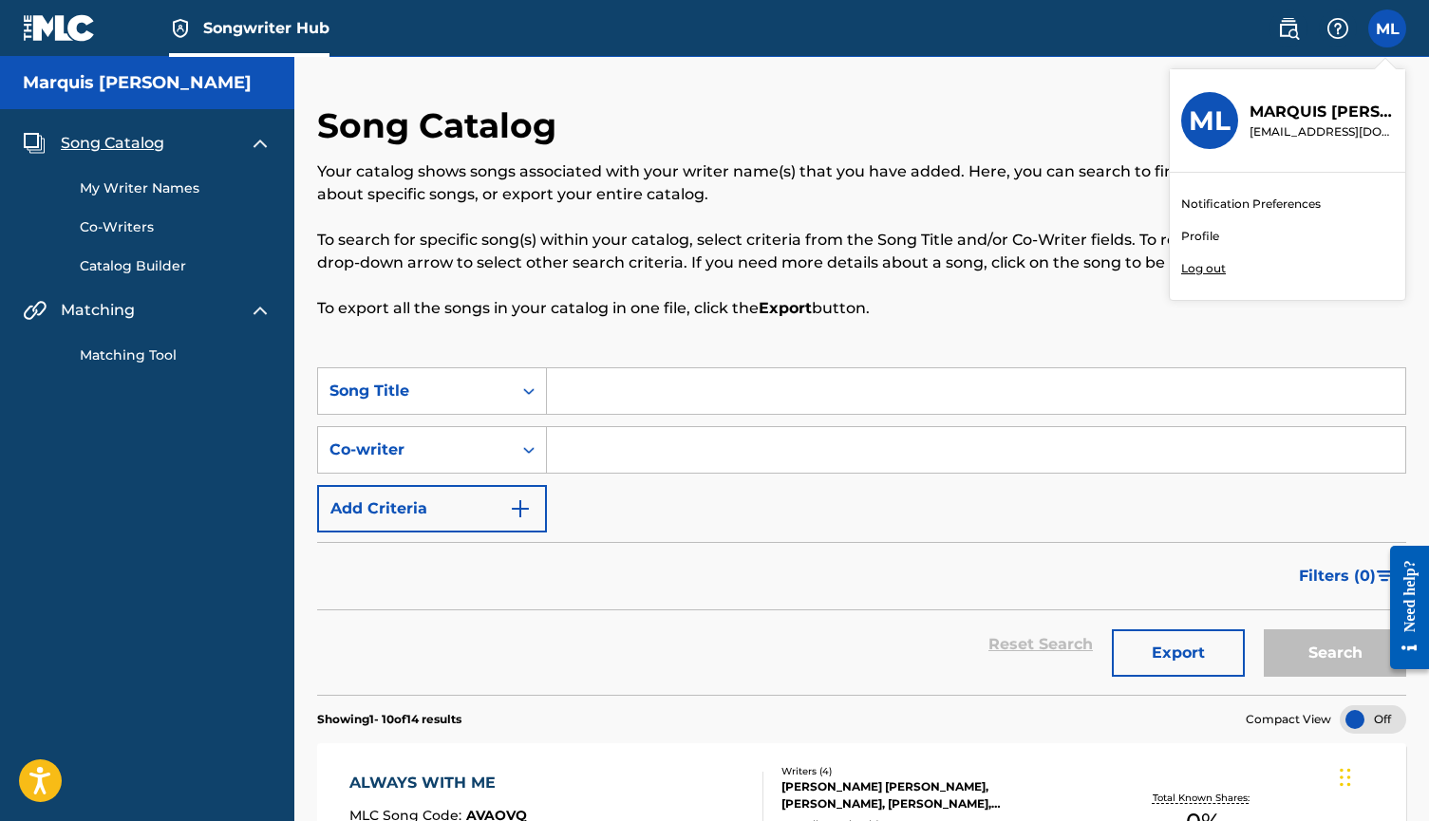
click at [1192, 234] on link "Profile" at bounding box center [1200, 236] width 38 height 17
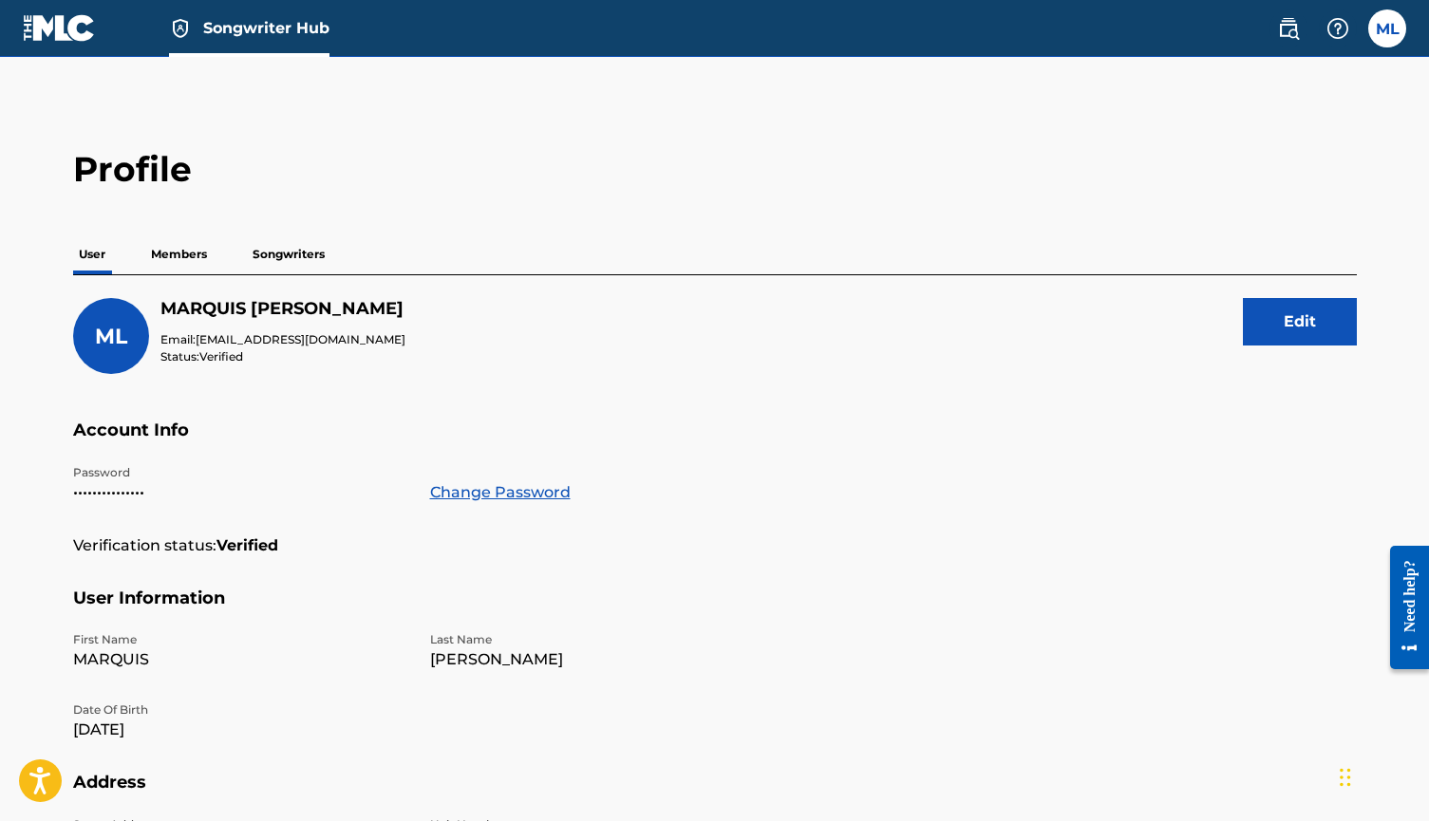
click at [193, 254] on p "Members" at bounding box center [178, 255] width 67 height 40
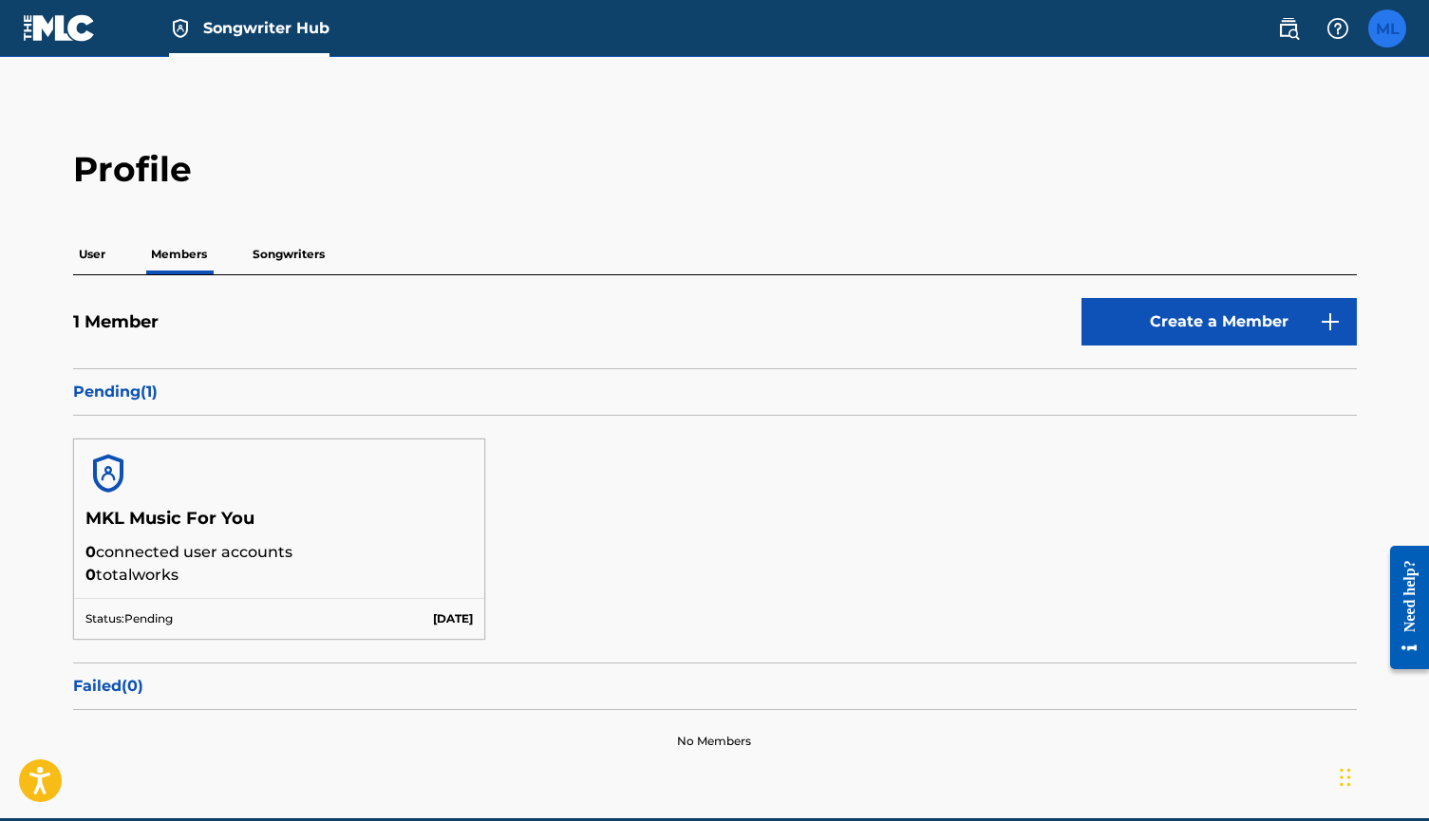
click at [1383, 23] on label at bounding box center [1387, 28] width 38 height 38
click at [1387, 28] on input "[PERSON_NAME] [PERSON_NAME][EMAIL_ADDRESS][DOMAIN_NAME] Notification Preference…" at bounding box center [1387, 28] width 0 height 0
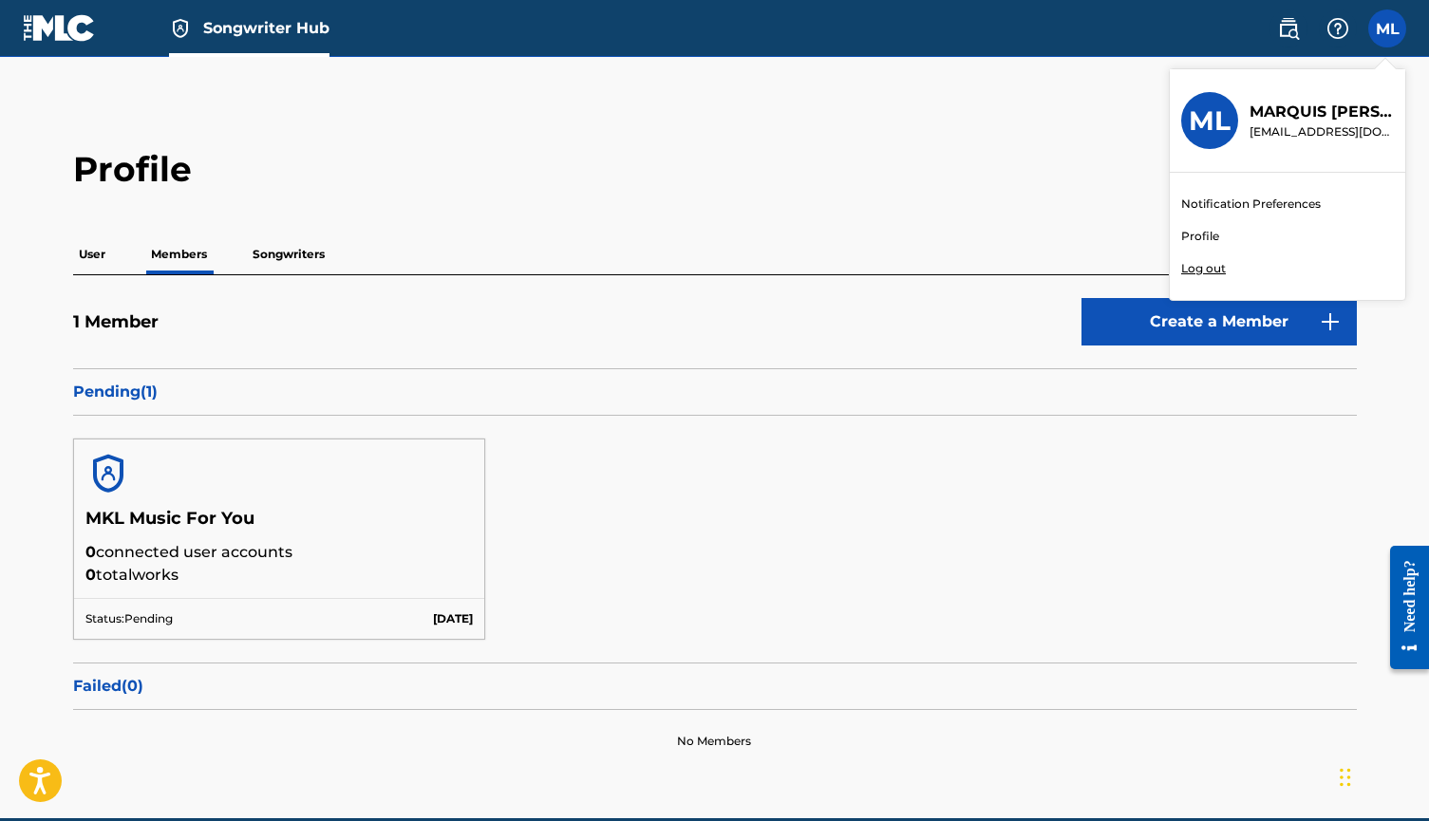
click at [558, 230] on div "Profile User Members Songwriters 1 Member Create a Member Pending ( 1 ) MKL Mus…" at bounding box center [714, 460] width 1329 height 625
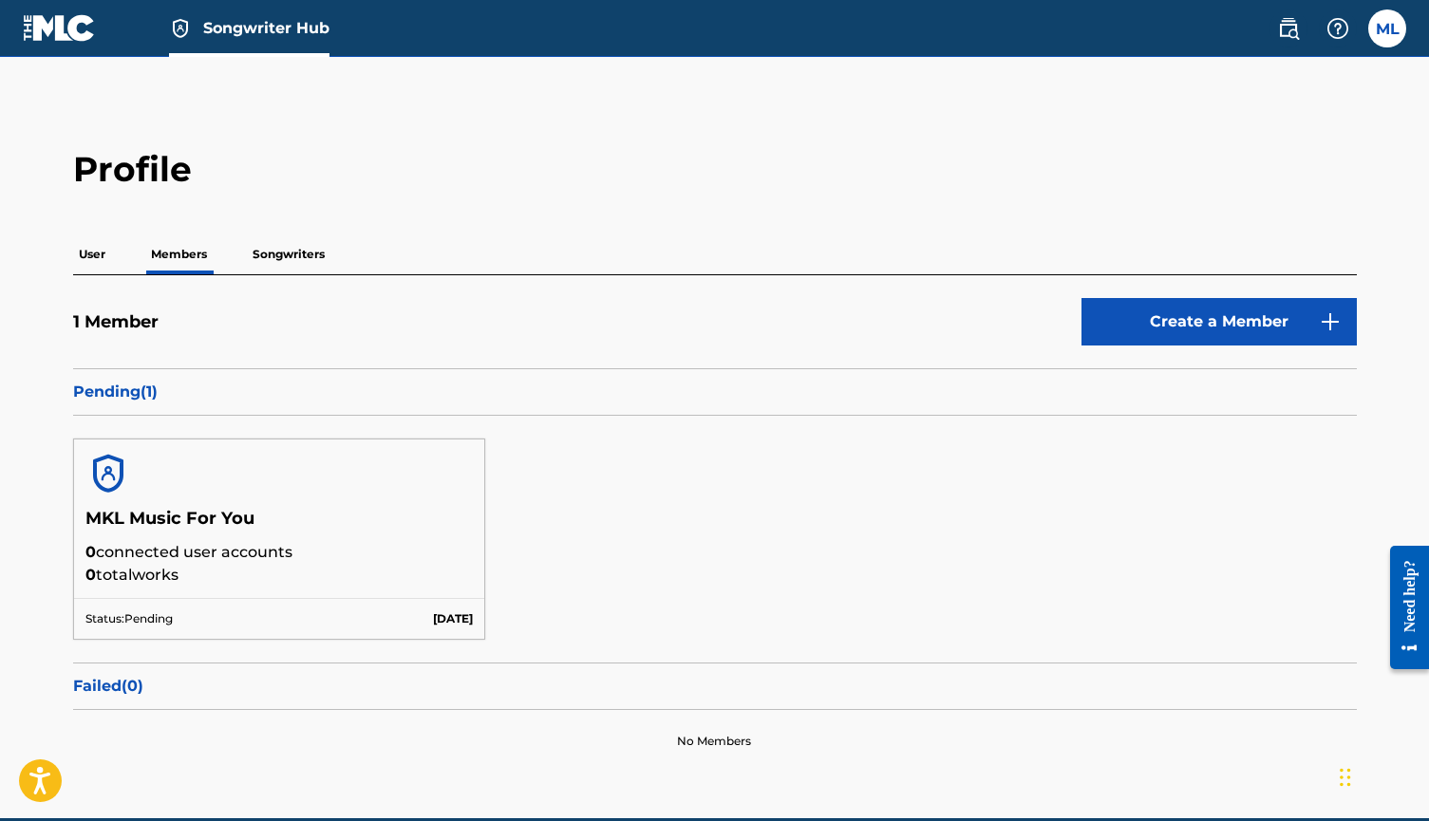
click at [299, 255] on p "Songwriters" at bounding box center [289, 255] width 84 height 40
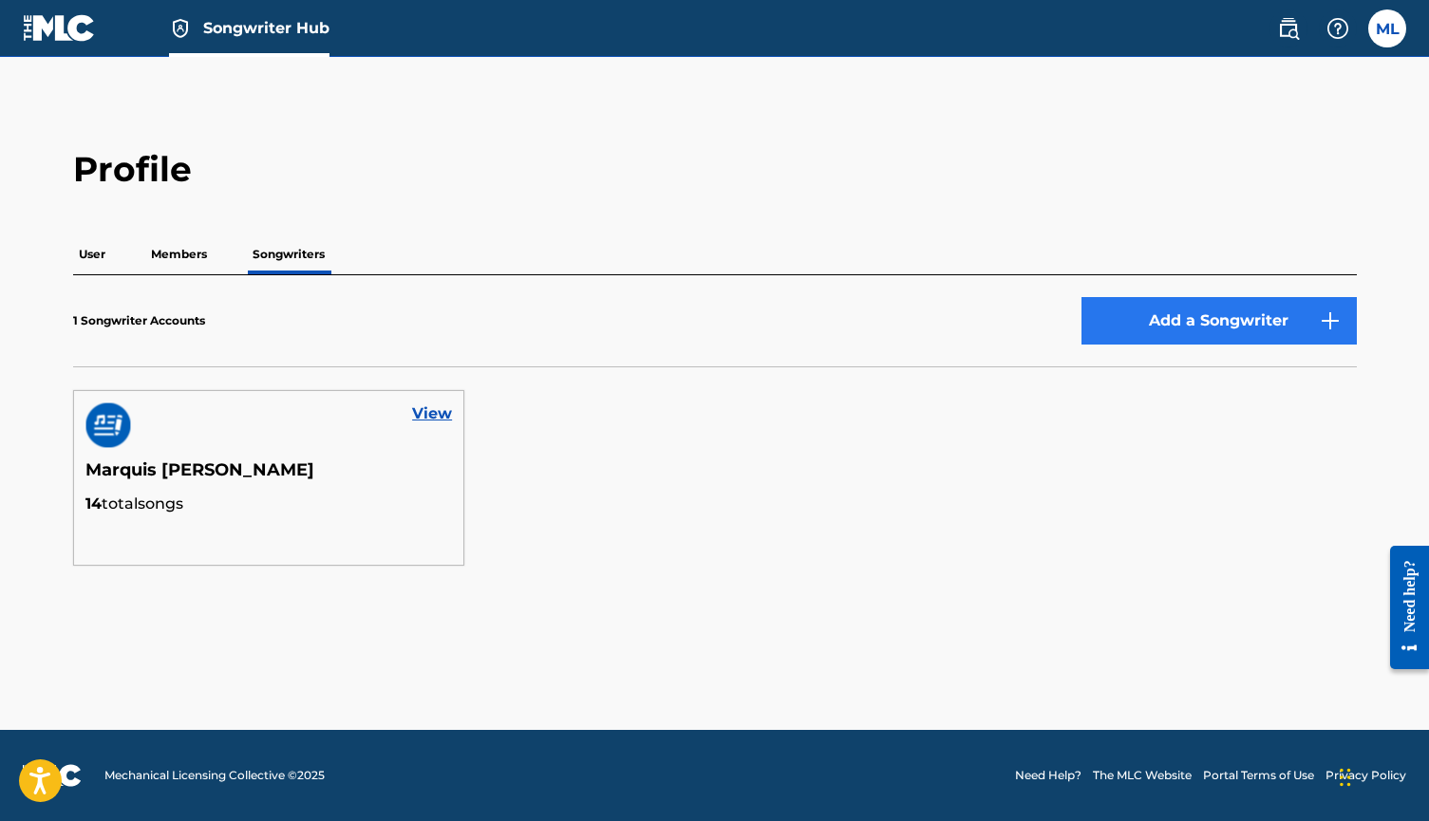
click at [1234, 329] on button "Add a Songwriter" at bounding box center [1219, 320] width 275 height 47
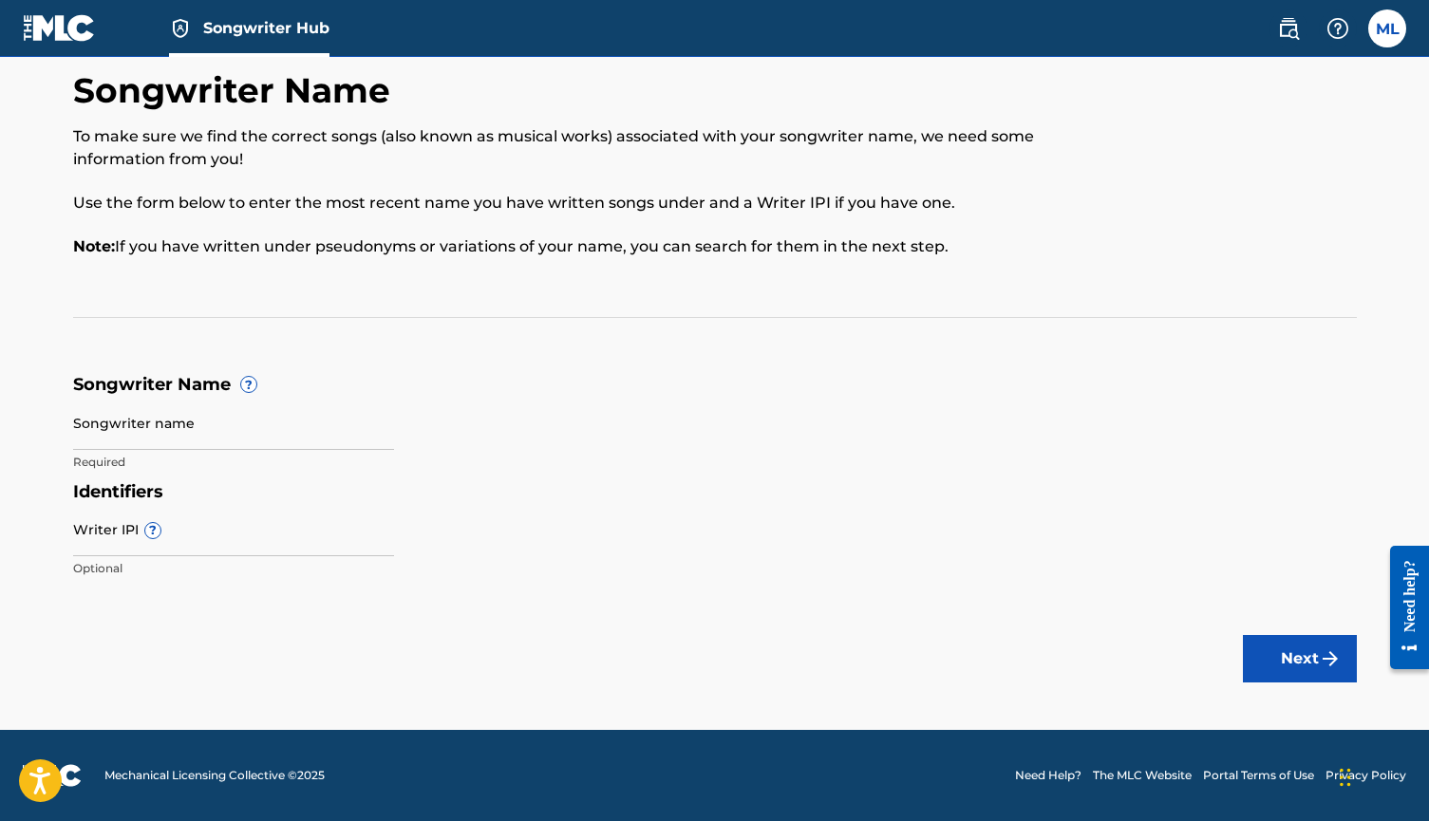
scroll to position [34, 0]
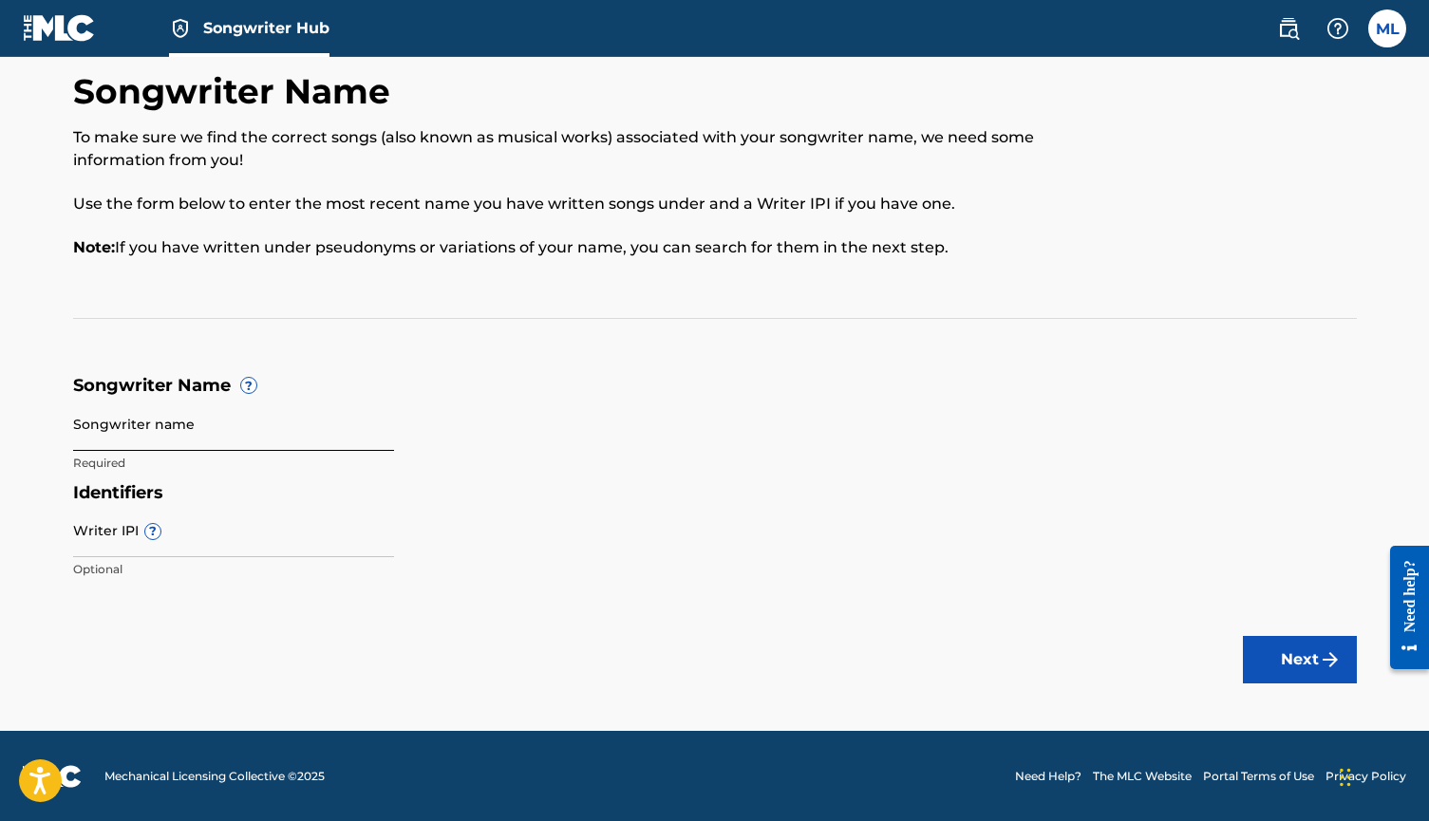
click at [231, 423] on input "Songwriter name" at bounding box center [233, 424] width 321 height 54
type input "Mark Angel"
click at [198, 538] on input "Writer IPI ?" at bounding box center [233, 530] width 321 height 54
paste input "00800396657"
type input "00800396657"
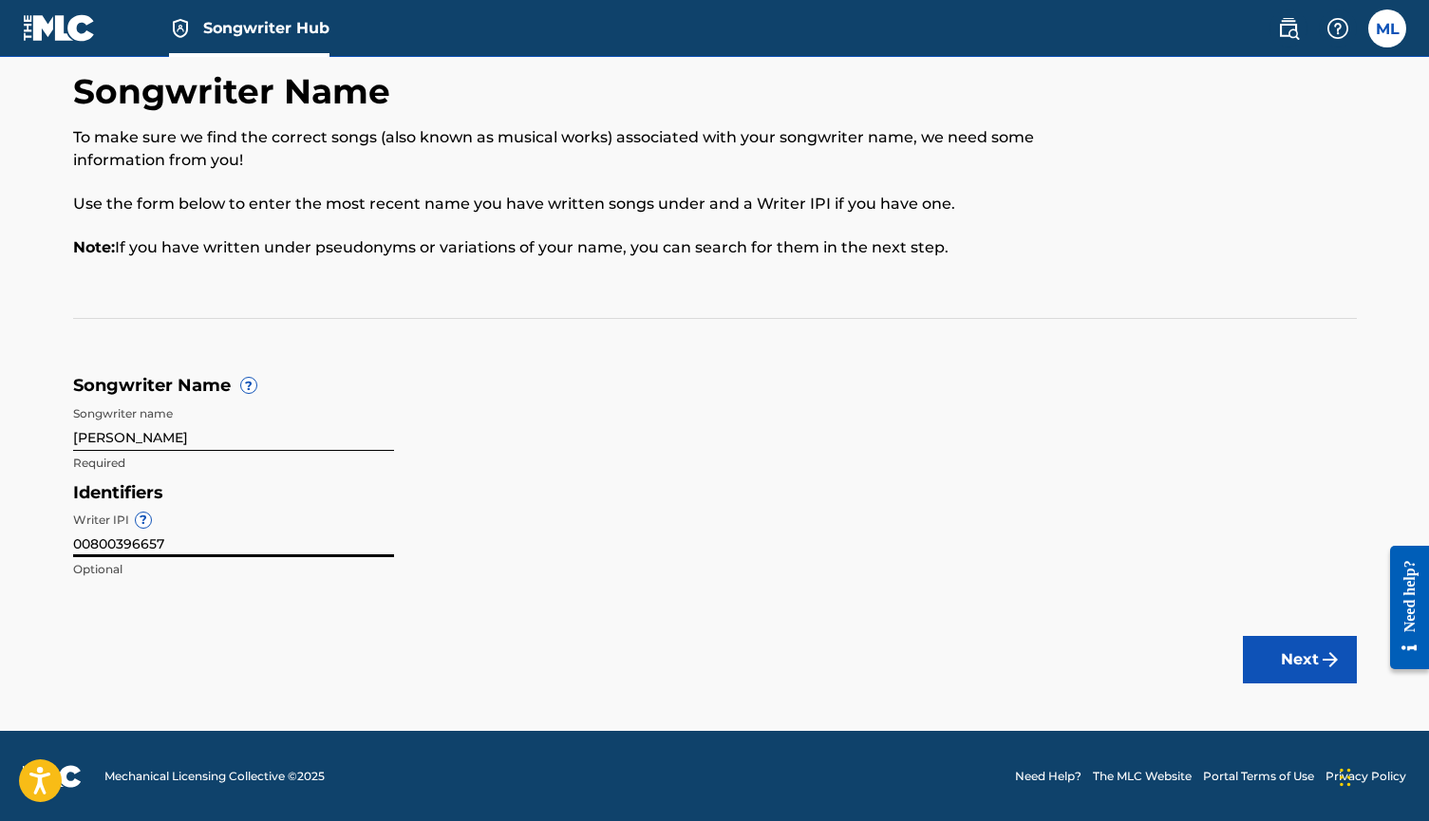
click at [616, 541] on div "Identifiers Writer IPI ? 00800396657 Optional" at bounding box center [715, 535] width 1284 height 107
click at [1309, 668] on button "Next" at bounding box center [1300, 659] width 114 height 47
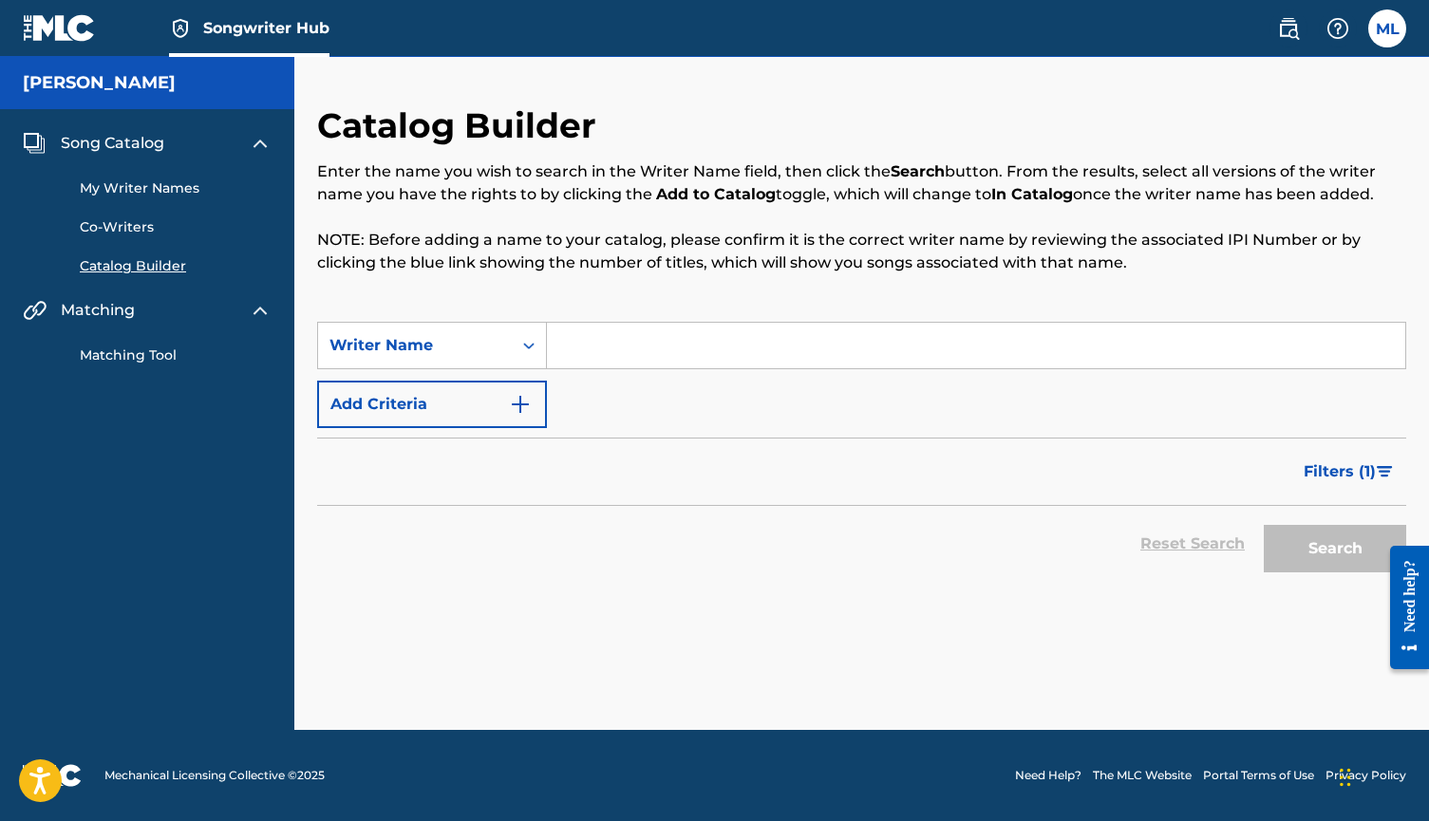
click at [655, 337] on input "Search Form" at bounding box center [976, 346] width 858 height 46
type input "mark angel"
click at [1335, 549] on button "Search" at bounding box center [1335, 548] width 142 height 47
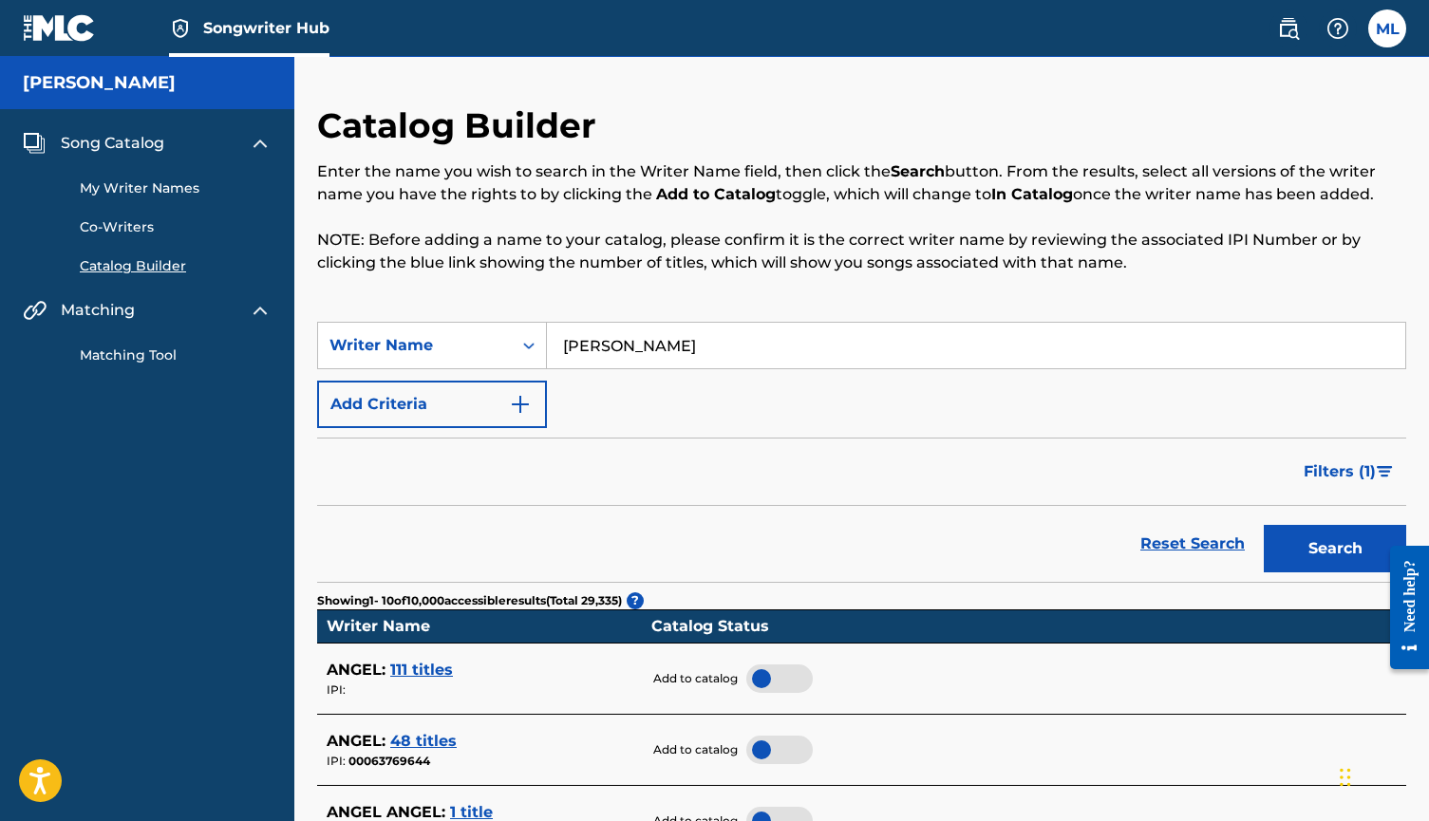
click at [256, 39] on link "Songwriter Hub" at bounding box center [249, 28] width 160 height 56
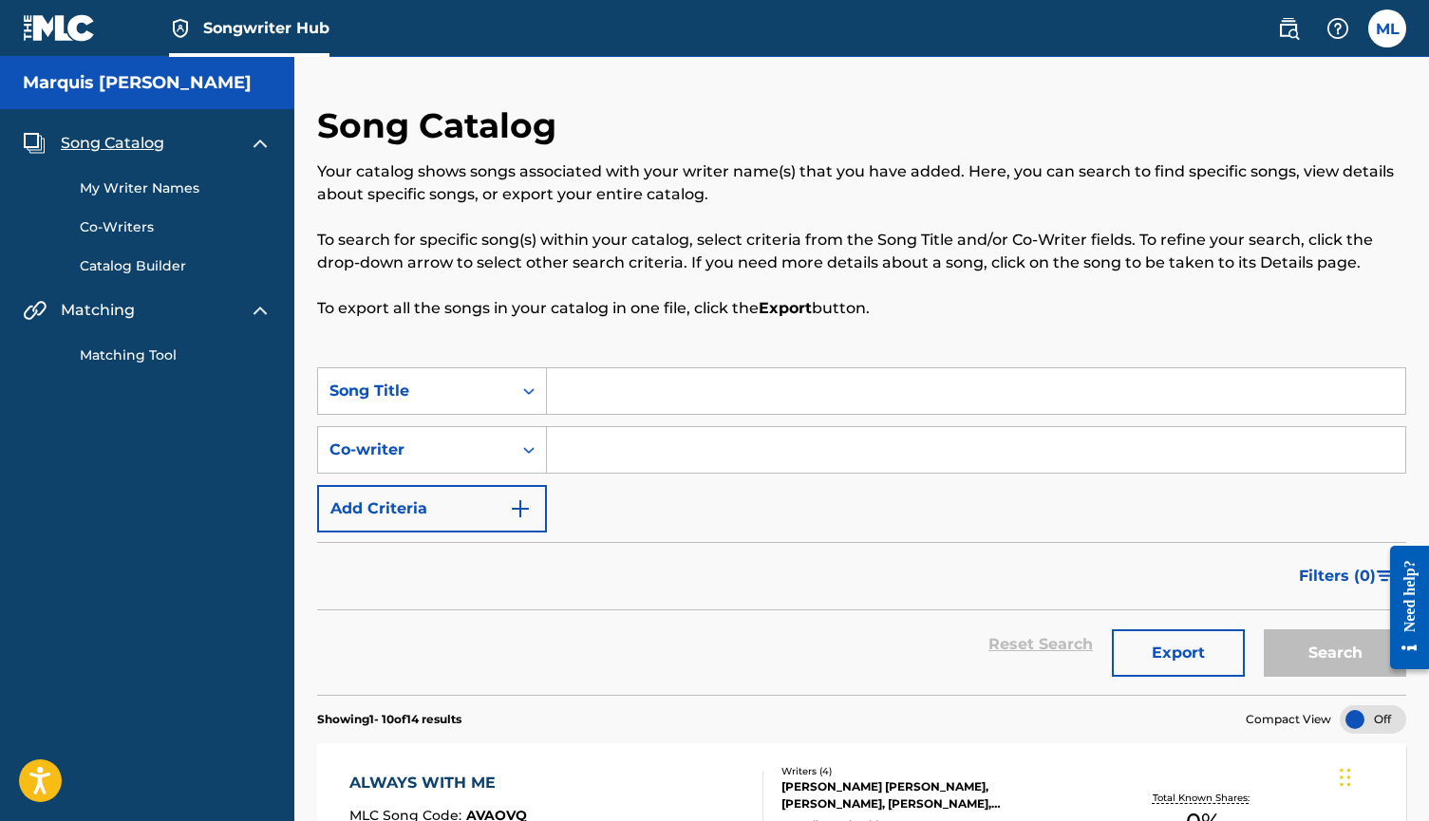
click at [124, 190] on link "My Writer Names" at bounding box center [176, 189] width 192 height 20
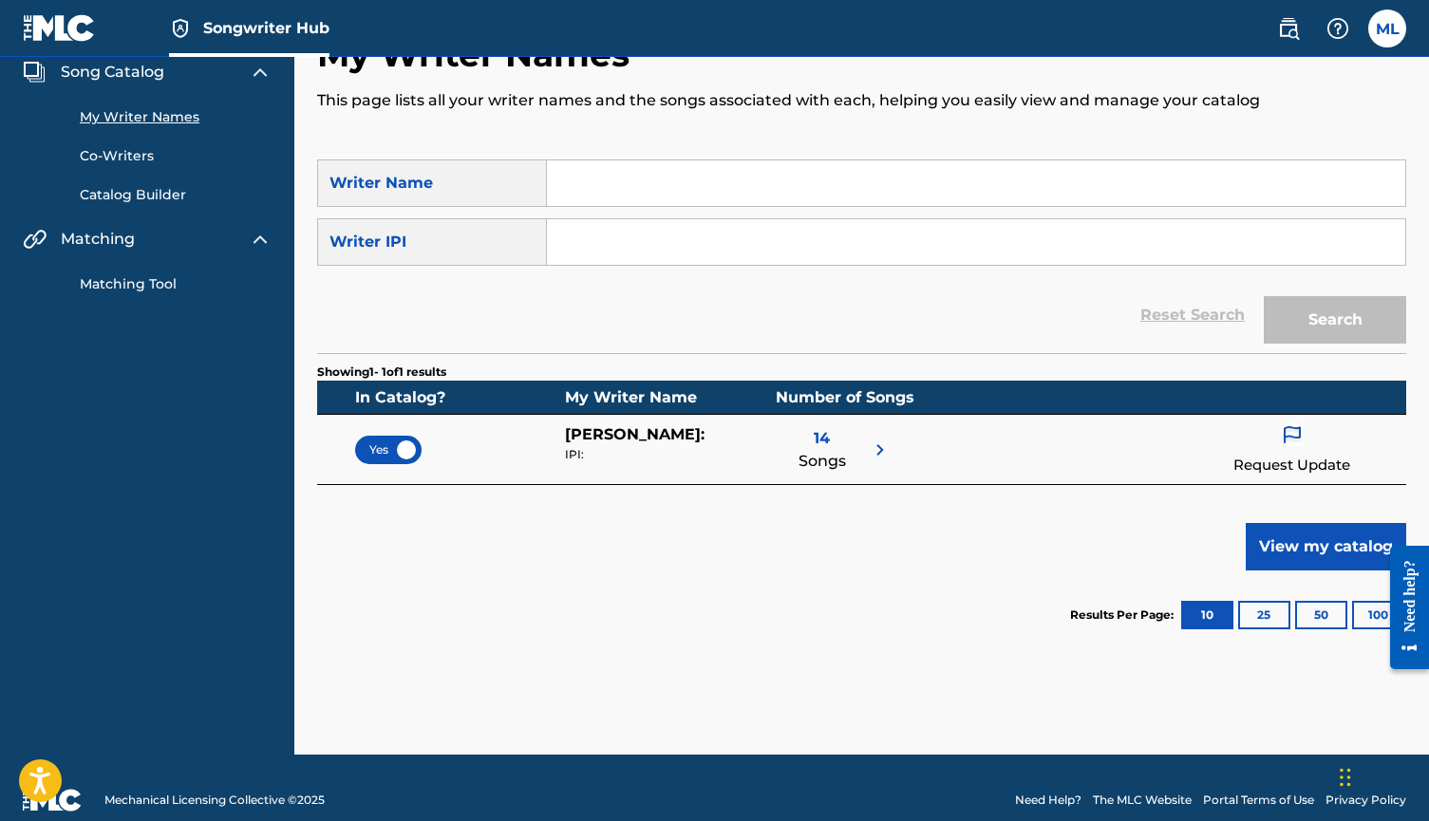
scroll to position [69, 0]
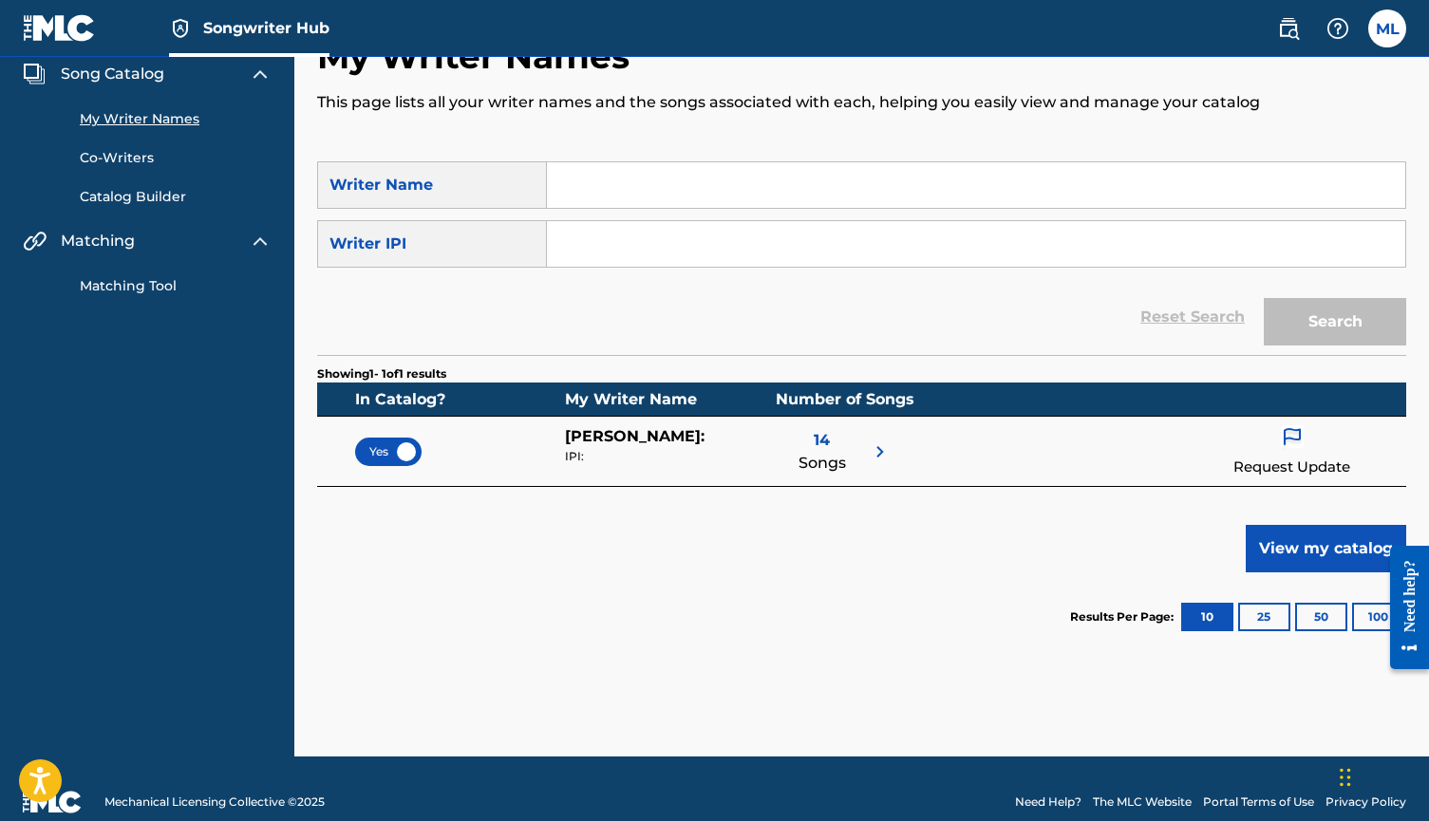
click at [1277, 464] on p "Request Update" at bounding box center [1291, 468] width 117 height 22
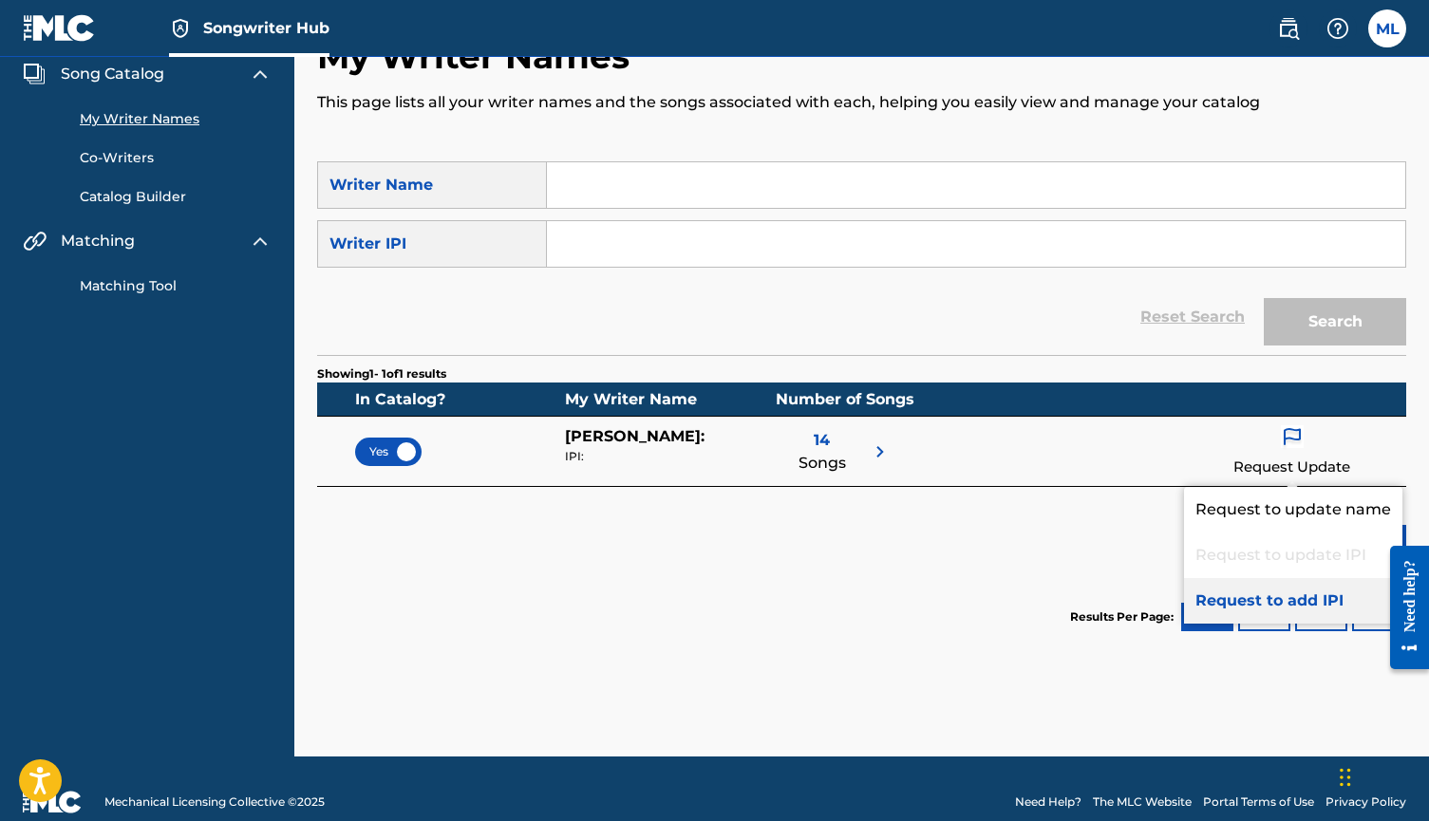
click at [1277, 608] on p "Request to add IPI" at bounding box center [1293, 601] width 218 height 46
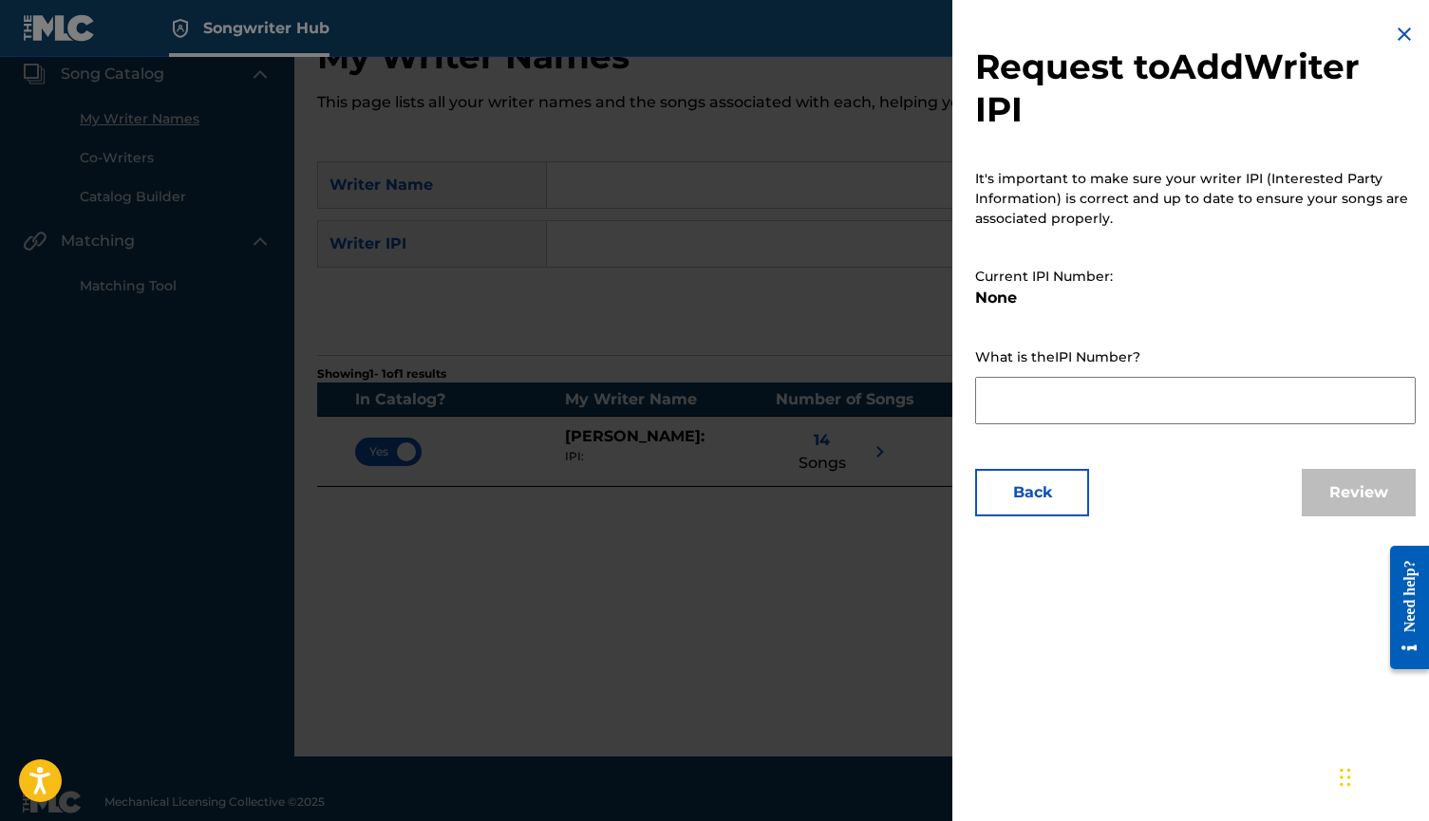
click at [1013, 399] on textarea at bounding box center [1195, 400] width 441 height 47
paste textarea "00800396559"
type textarea "00800396559"
click at [1294, 598] on div "Request to Add Writer IPI It's important to make sure your writer IPI (Interest…" at bounding box center [1195, 410] width 486 height 821
click at [1349, 498] on button "Review" at bounding box center [1359, 492] width 114 height 47
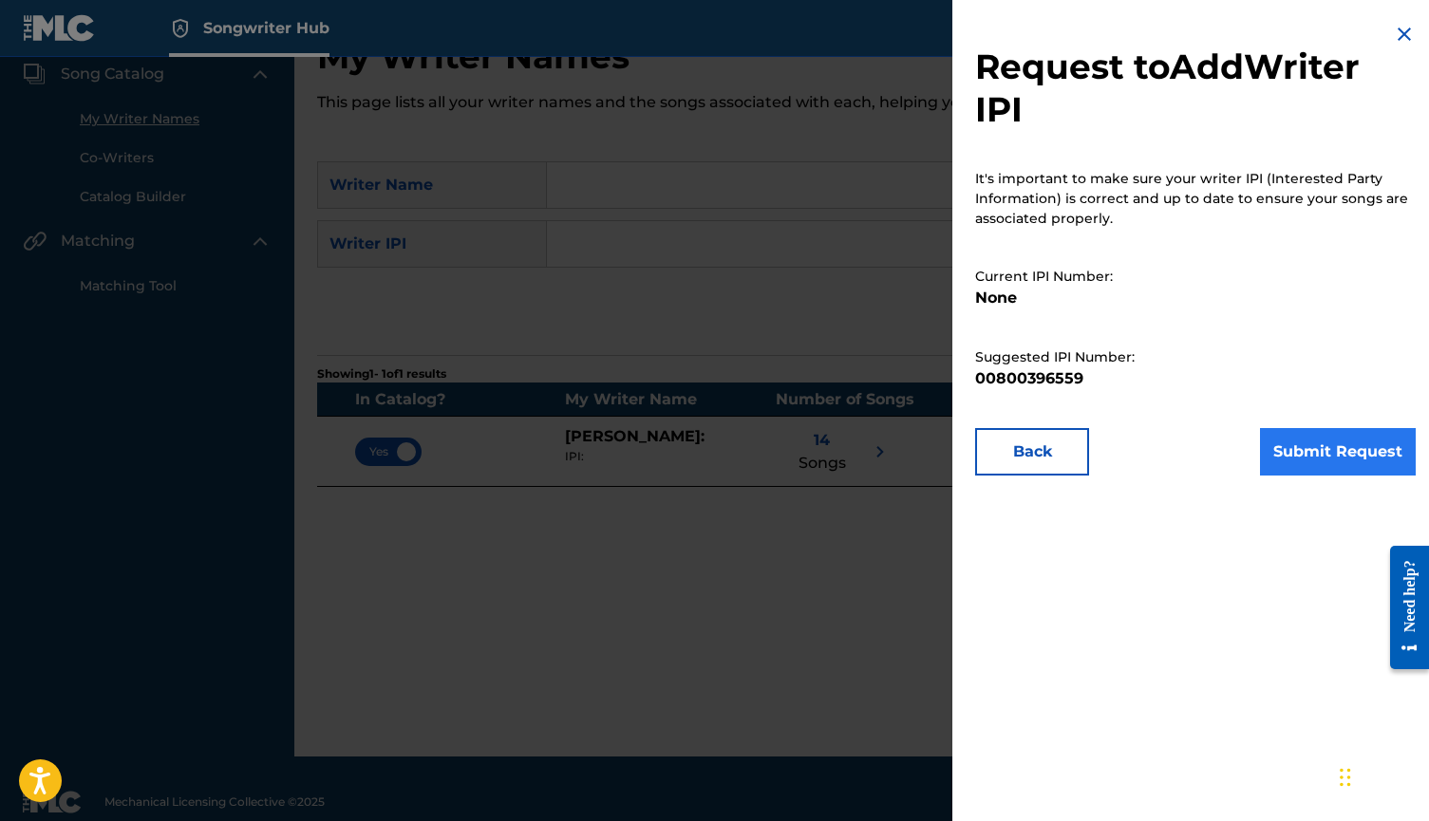
click at [1336, 466] on button "Submit Request" at bounding box center [1338, 451] width 156 height 47
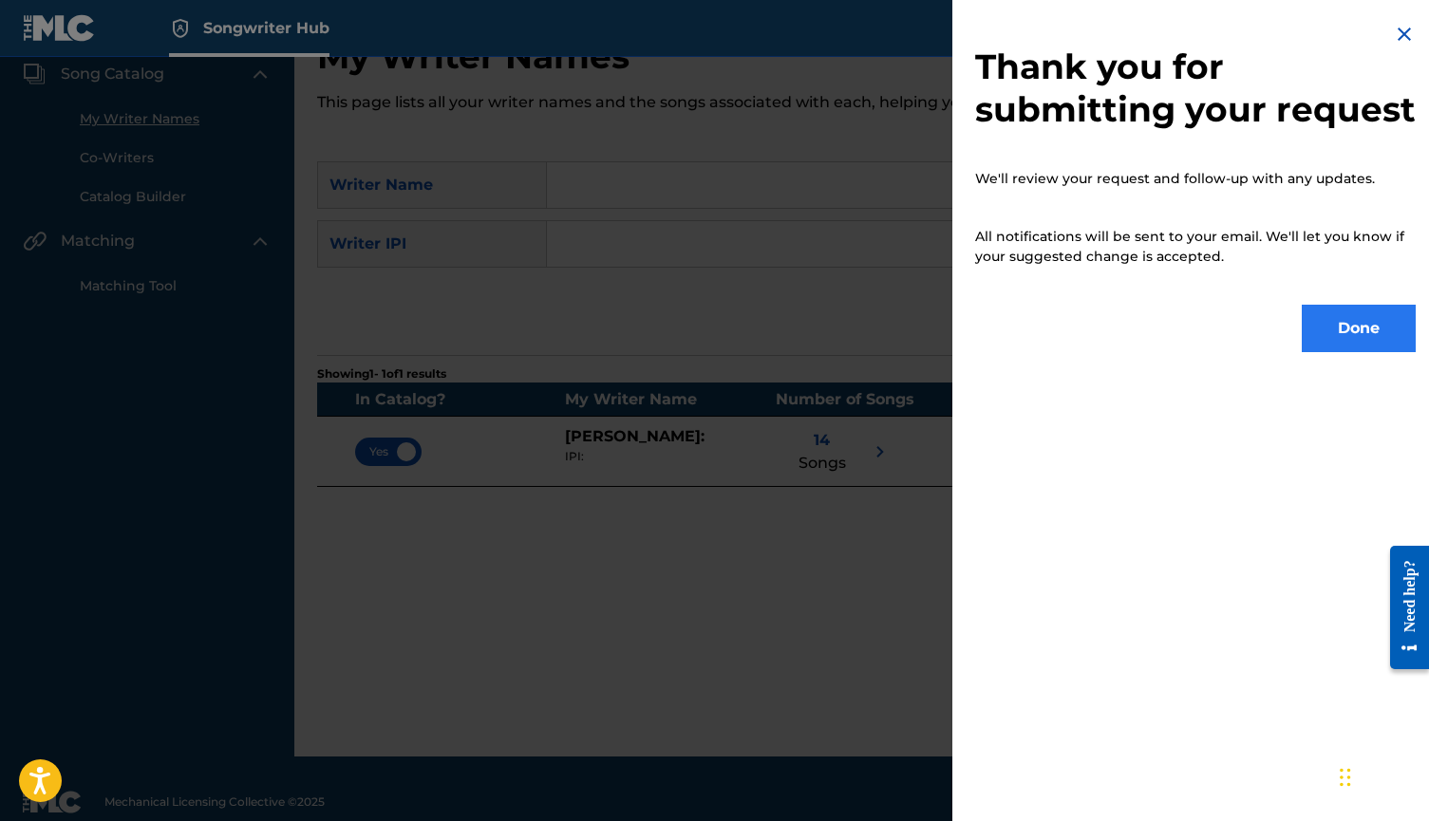
click at [1350, 352] on button "Done" at bounding box center [1359, 328] width 114 height 47
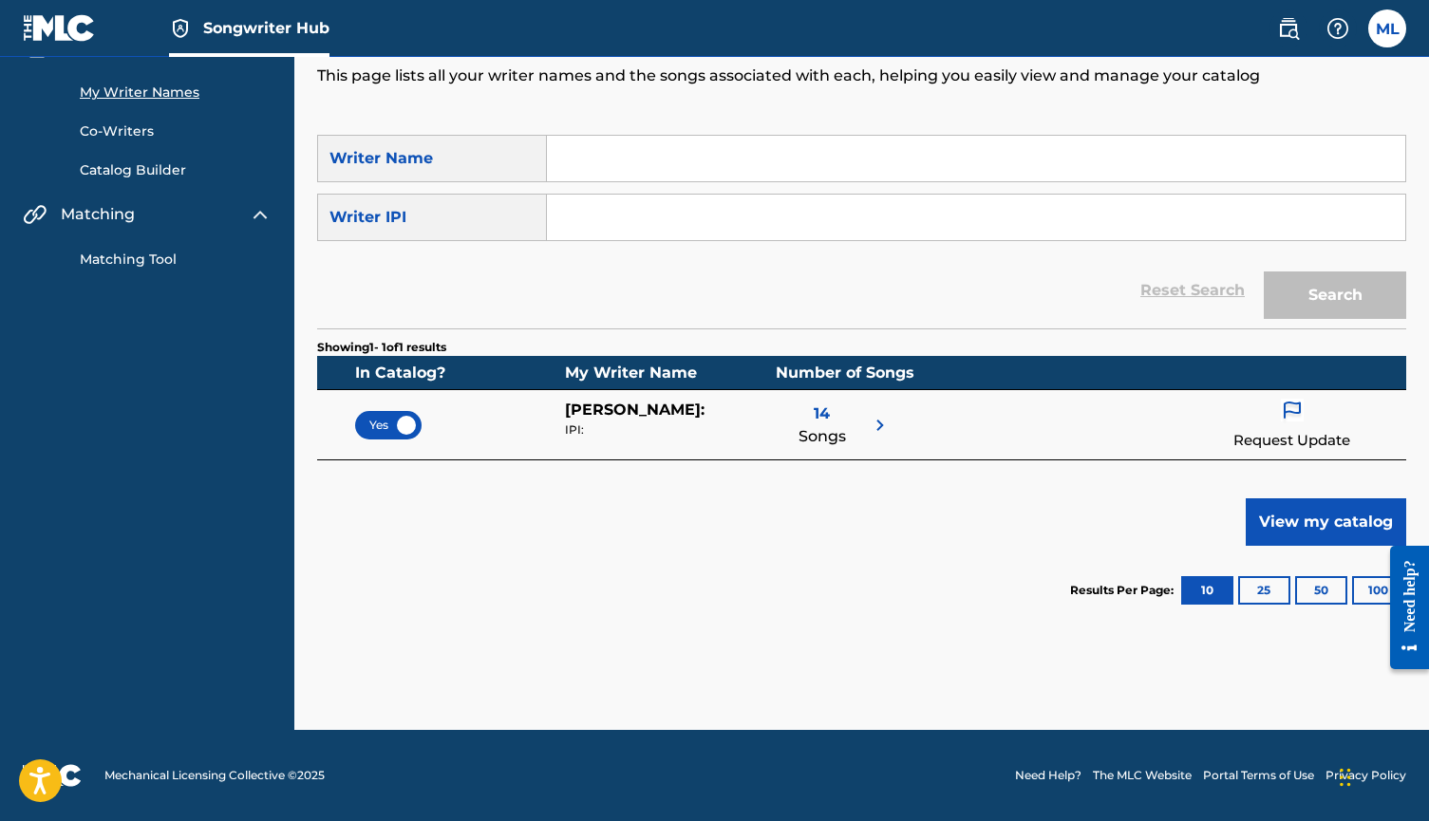
scroll to position [96, 0]
click at [1352, 532] on button "View my catalog" at bounding box center [1326, 521] width 160 height 47
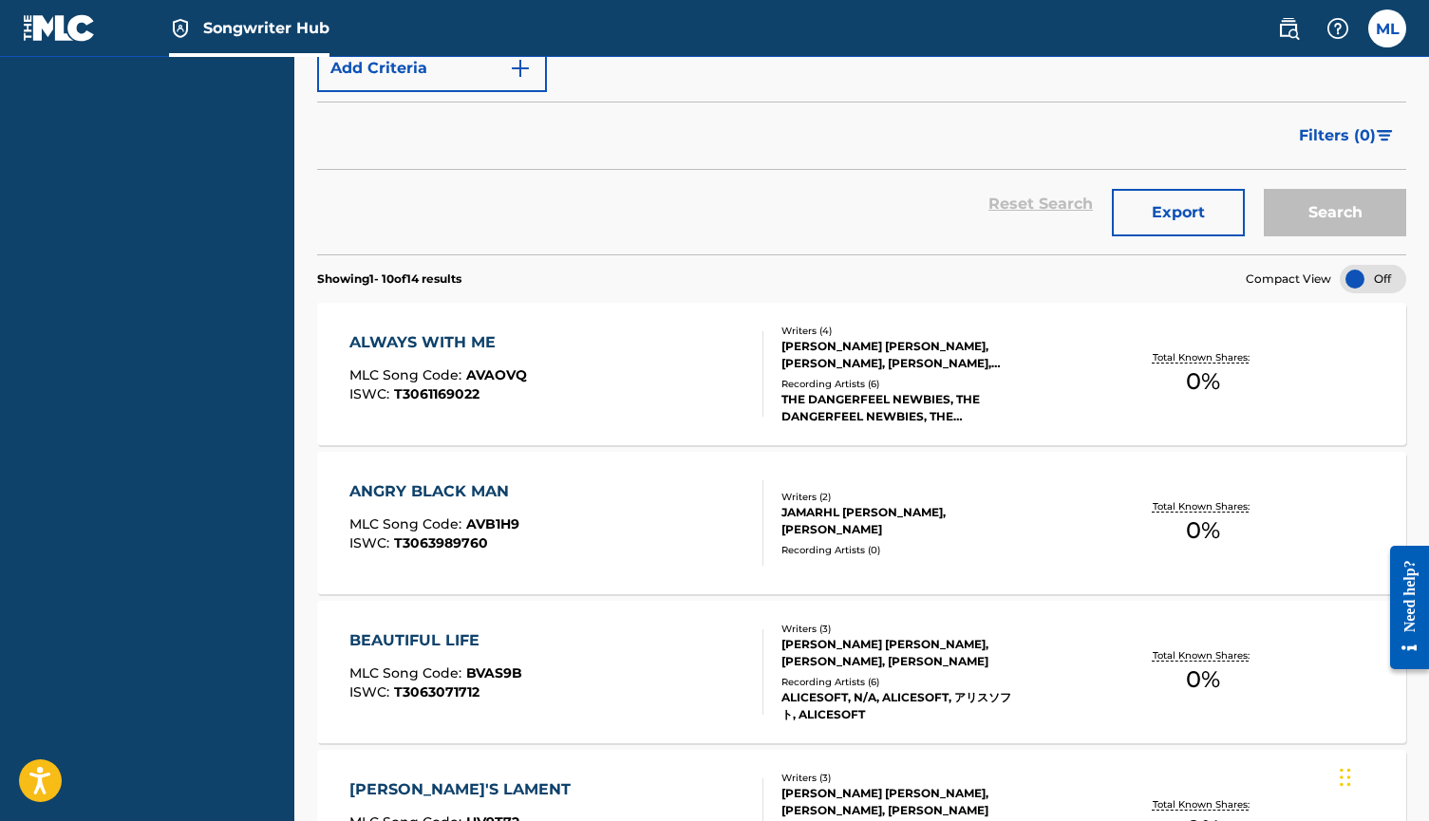
scroll to position [441, 0]
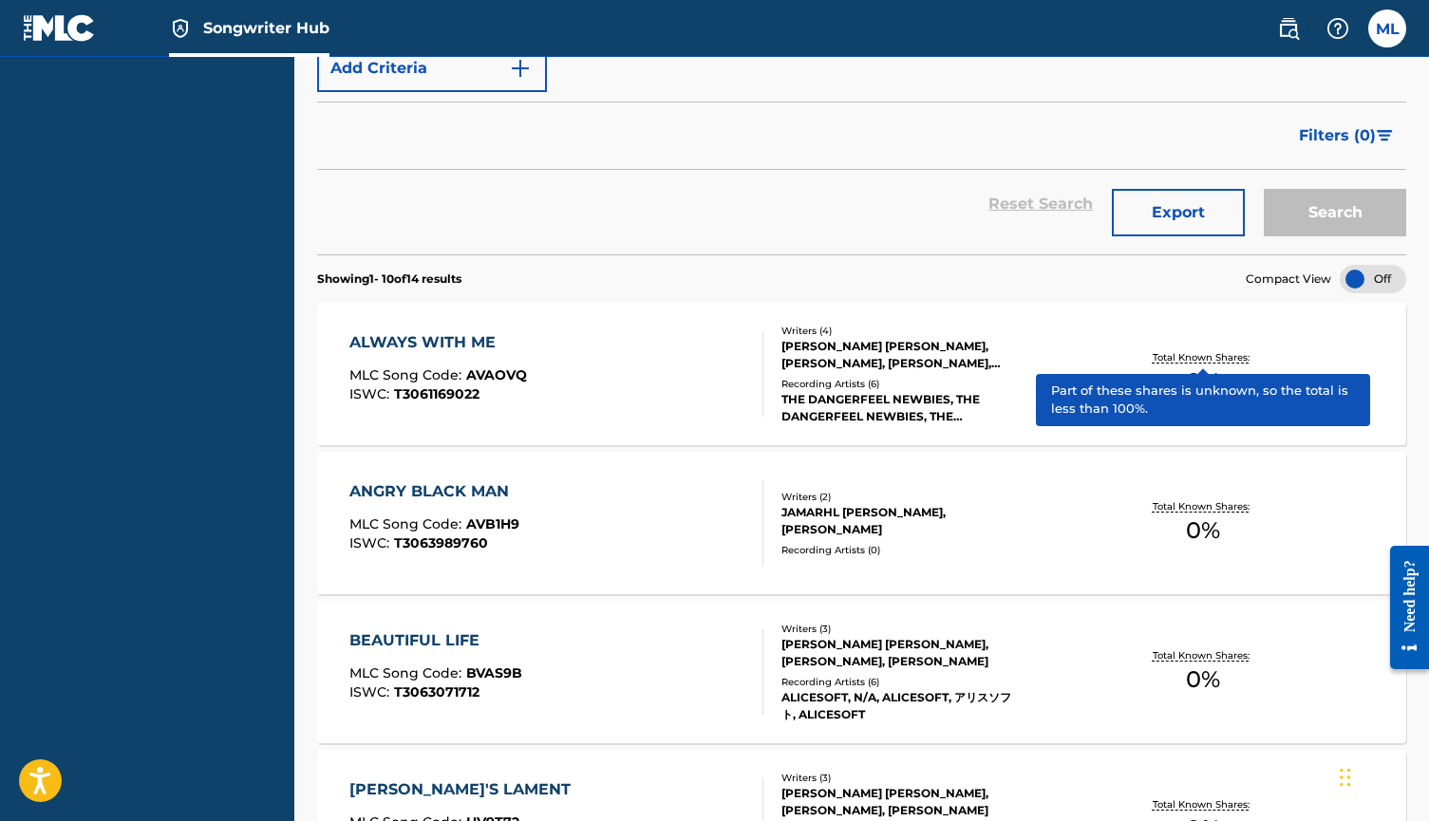
click at [1195, 356] on p "Total Known Shares:" at bounding box center [1204, 357] width 102 height 14
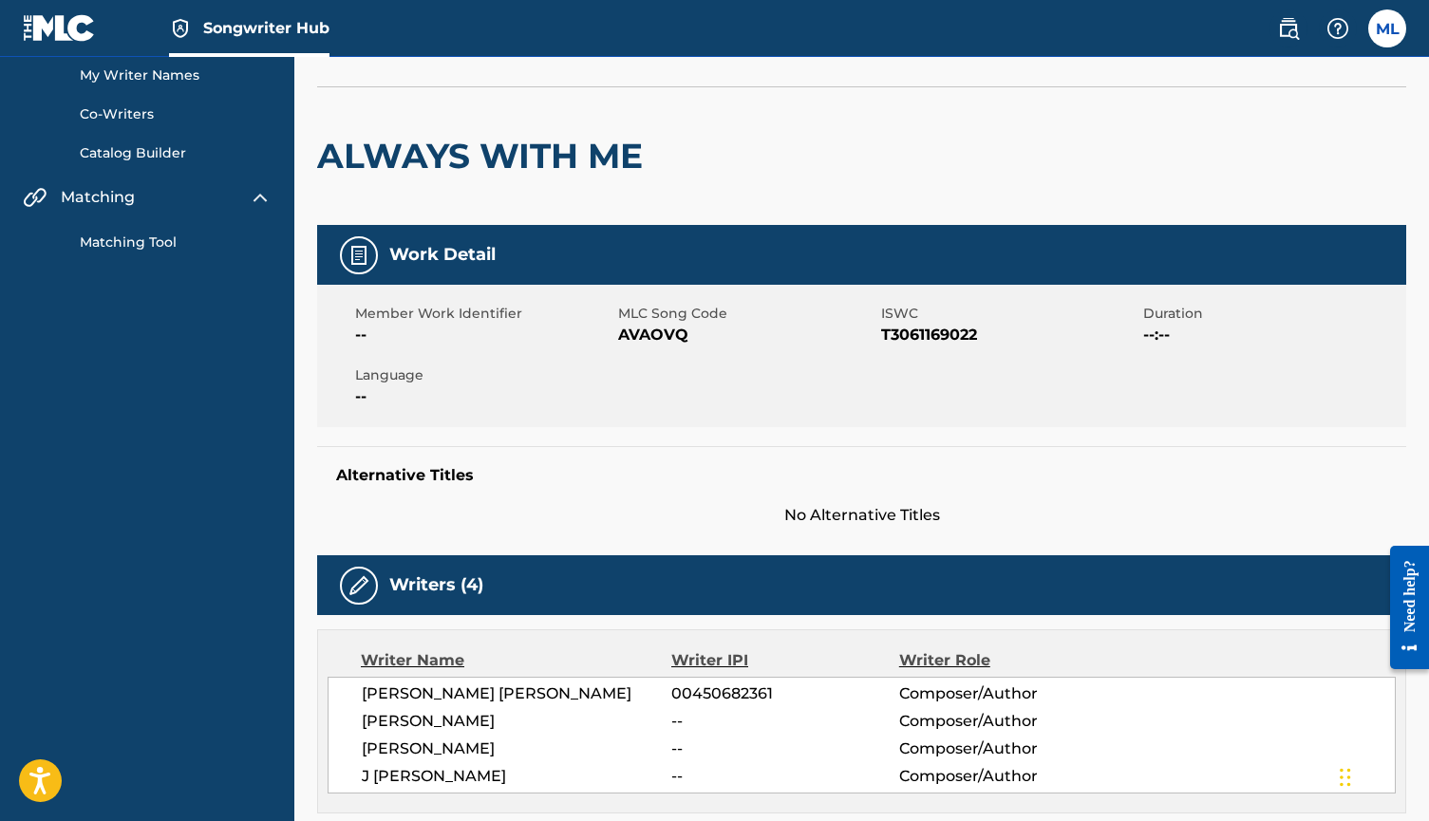
scroll to position [117, 0]
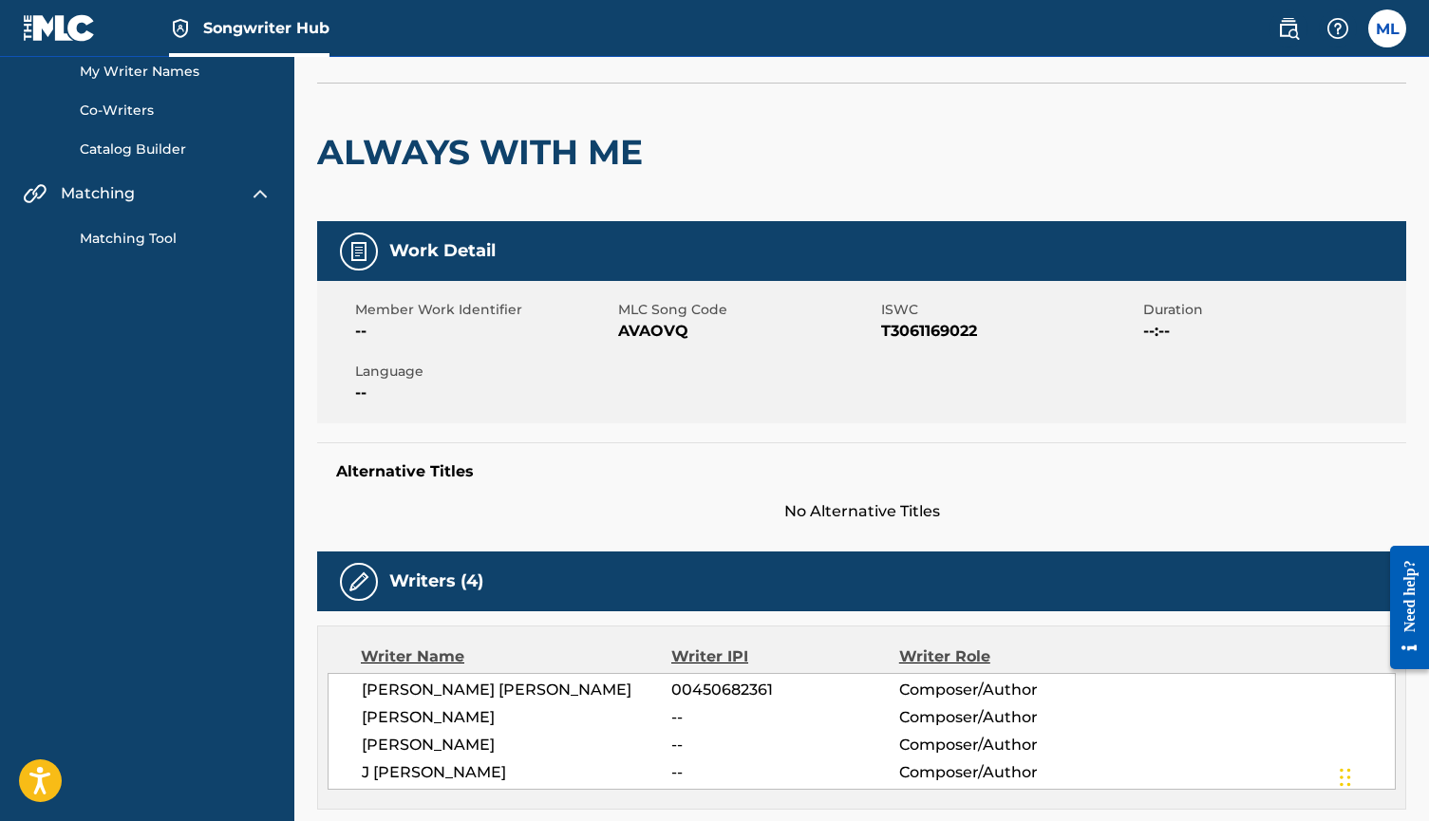
click at [1159, 329] on span "--:--" at bounding box center [1272, 331] width 258 height 23
click at [382, 330] on span "--" at bounding box center [484, 331] width 258 height 23
click at [358, 393] on span "--" at bounding box center [484, 393] width 258 height 23
click at [362, 393] on span "--" at bounding box center [484, 393] width 258 height 23
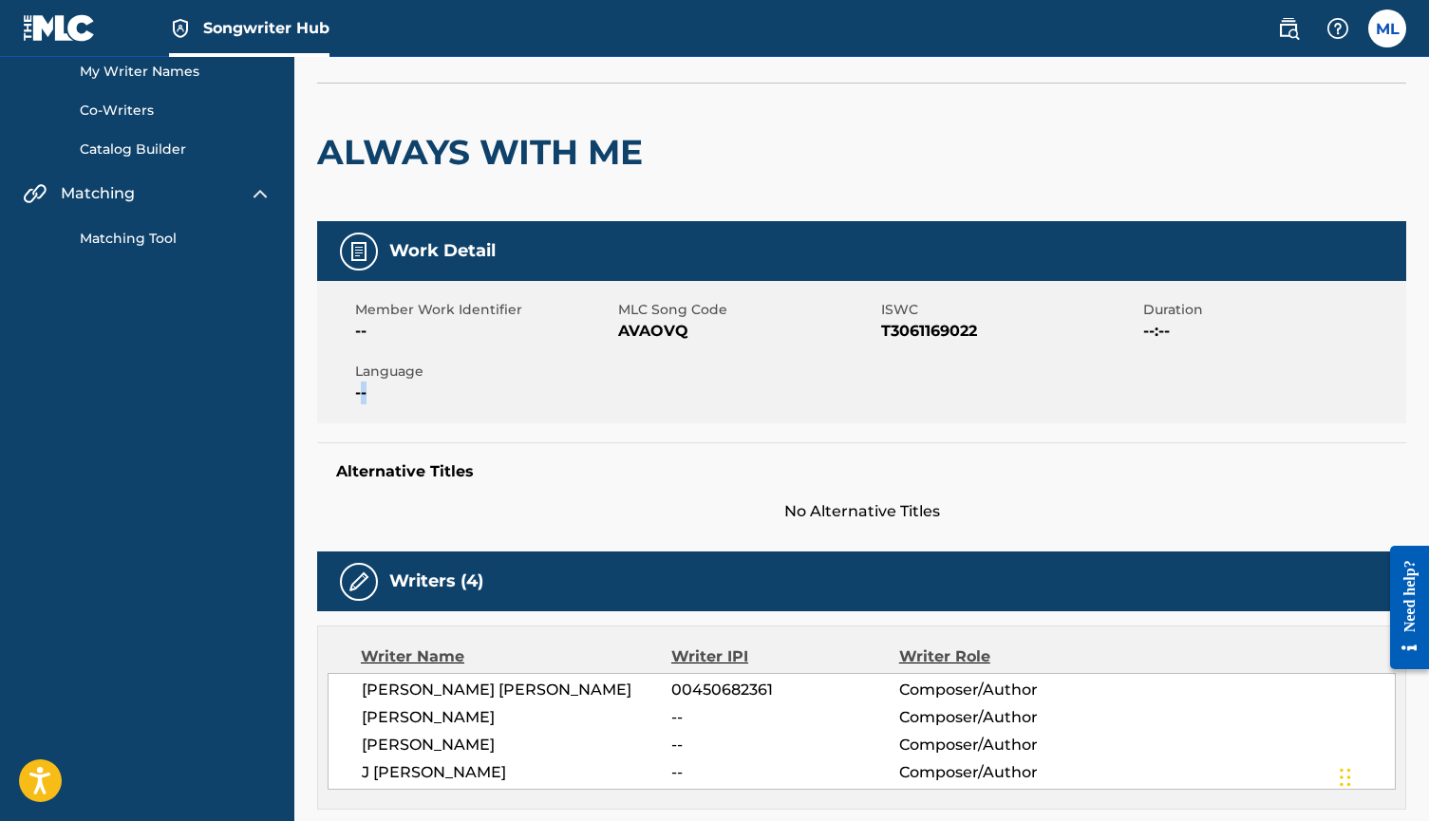
click at [353, 257] on img at bounding box center [359, 251] width 23 height 23
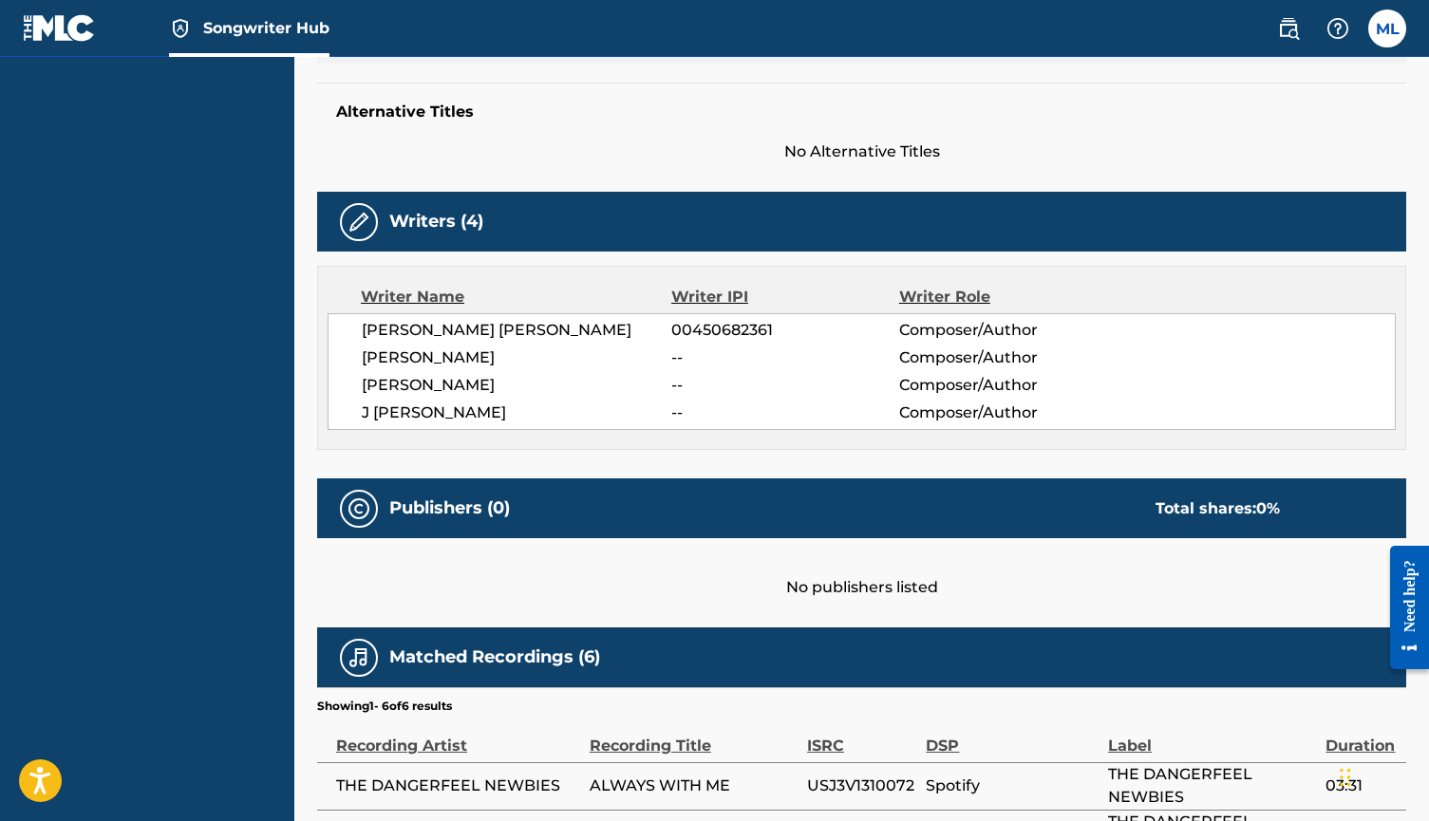
scroll to position [480, 0]
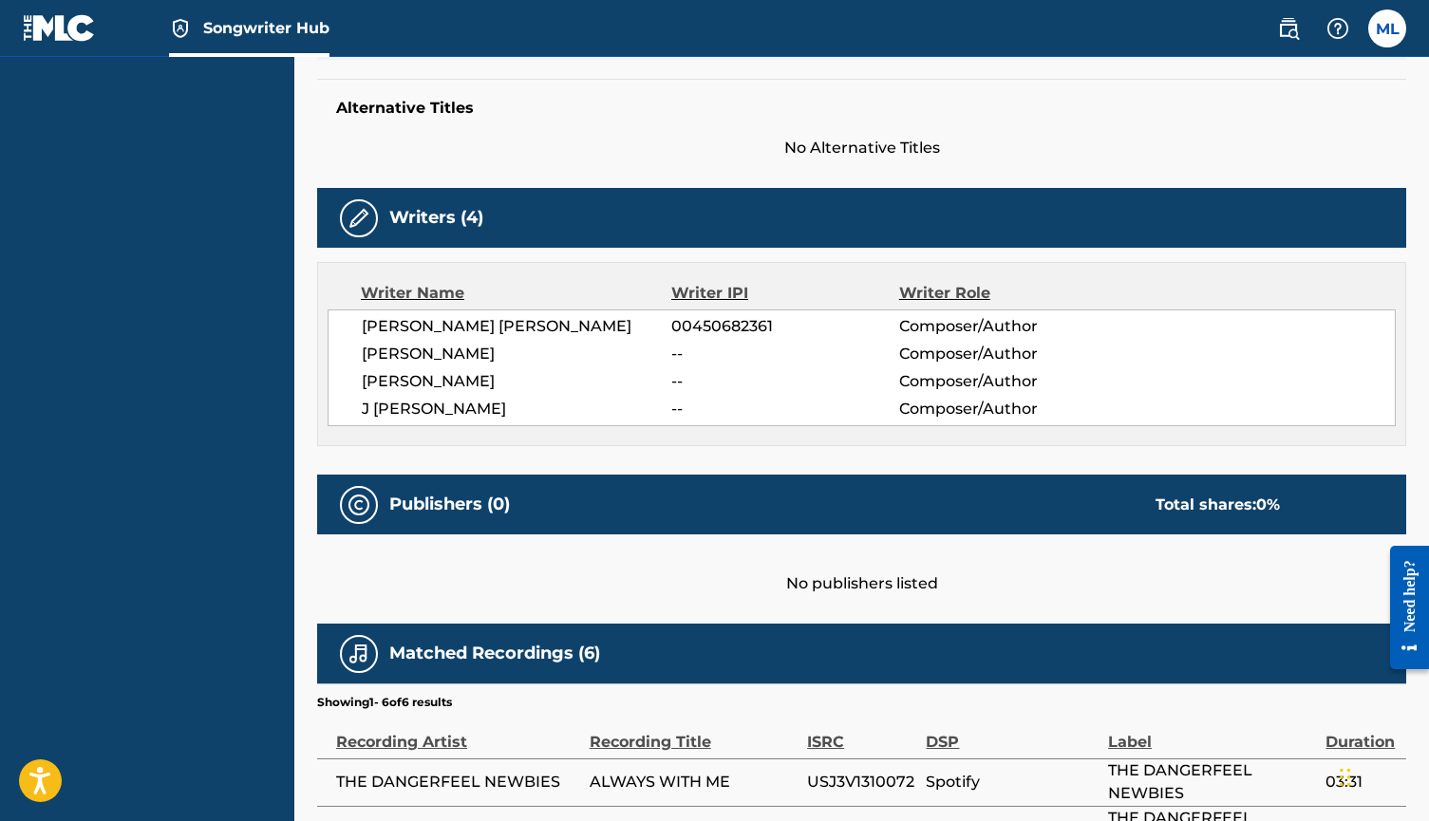
click at [426, 218] on h5 "Writers (4)" at bounding box center [436, 218] width 94 height 22
click at [335, 216] on div "Writers (4)" at bounding box center [861, 218] width 1089 height 60
click at [355, 216] on img at bounding box center [359, 218] width 23 height 23
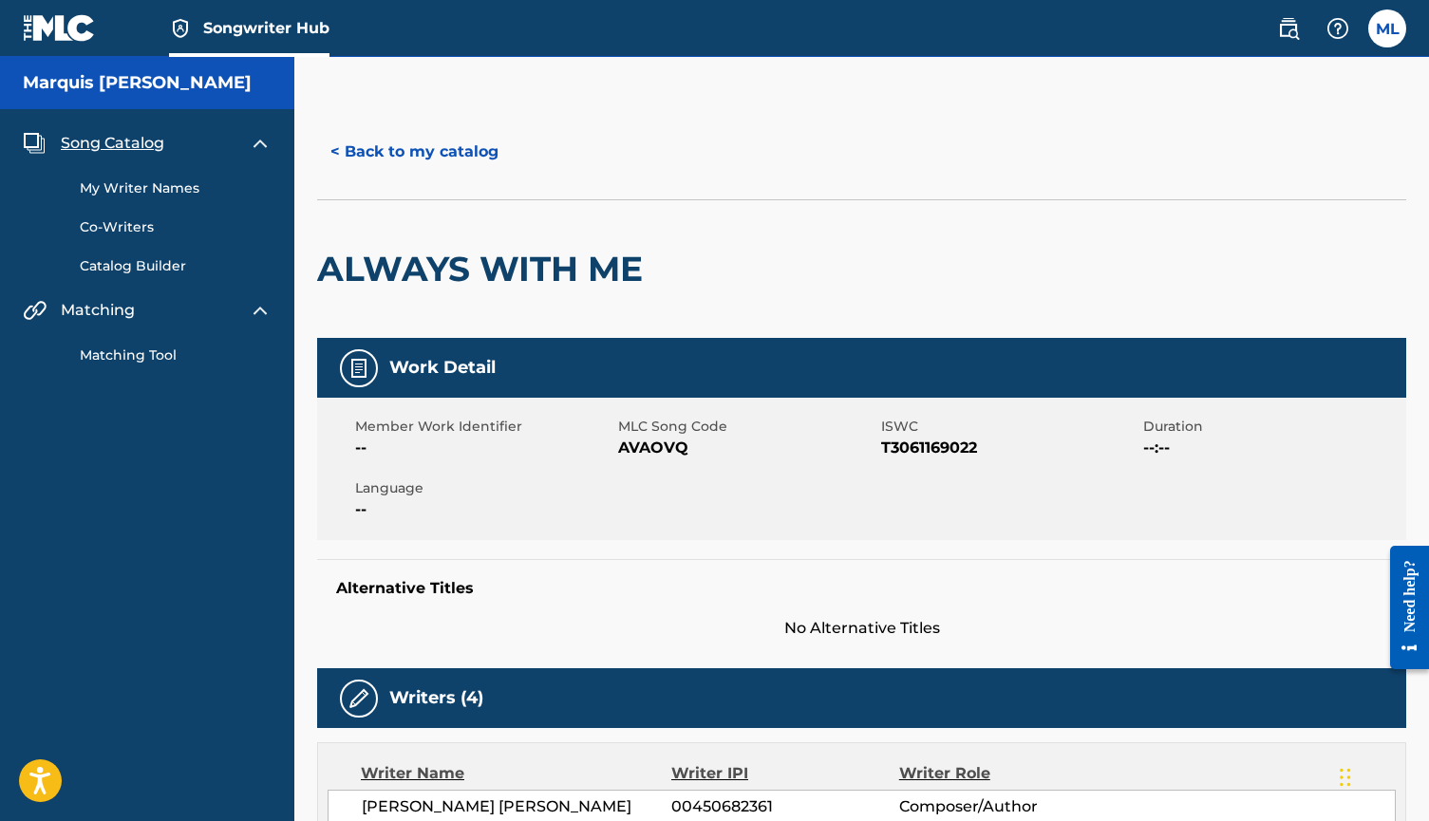
scroll to position [0, 0]
click at [408, 144] on button "< Back to my catalog" at bounding box center [414, 151] width 195 height 47
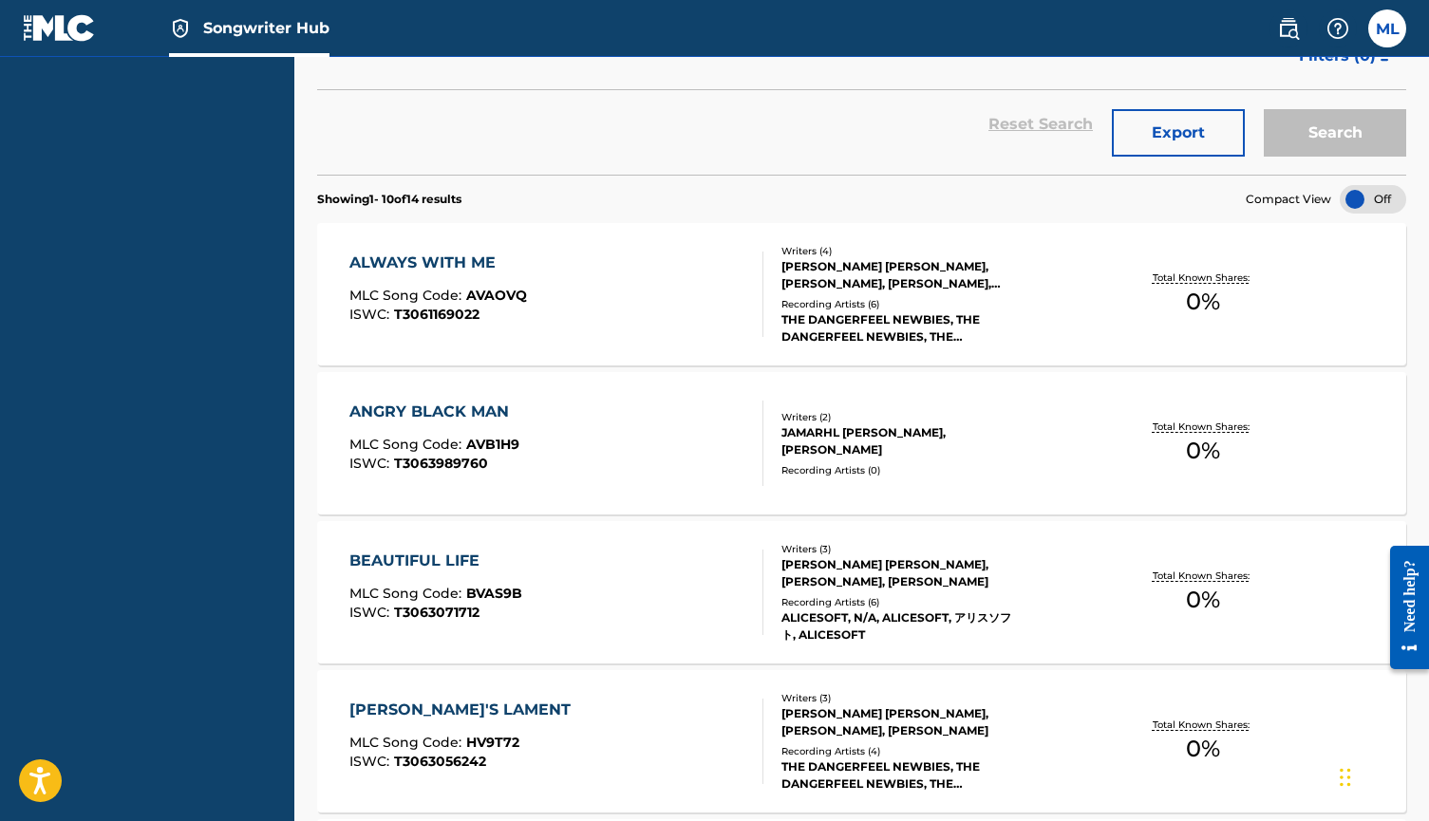
scroll to position [522, 0]
click at [1390, 194] on div at bounding box center [1373, 197] width 66 height 28
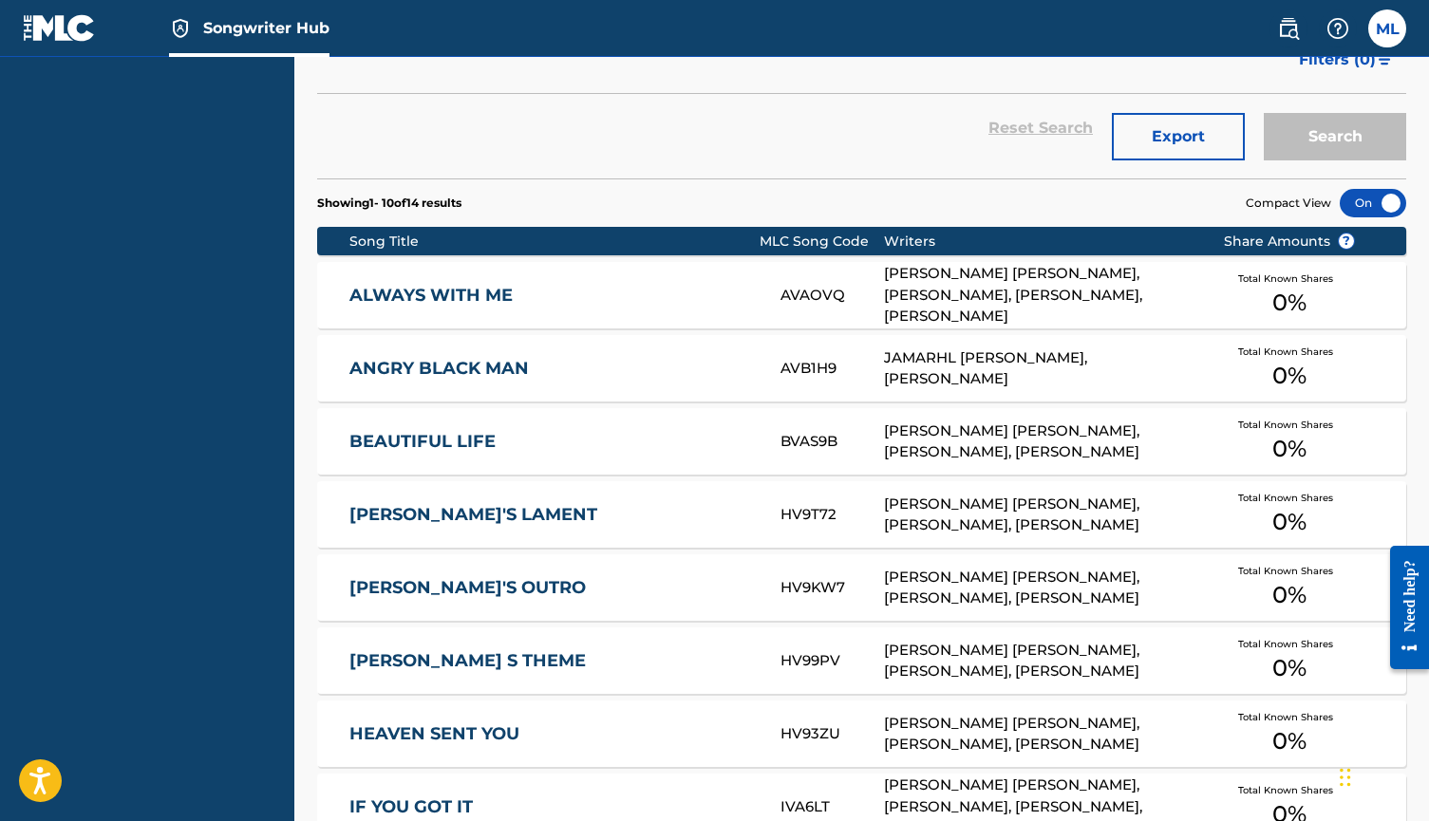
scroll to position [501, 0]
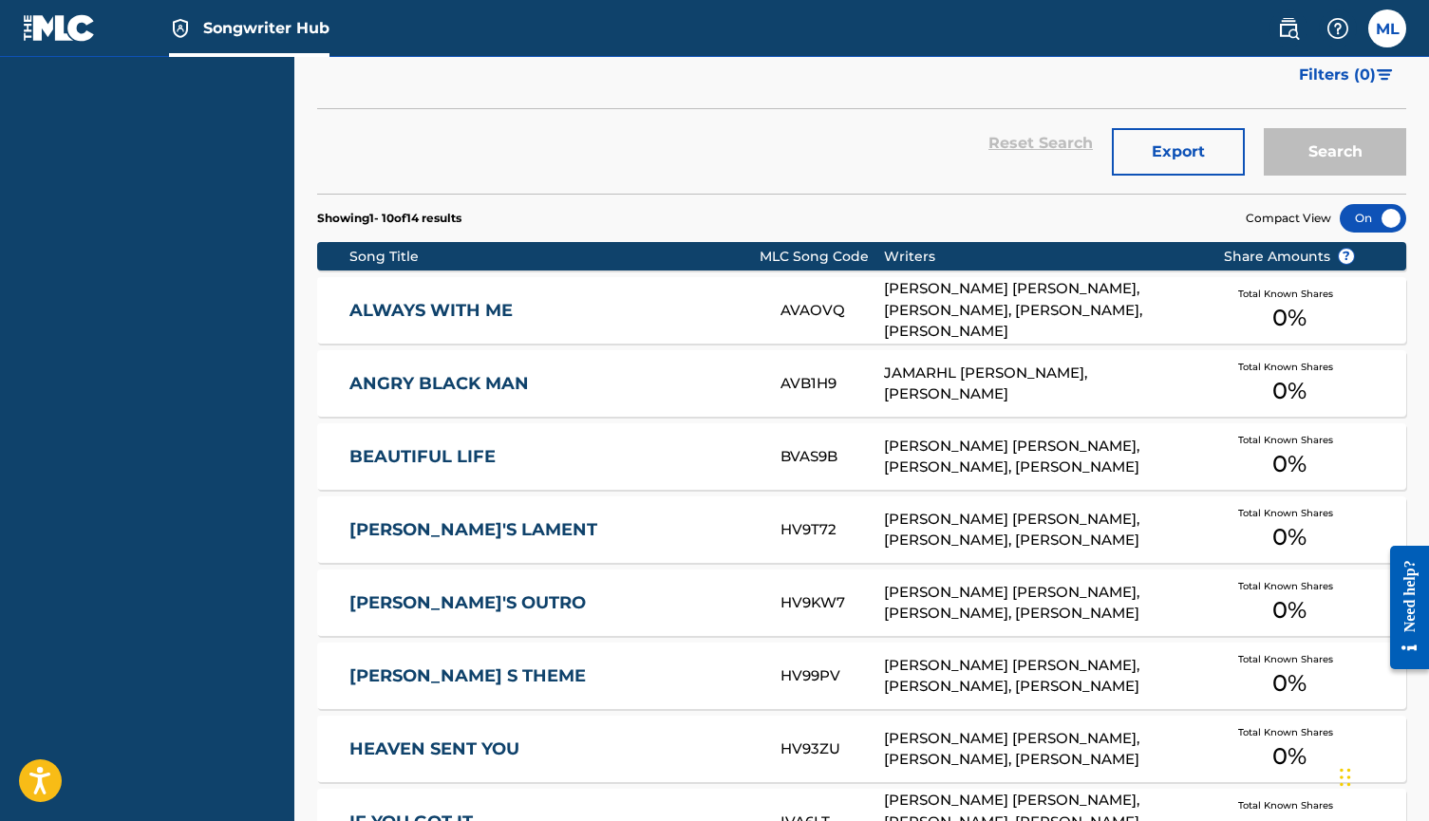
click at [494, 313] on link "ALWAYS WITH ME" at bounding box center [551, 311] width 405 height 22
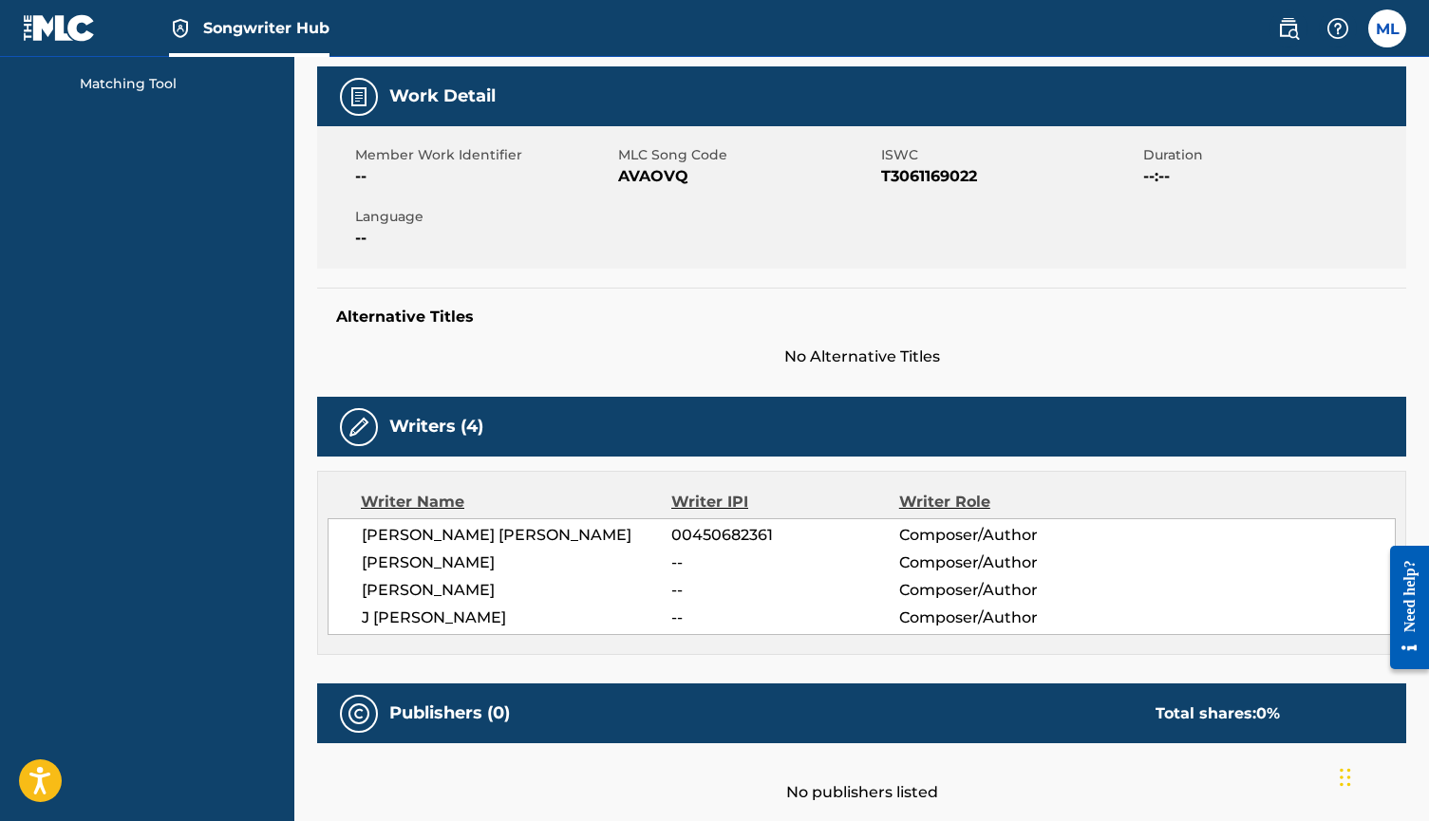
scroll to position [281, 0]
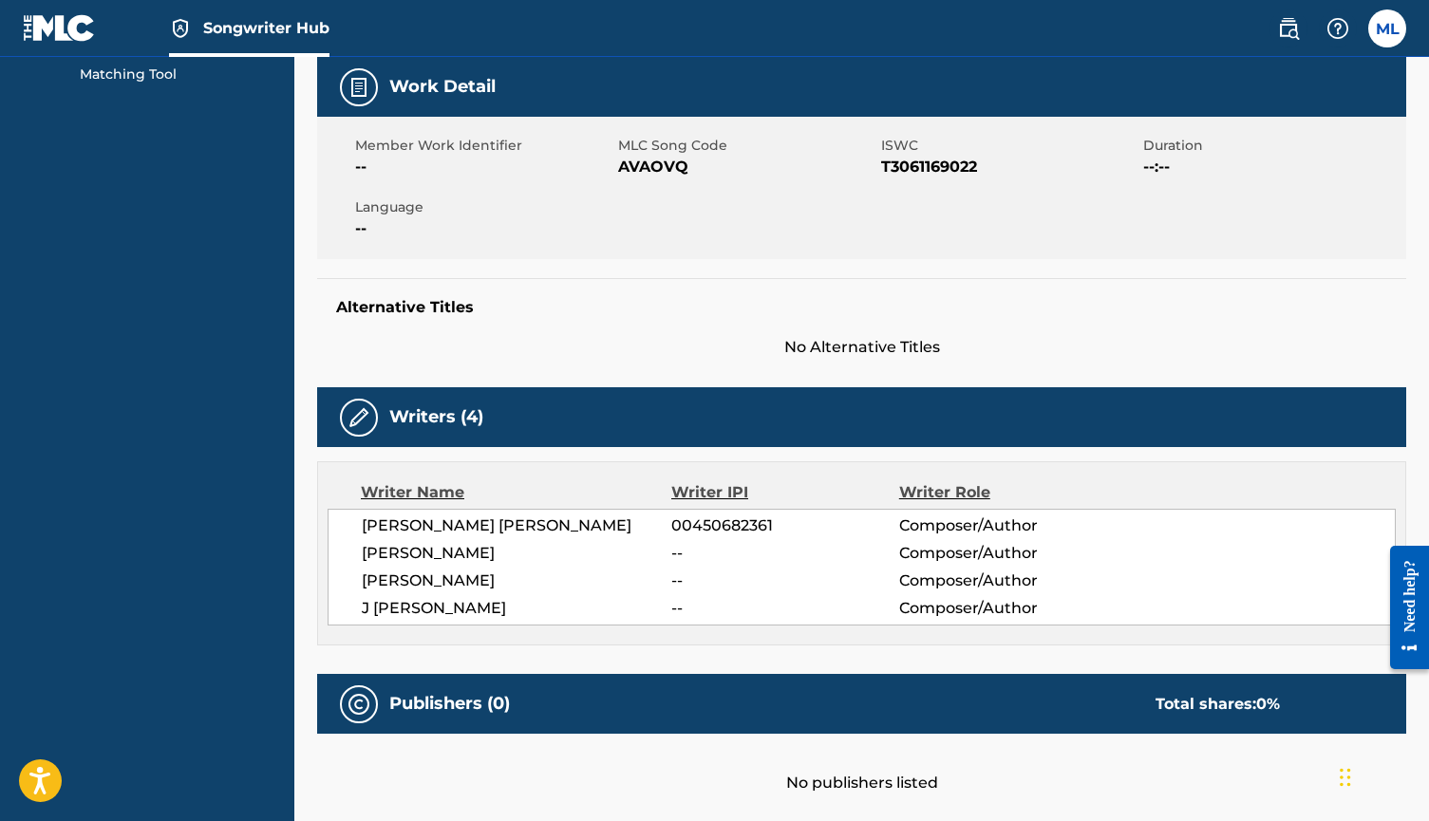
click at [443, 412] on h5 "Writers (4)" at bounding box center [436, 417] width 94 height 22
click at [428, 496] on div "Writer Name" at bounding box center [516, 492] width 310 height 23
click at [428, 544] on span "MARQUIS LOFTON" at bounding box center [517, 553] width 310 height 23
click at [799, 567] on div "DARREN JON WAGNER 00450682361 Composer/Author MARQUIS LOFTON -- Composer/Author…" at bounding box center [862, 567] width 1068 height 117
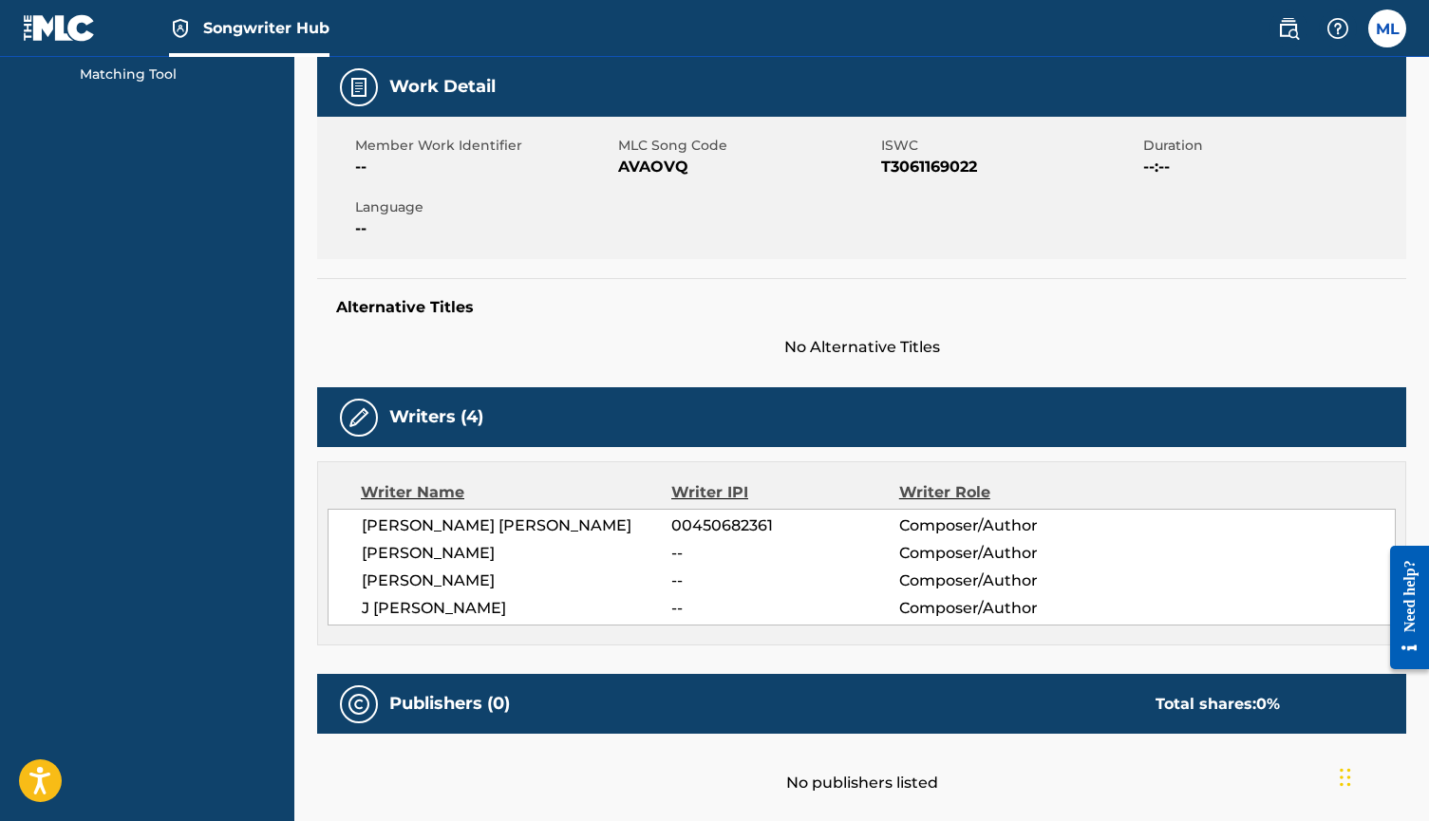
click at [799, 567] on div "DARREN JON WAGNER 00450682361 Composer/Author MARQUIS LOFTON -- Composer/Author…" at bounding box center [862, 567] width 1068 height 117
click at [972, 539] on div "DARREN JON WAGNER 00450682361 Composer/Author MARQUIS LOFTON -- Composer/Author…" at bounding box center [862, 567] width 1068 height 117
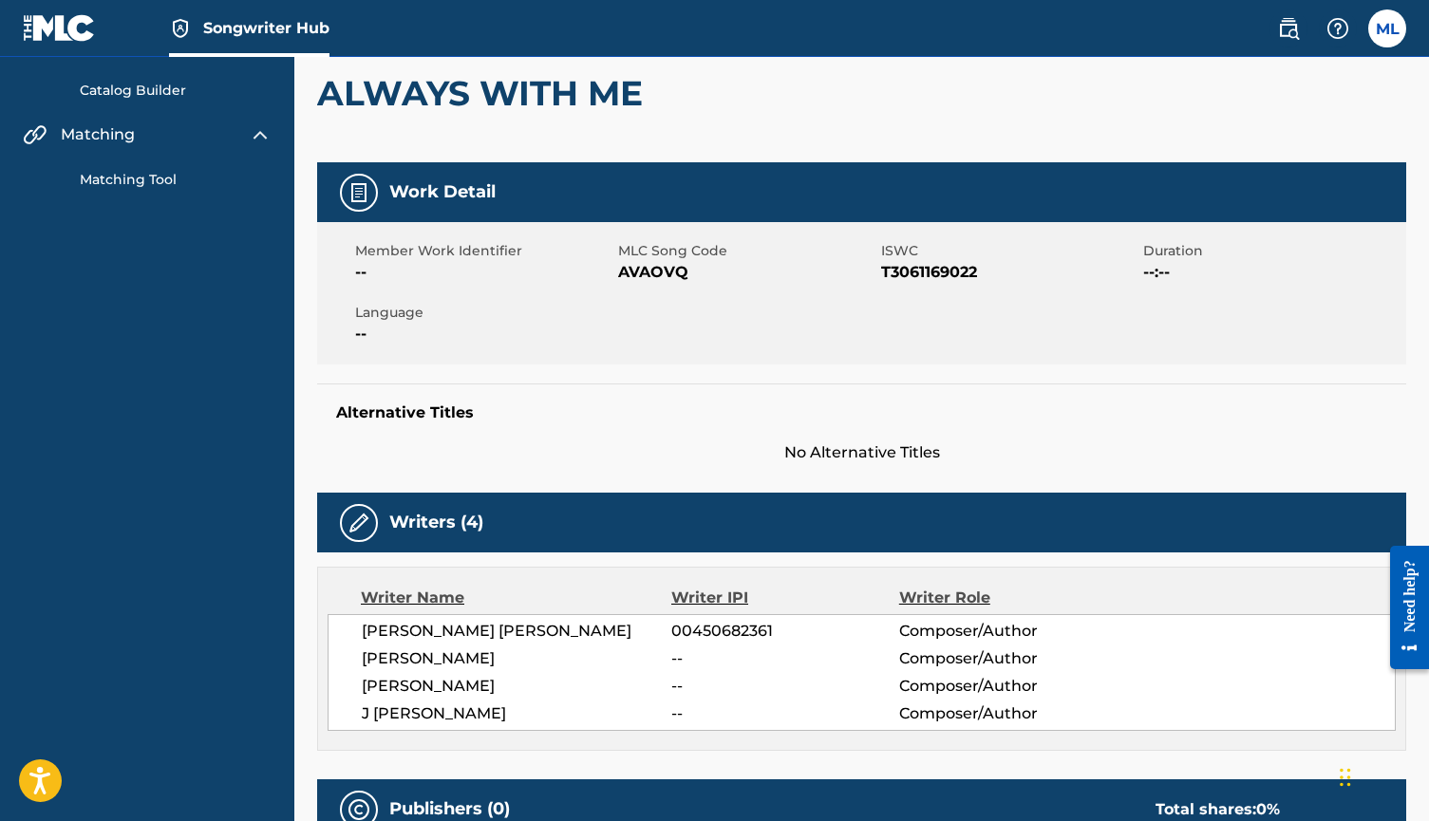
scroll to position [174, 0]
